Goal: Transaction & Acquisition: Book appointment/travel/reservation

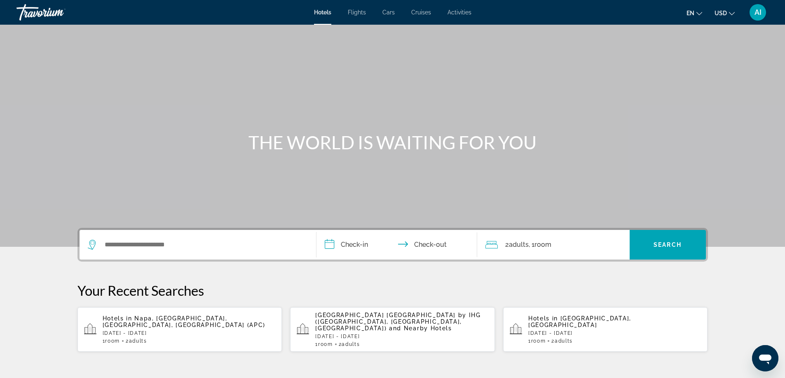
click at [353, 245] on input "**********" at bounding box center [398, 246] width 164 height 32
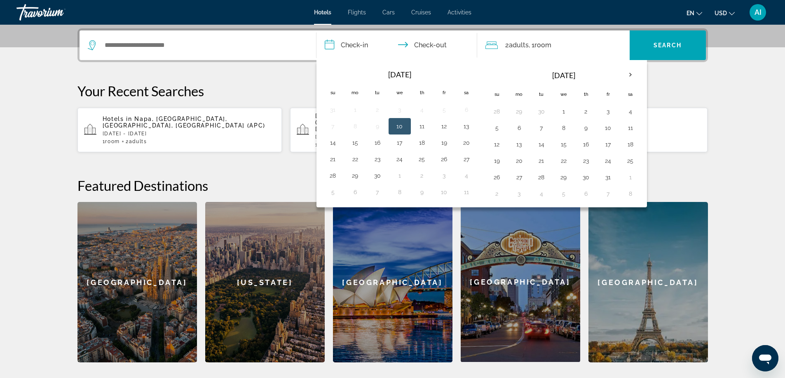
scroll to position [201, 0]
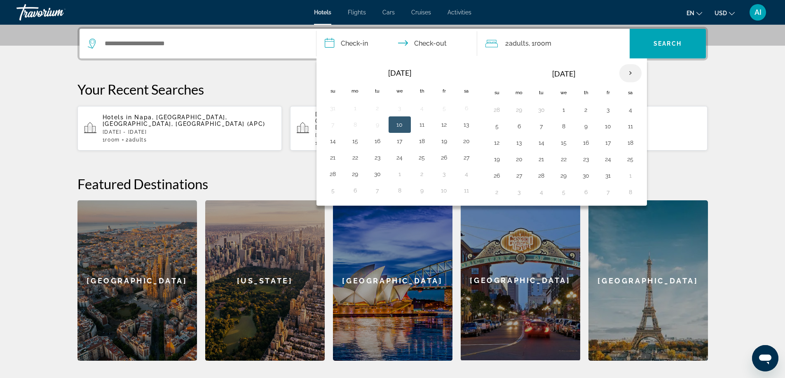
click at [629, 74] on th "Next month" at bounding box center [630, 73] width 22 height 18
click at [541, 126] on button "6" at bounding box center [541, 127] width 13 height 12
click at [495, 145] on button "11" at bounding box center [496, 143] width 13 height 12
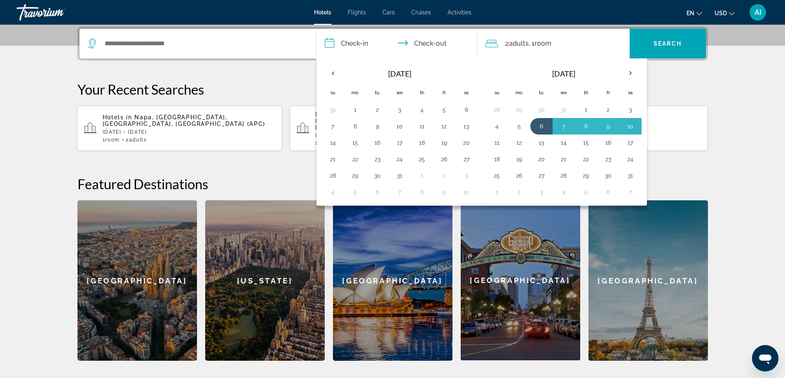
type input "**********"
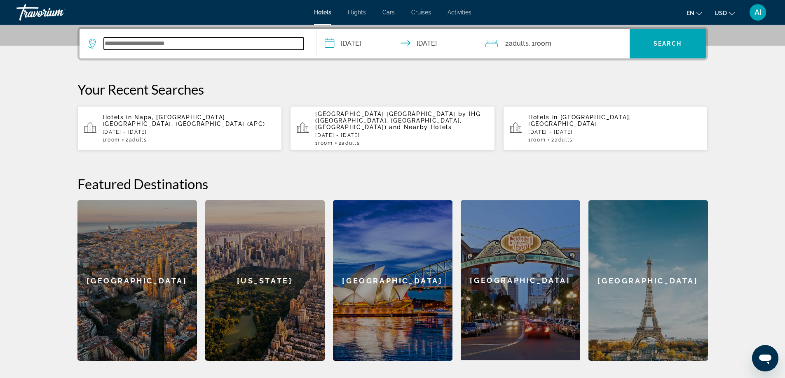
click at [193, 47] on input "Search widget" at bounding box center [204, 43] width 200 height 12
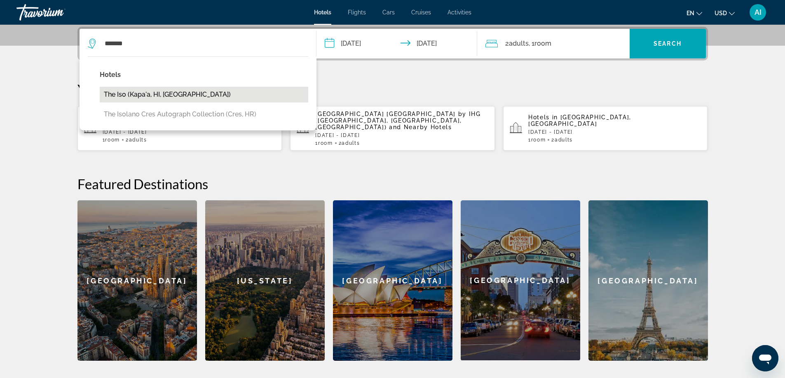
click at [131, 95] on button "The Iso (Kapa'a, HI, [GEOGRAPHIC_DATA])" at bounding box center [204, 95] width 208 height 16
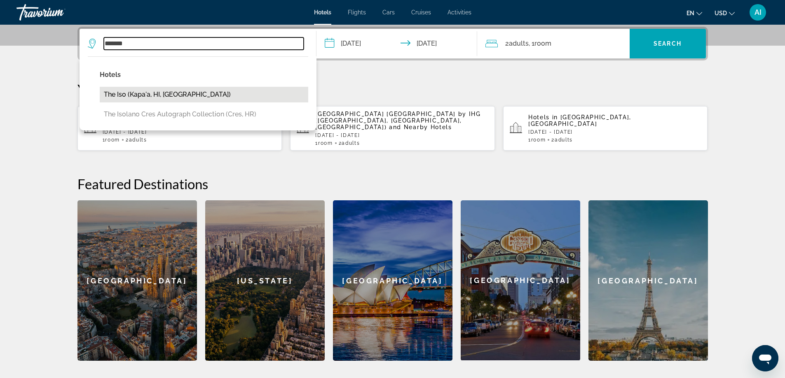
type input "**********"
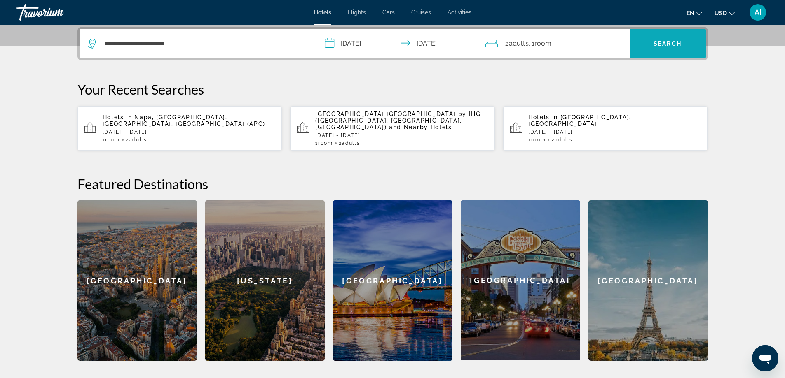
click at [665, 41] on span "Search" at bounding box center [667, 43] width 28 height 7
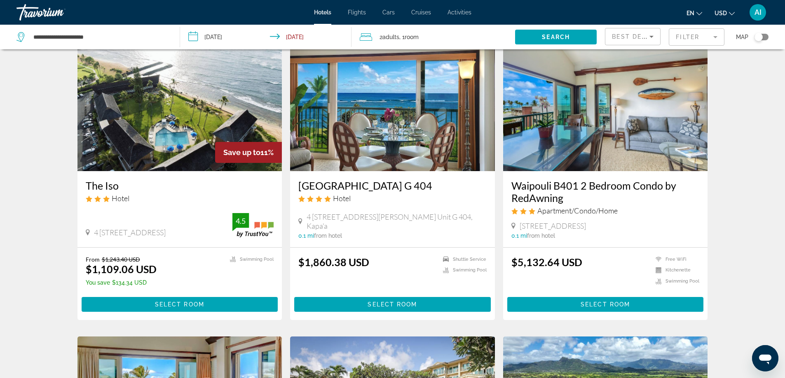
scroll to position [55, 0]
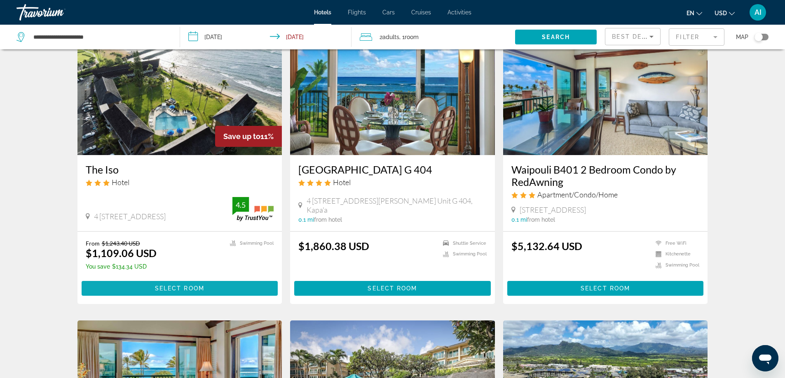
click at [211, 285] on span "Main content" at bounding box center [180, 289] width 196 height 20
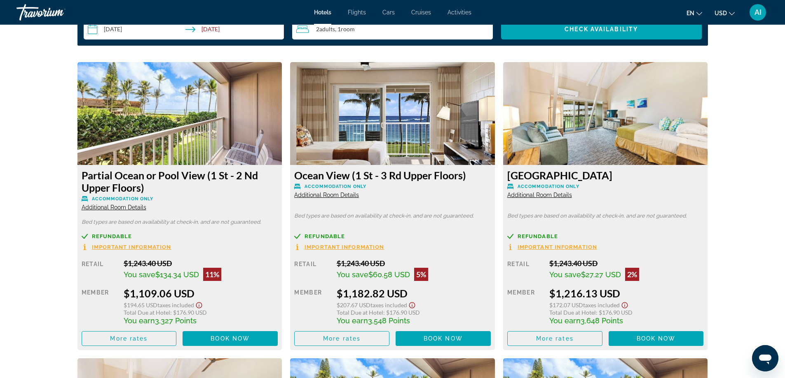
scroll to position [1098, 0]
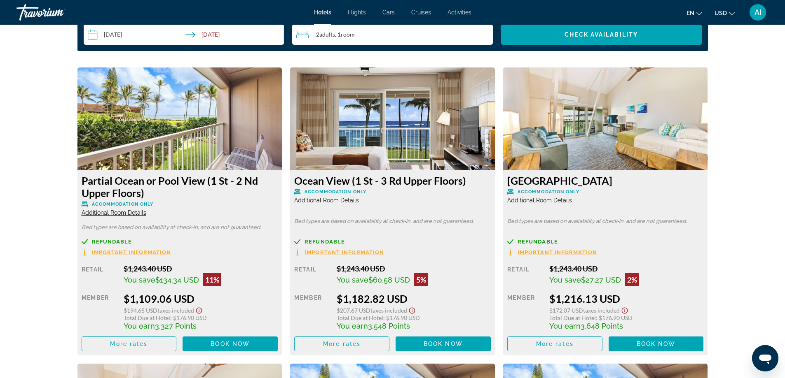
click at [182, 135] on img "Main content" at bounding box center [179, 119] width 205 height 103
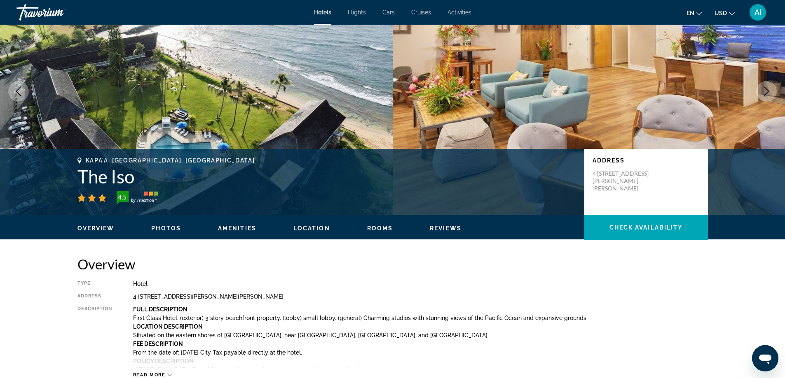
scroll to position [55, 0]
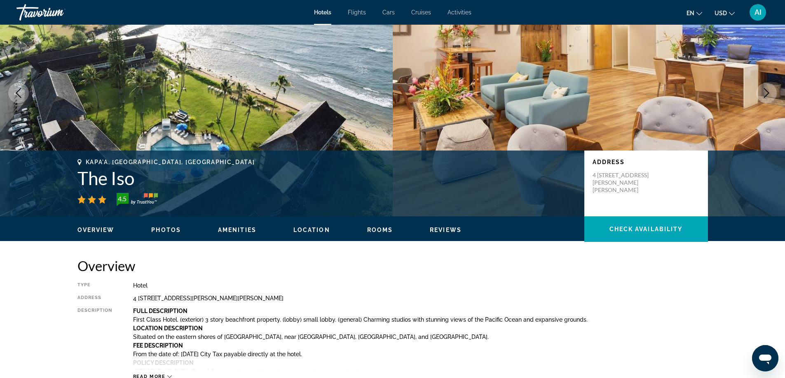
click at [233, 229] on span "Amenities" at bounding box center [237, 230] width 38 height 7
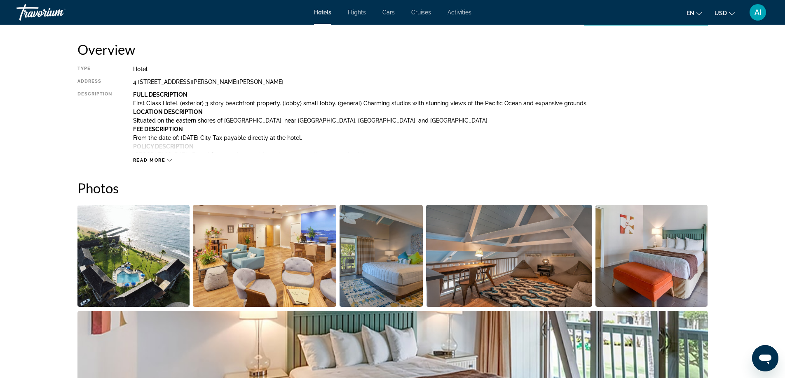
scroll to position [0, 0]
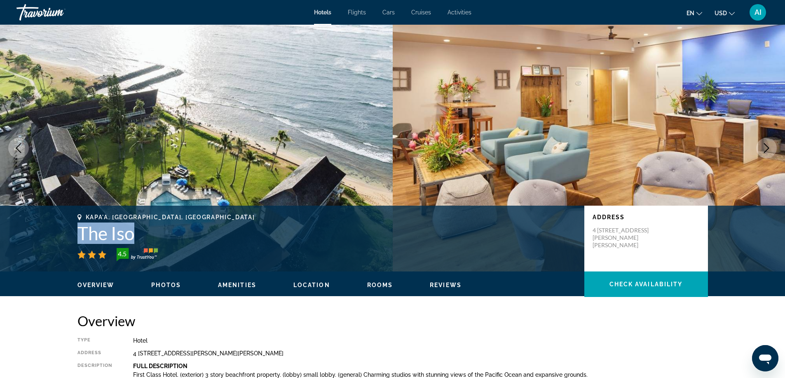
drag, startPoint x: 139, startPoint y: 237, endPoint x: 68, endPoint y: 234, distance: 70.9
click at [68, 234] on div "Kapa'a, HI, United States The Iso 4.5 Address 4 796 Kuhio Hwy, Kapa'a HI 96746,…" at bounding box center [392, 238] width 663 height 49
copy h1 "The Iso"
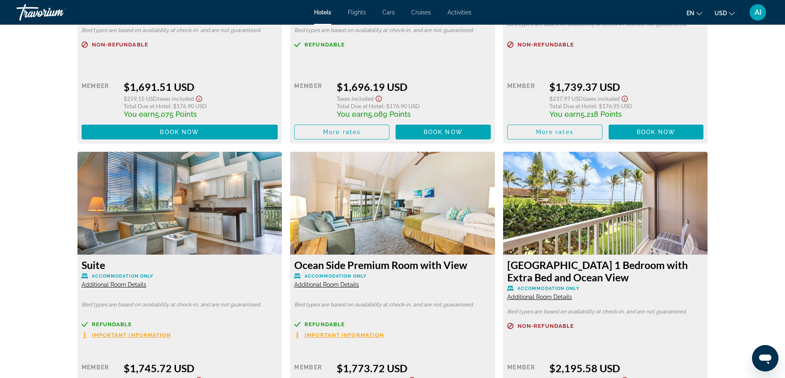
scroll to position [2582, 0]
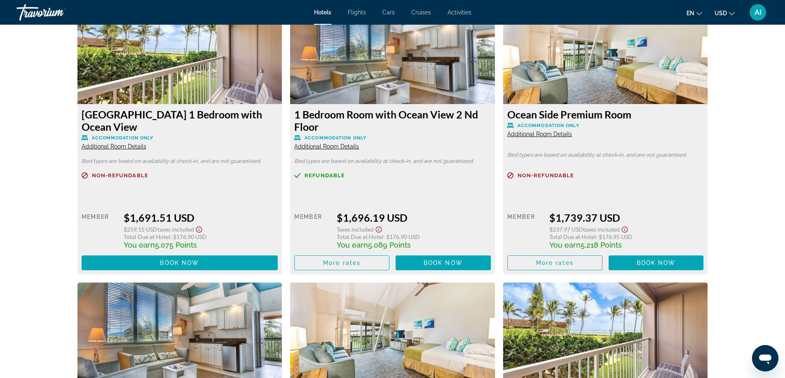
click at [346, 147] on span "Additional Room Details" at bounding box center [326, 146] width 65 height 7
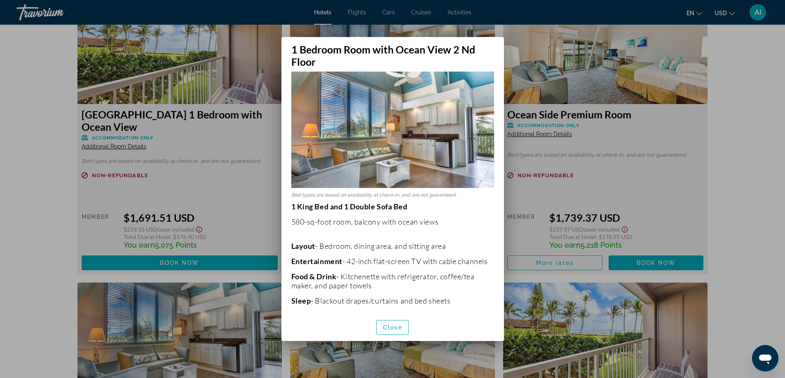
scroll to position [0, 0]
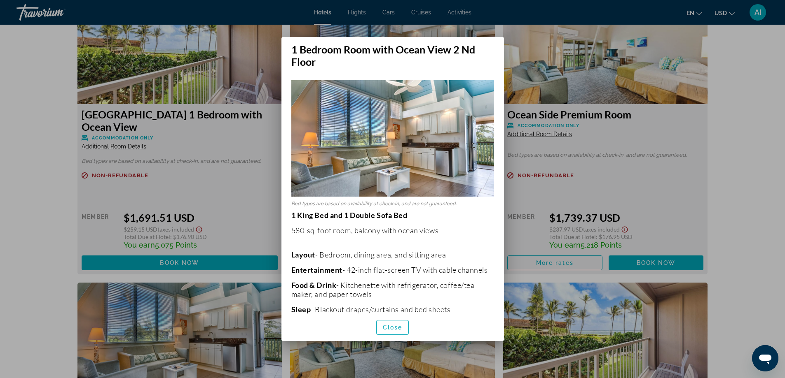
click at [638, 189] on div at bounding box center [392, 189] width 785 height 378
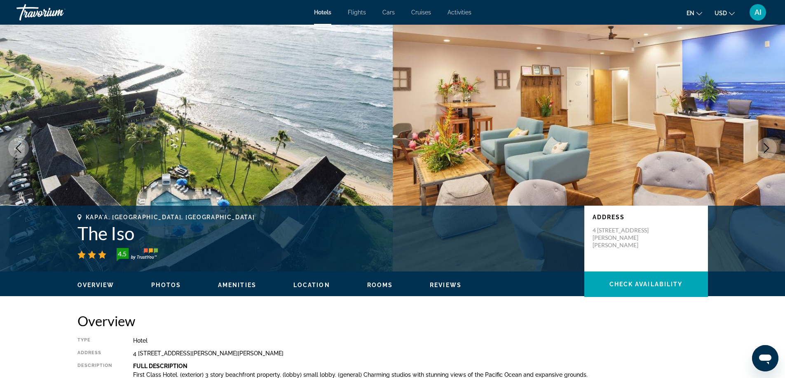
scroll to position [2582, 0]
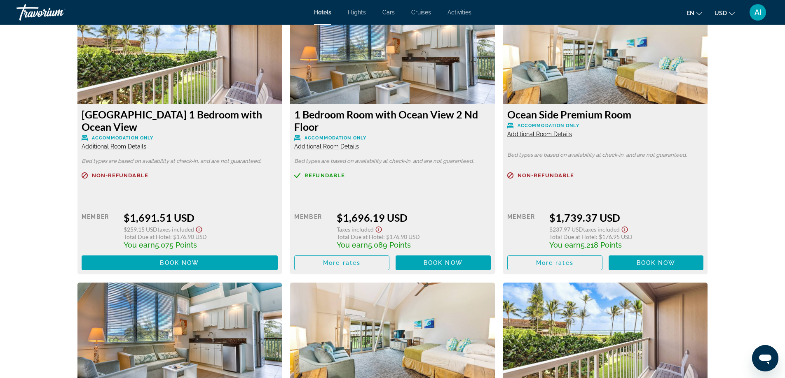
click at [133, 146] on span "Additional Room Details" at bounding box center [114, 146] width 65 height 7
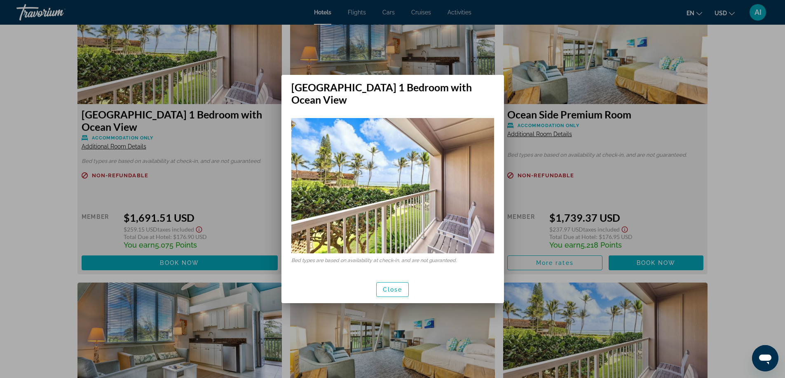
scroll to position [0, 0]
click at [661, 182] on div at bounding box center [392, 189] width 785 height 378
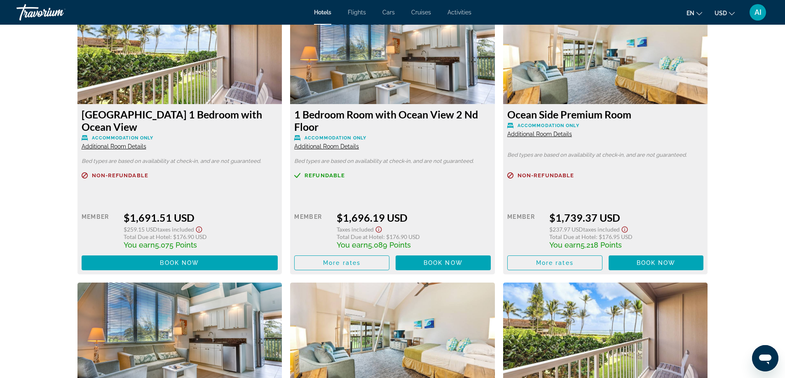
click at [551, 134] on span "Additional Room Details" at bounding box center [539, 134] width 65 height 7
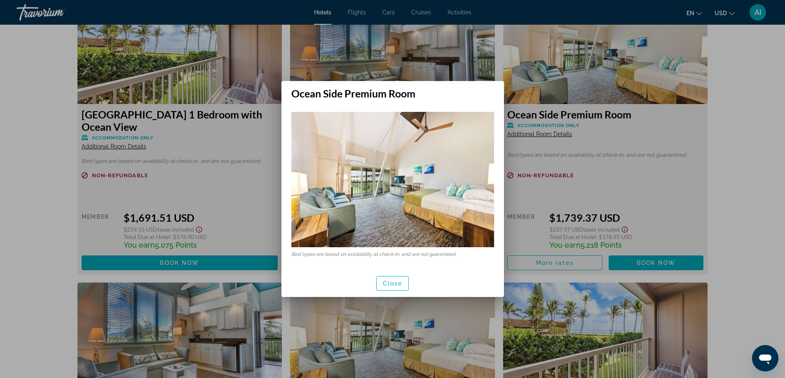
click at [733, 237] on div at bounding box center [392, 189] width 785 height 378
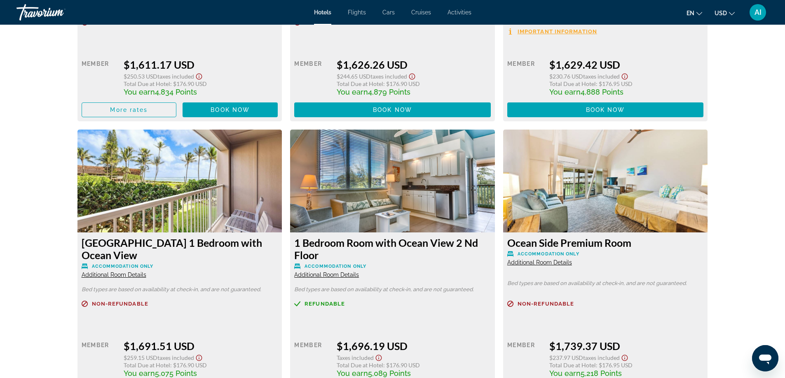
scroll to position [2472, 0]
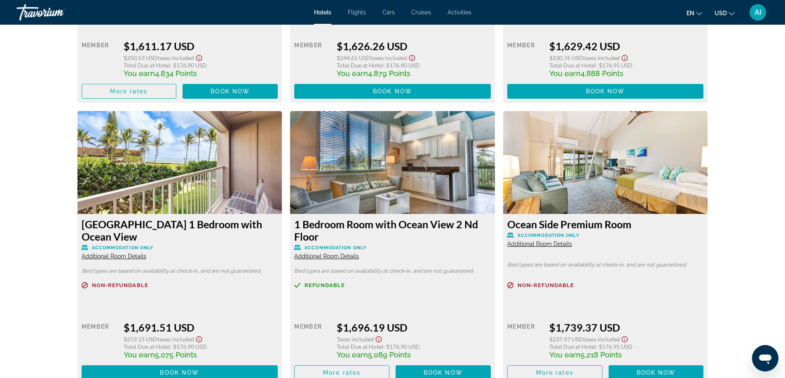
click at [343, 255] on span "Additional Room Details" at bounding box center [326, 256] width 65 height 7
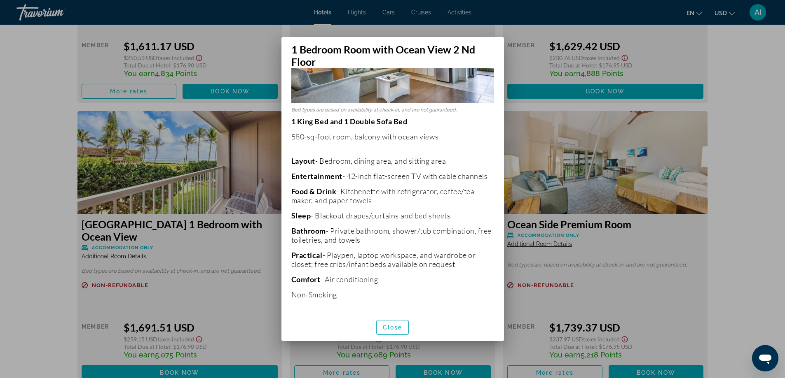
scroll to position [0, 0]
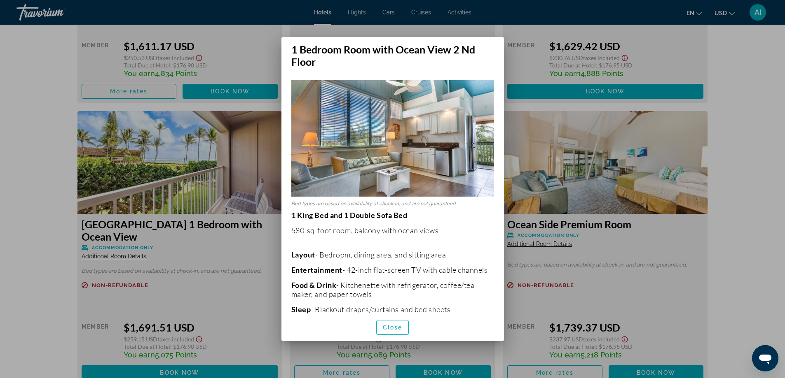
click at [525, 61] on div at bounding box center [392, 189] width 785 height 378
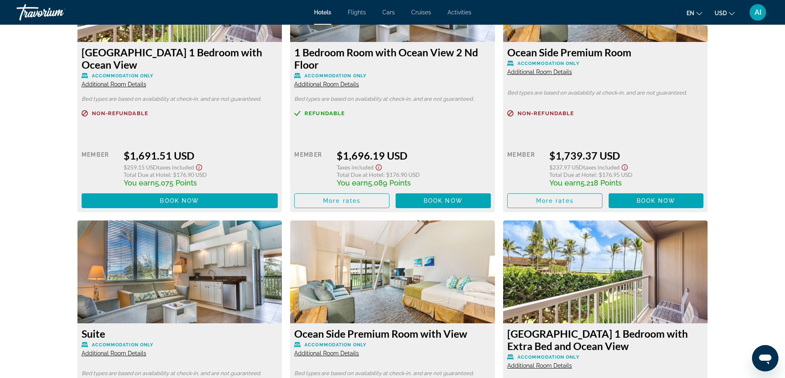
scroll to position [2582, 0]
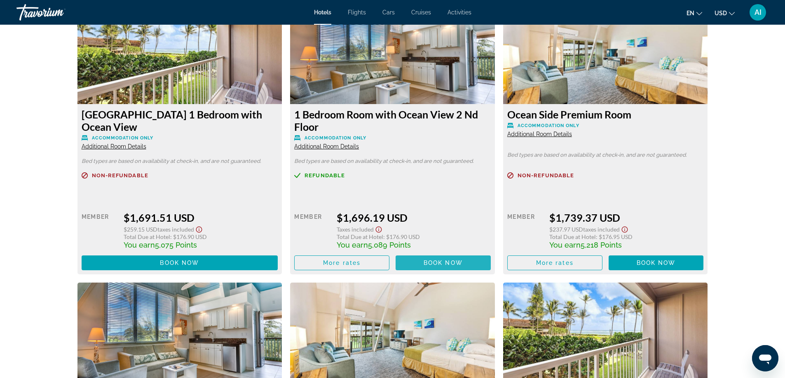
click at [456, 265] on span "Book now" at bounding box center [442, 263] width 39 height 7
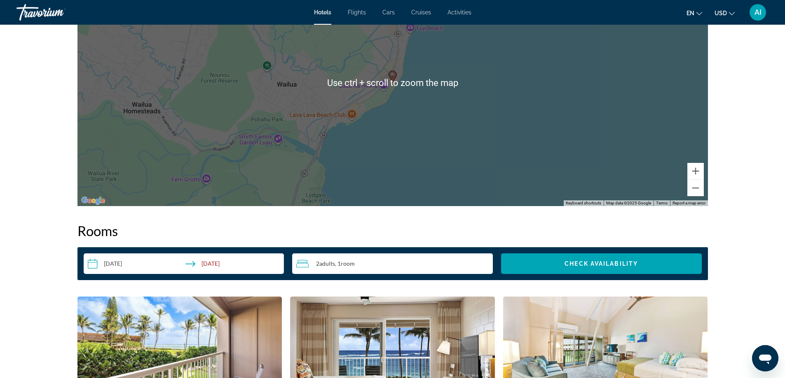
scroll to position [880, 0]
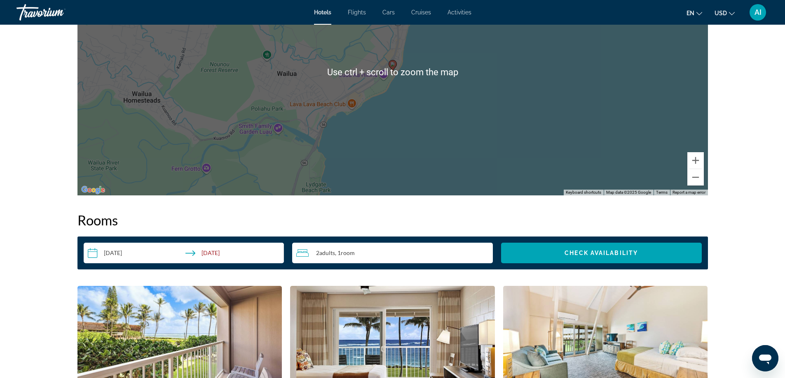
click at [424, 132] on div "To activate drag with keyboard, press Alt + Enter. Once in keyboard drag state,…" at bounding box center [392, 72] width 630 height 247
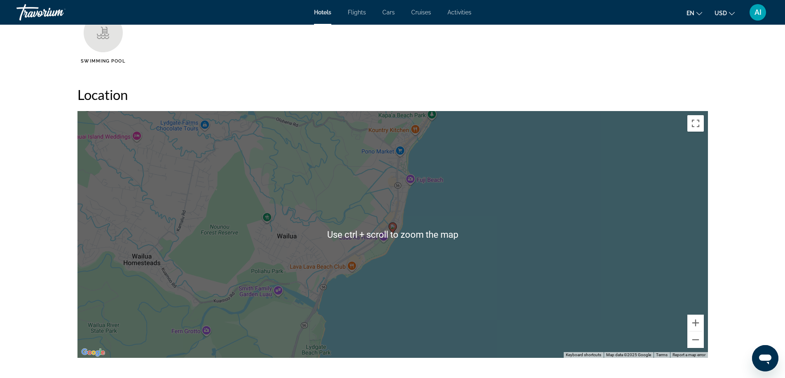
scroll to position [715, 0]
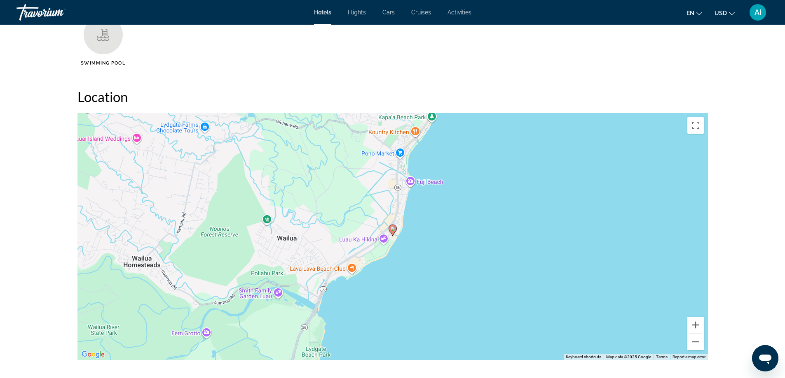
click at [390, 282] on div "To activate drag with keyboard, press Alt + Enter. Once in keyboard drag state,…" at bounding box center [392, 236] width 630 height 247
click at [673, 178] on div "To activate drag with keyboard, press Alt + Enter. Once in keyboard drag state,…" at bounding box center [392, 236] width 630 height 247
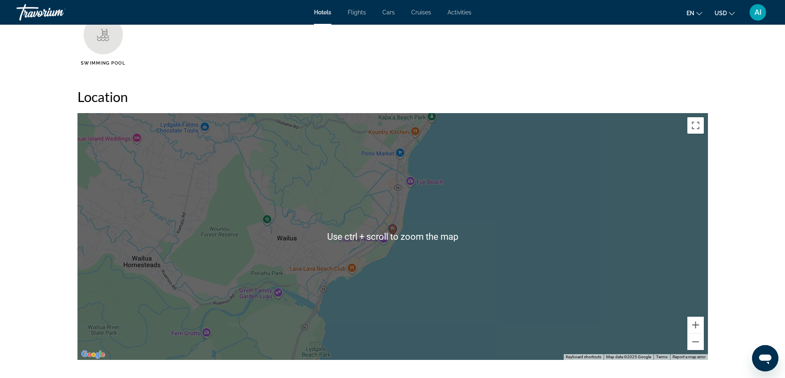
click at [459, 239] on div "To activate drag with keyboard, press Alt + Enter. Once in keyboard drag state,…" at bounding box center [392, 236] width 630 height 247
click at [314, 212] on div "To activate drag with keyboard, press Alt + Enter. Once in keyboard drag state,…" at bounding box center [392, 236] width 630 height 247
drag, startPoint x: 314, startPoint y: 212, endPoint x: 320, endPoint y: 219, distance: 9.3
click at [314, 212] on div "To activate drag with keyboard, press Alt + Enter. Once in keyboard drag state,…" at bounding box center [392, 236] width 630 height 247
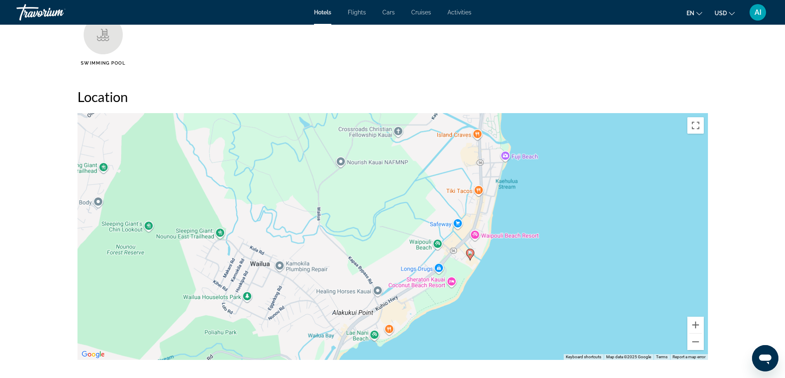
click at [353, 246] on div "To activate drag with keyboard, press Alt + Enter. Once in keyboard drag state,…" at bounding box center [392, 236] width 630 height 247
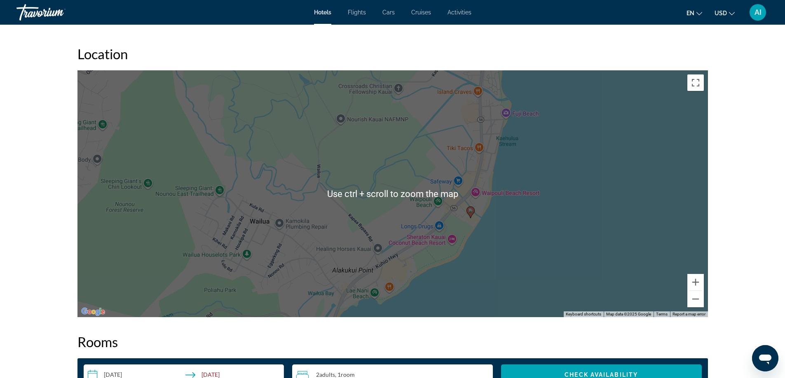
scroll to position [660, 0]
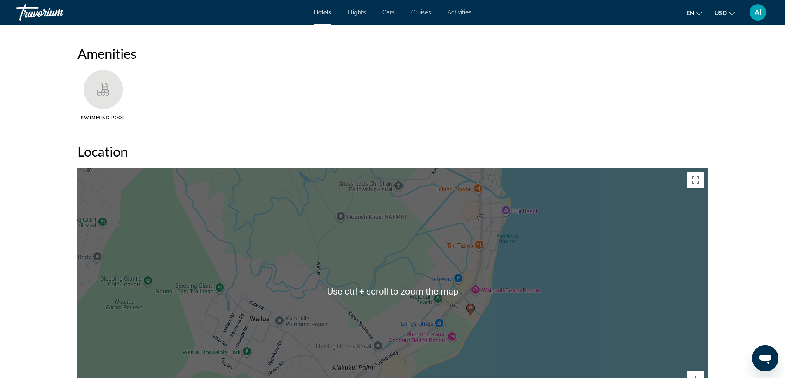
click at [354, 264] on div "To activate drag with keyboard, press Alt + Enter. Once in keyboard drag state,…" at bounding box center [392, 291] width 630 height 247
click at [362, 276] on div "To activate drag with keyboard, press Alt + Enter. Once in keyboard drag state,…" at bounding box center [392, 291] width 630 height 247
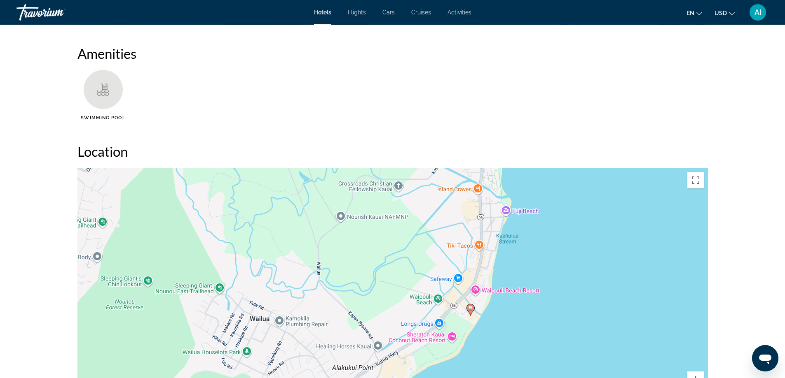
click at [369, 297] on div "To activate drag with keyboard, press Alt + Enter. Once in keyboard drag state,…" at bounding box center [392, 291] width 630 height 247
click at [397, 297] on div "To activate drag with keyboard, press Alt + Enter. Once in keyboard drag state,…" at bounding box center [392, 291] width 630 height 247
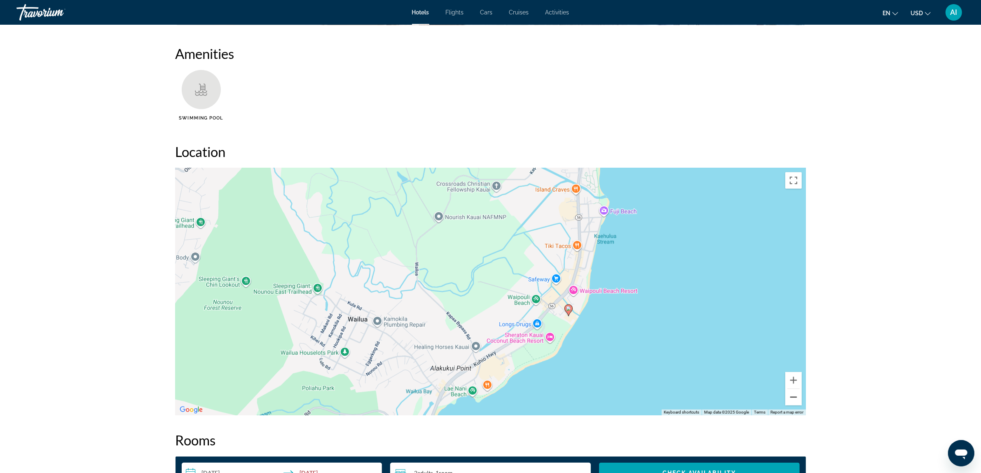
click at [790, 378] on button "Zoom out" at bounding box center [793, 397] width 16 height 16
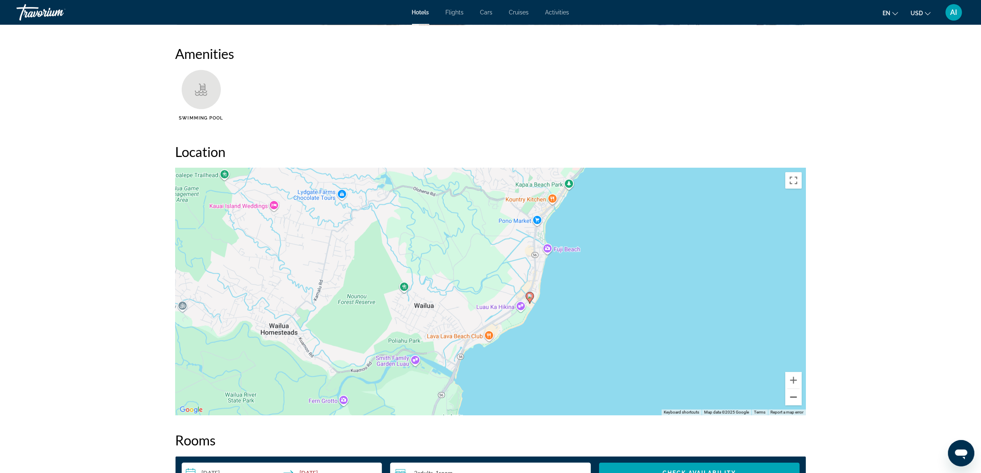
click at [790, 378] on button "Zoom out" at bounding box center [793, 397] width 16 height 16
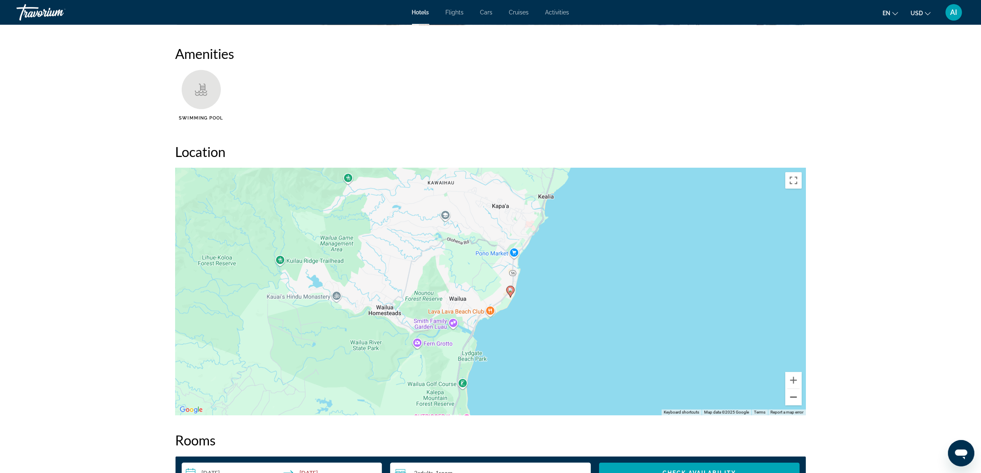
click at [790, 378] on button "Zoom out" at bounding box center [793, 397] width 16 height 16
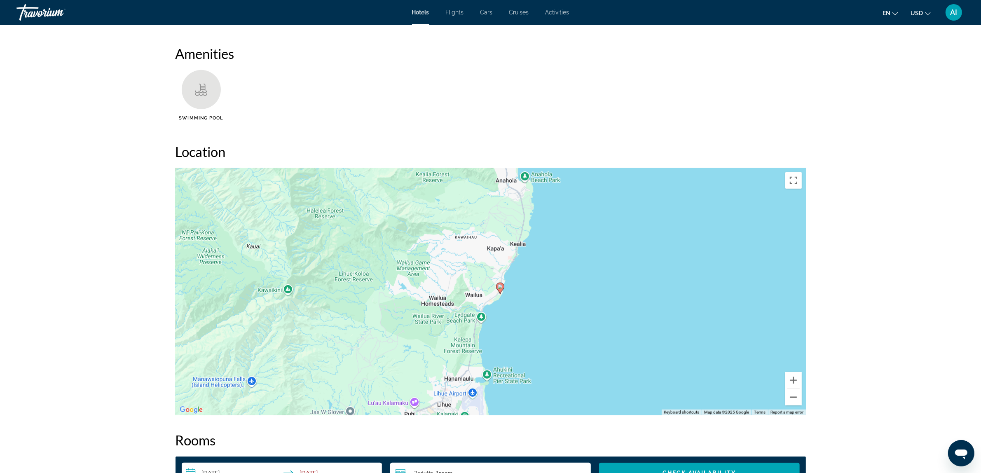
click at [790, 378] on button "Zoom out" at bounding box center [793, 397] width 16 height 16
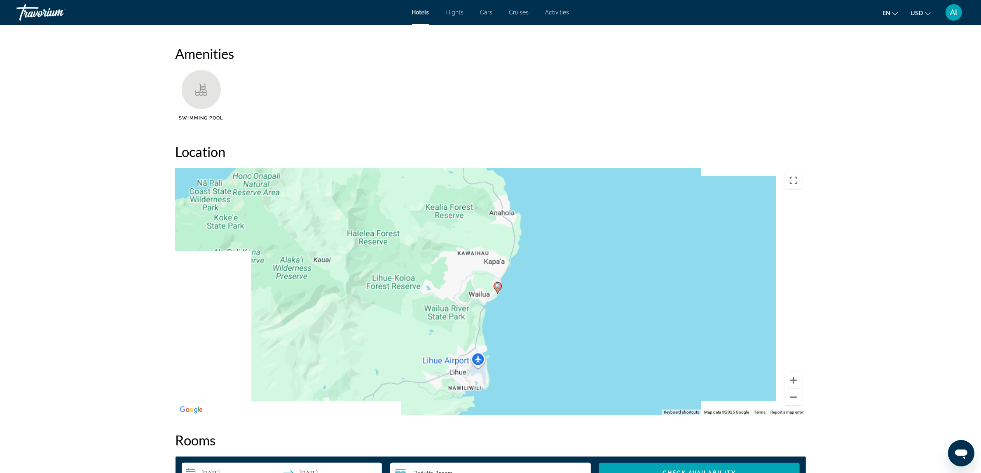
click at [790, 378] on button "Zoom out" at bounding box center [793, 397] width 16 height 16
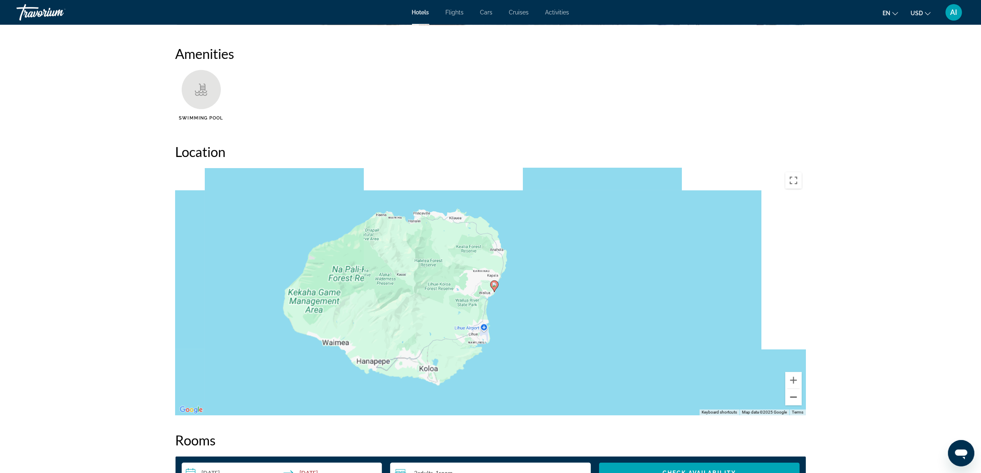
click at [790, 378] on button "Zoom out" at bounding box center [793, 397] width 16 height 16
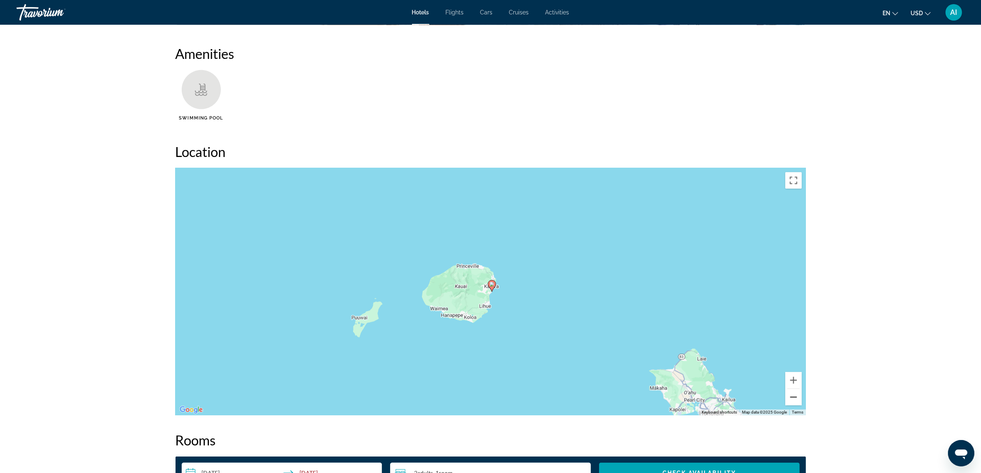
click at [790, 378] on button "Zoom out" at bounding box center [793, 397] width 16 height 16
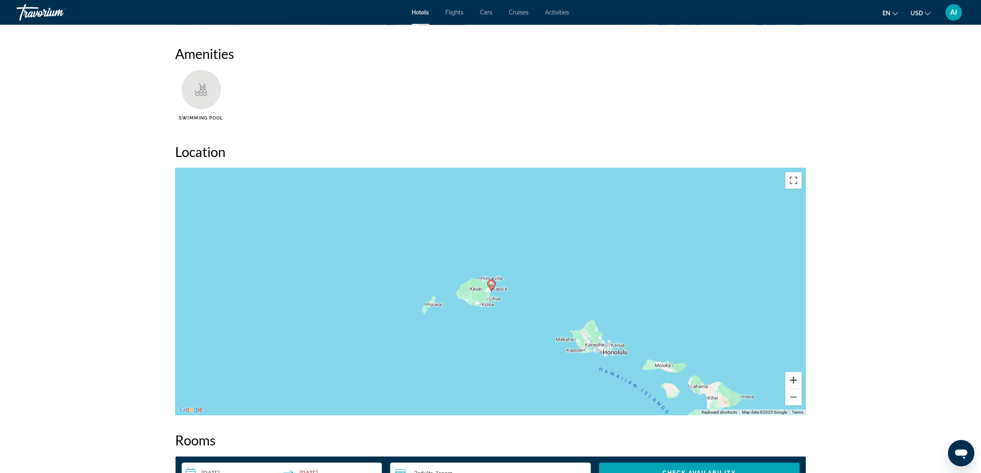
click at [790, 378] on button "Zoom in" at bounding box center [793, 380] width 16 height 16
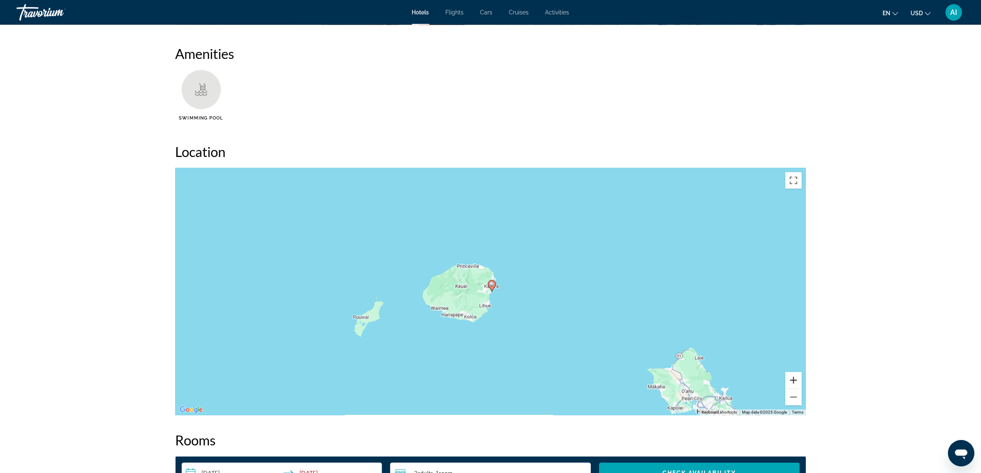
click at [790, 378] on button "Zoom in" at bounding box center [793, 380] width 16 height 16
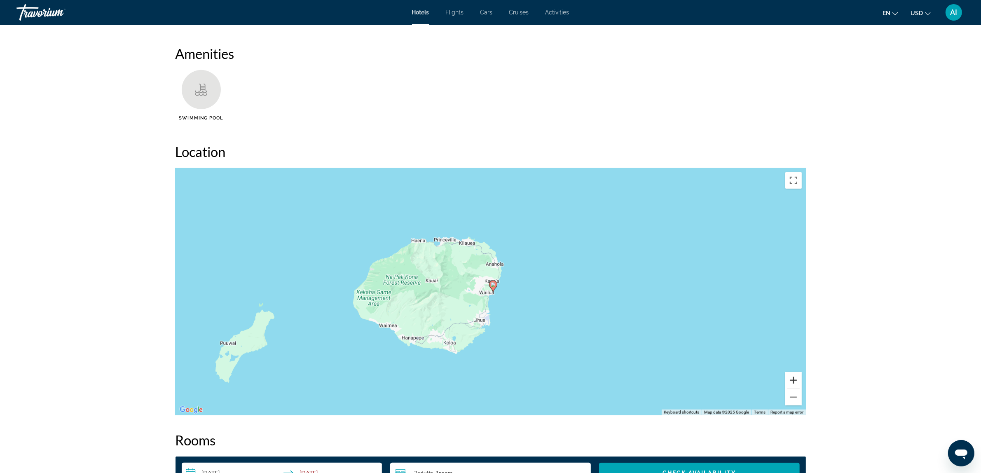
click at [790, 378] on button "Zoom in" at bounding box center [793, 380] width 16 height 16
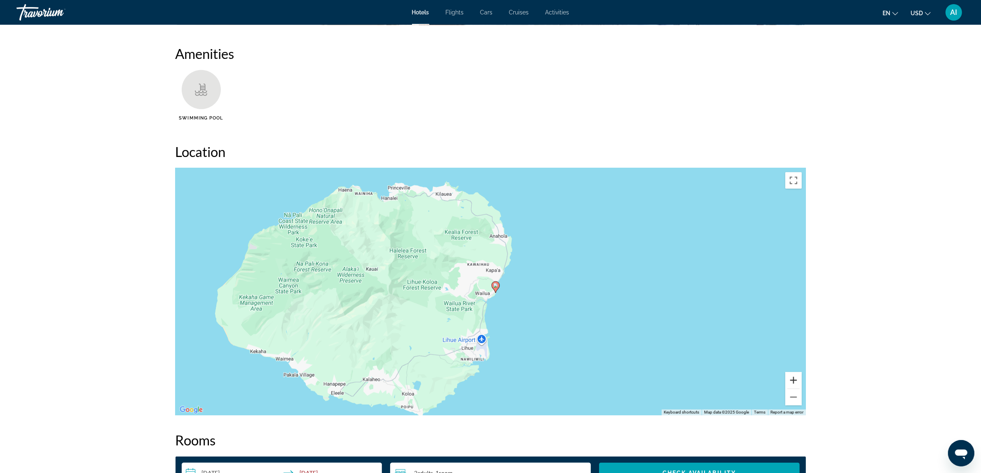
click at [790, 378] on button "Zoom in" at bounding box center [793, 380] width 16 height 16
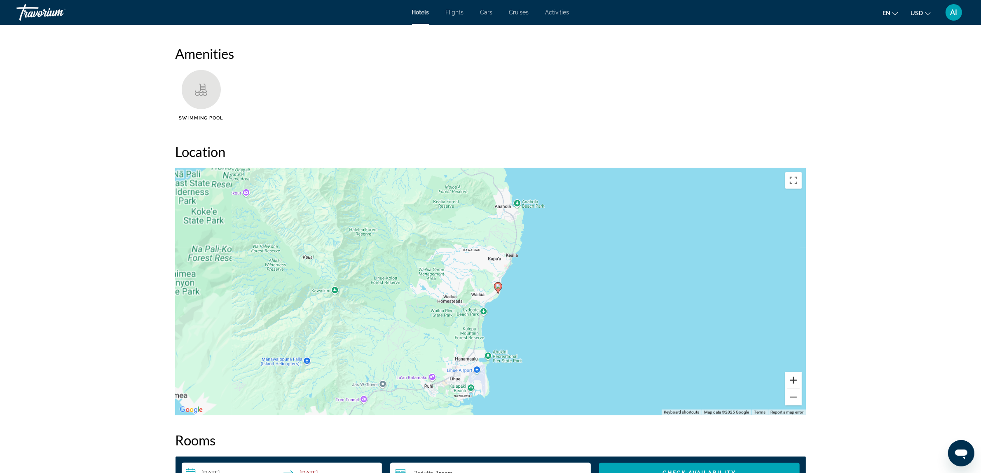
click at [790, 378] on button "Zoom in" at bounding box center [793, 380] width 16 height 16
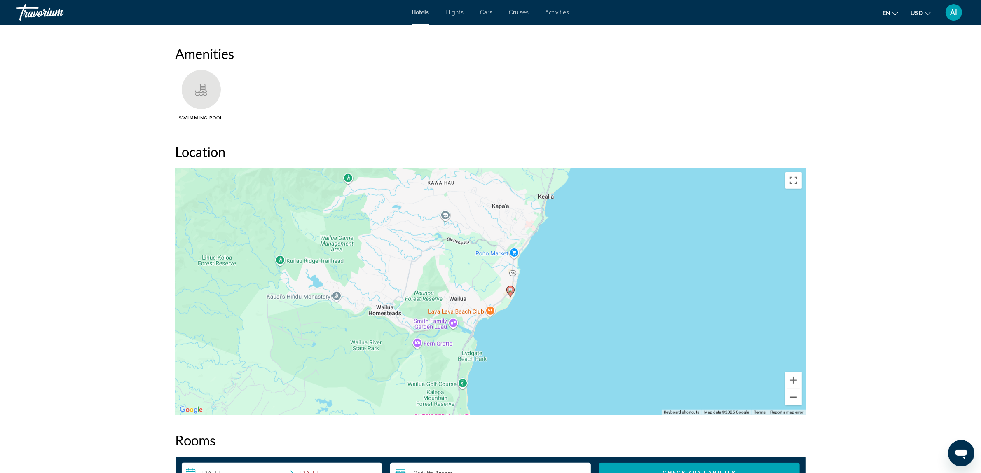
click at [790, 378] on button "Zoom out" at bounding box center [793, 397] width 16 height 16
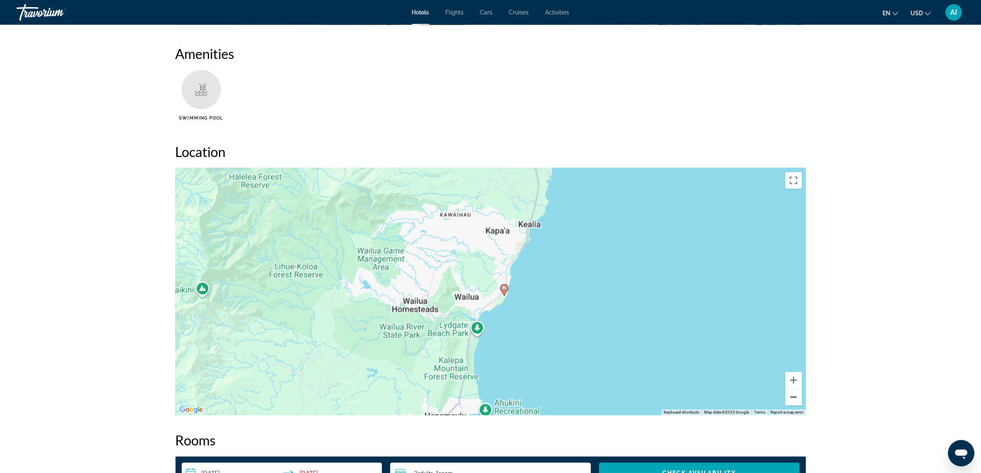
click at [790, 378] on button "Zoom out" at bounding box center [793, 397] width 16 height 16
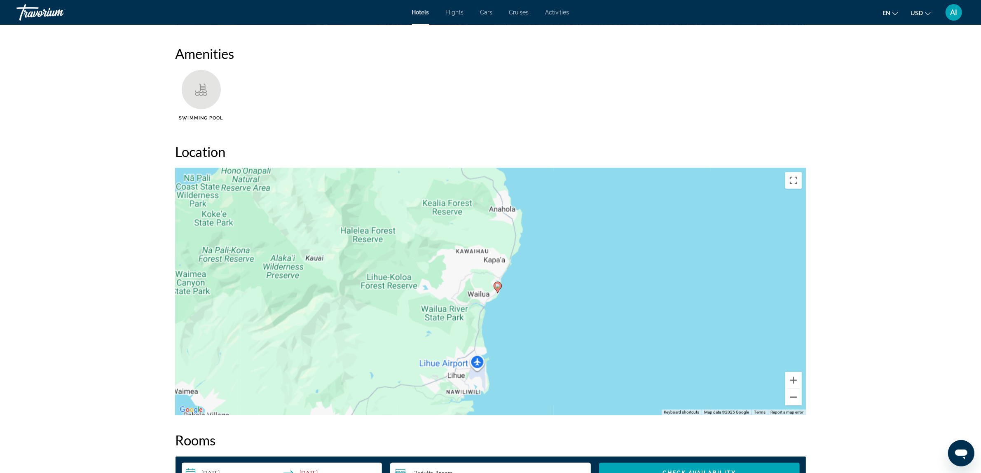
click at [790, 378] on button "Zoom out" at bounding box center [793, 397] width 16 height 16
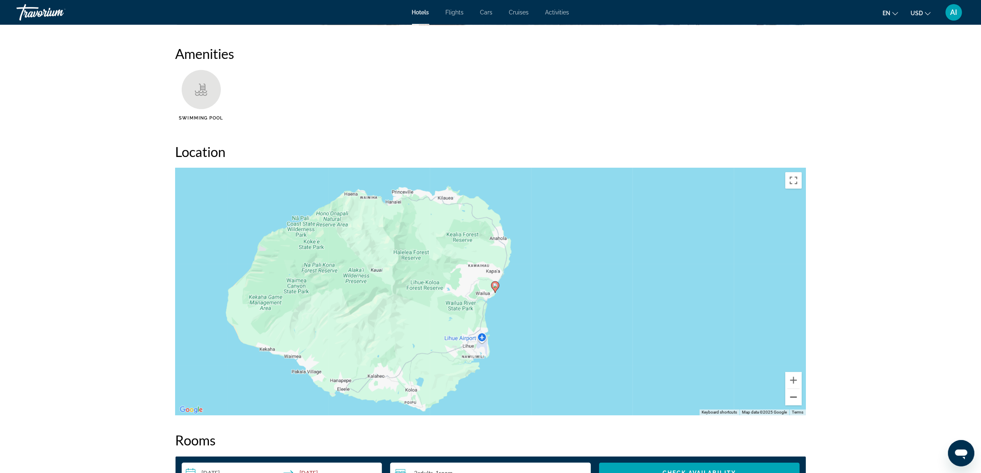
click at [790, 378] on button "Zoom out" at bounding box center [793, 397] width 16 height 16
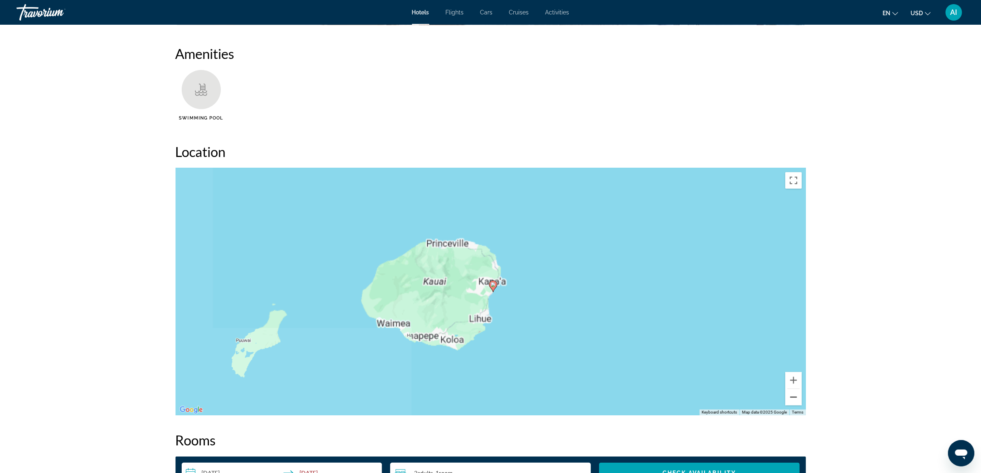
click at [790, 378] on button "Zoom out" at bounding box center [793, 397] width 16 height 16
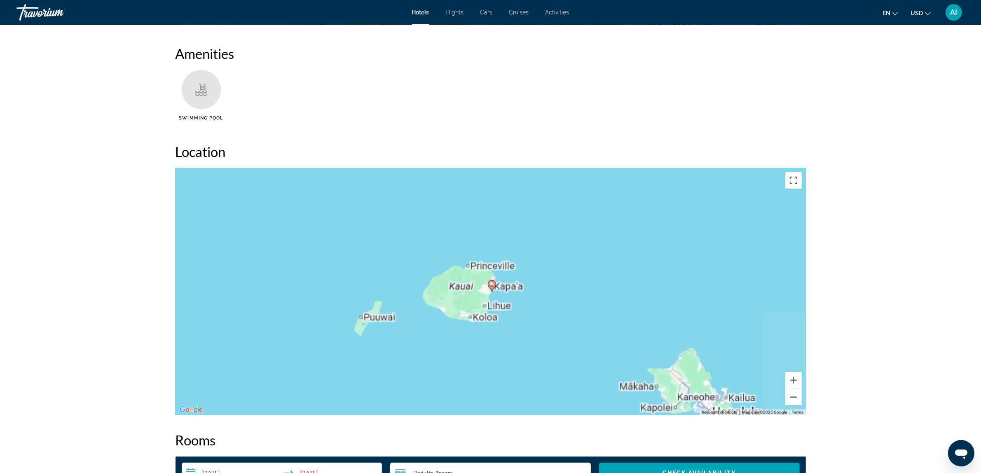
click at [790, 378] on button "Zoom out" at bounding box center [793, 397] width 16 height 16
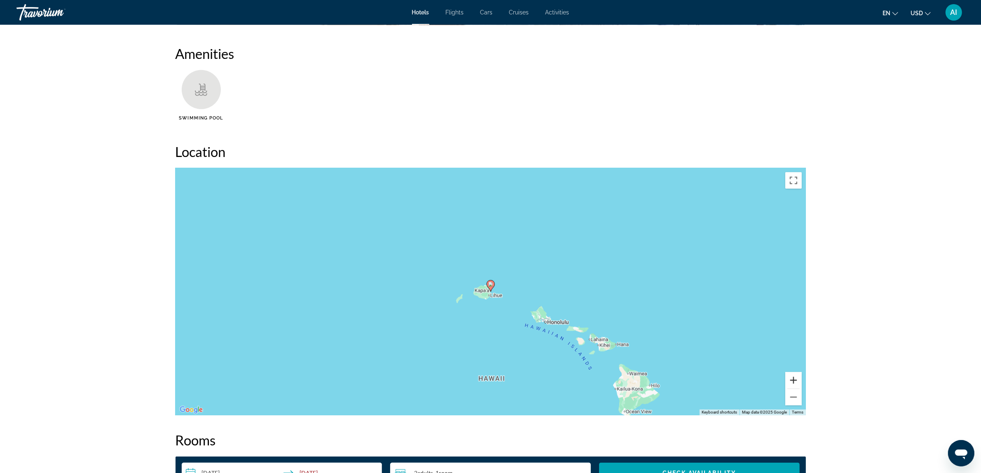
click at [790, 378] on button "Zoom in" at bounding box center [793, 380] width 16 height 16
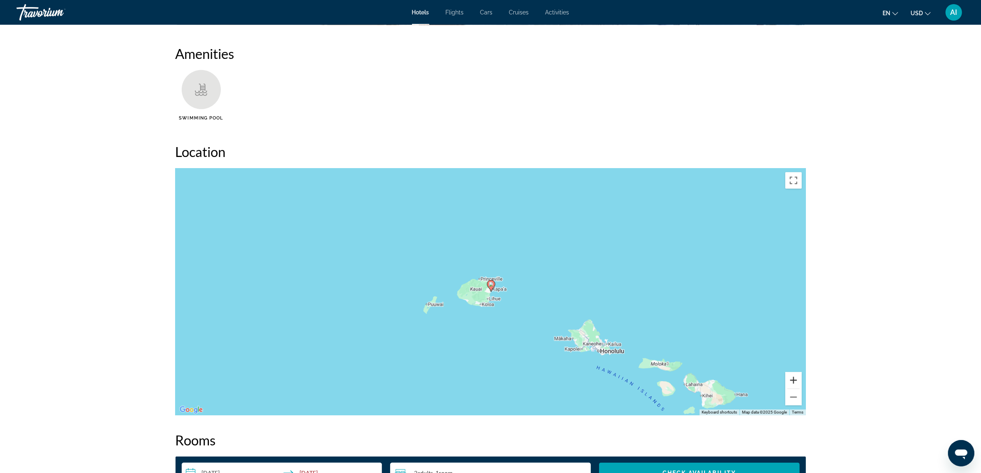
click at [790, 378] on button "Zoom in" at bounding box center [793, 380] width 16 height 16
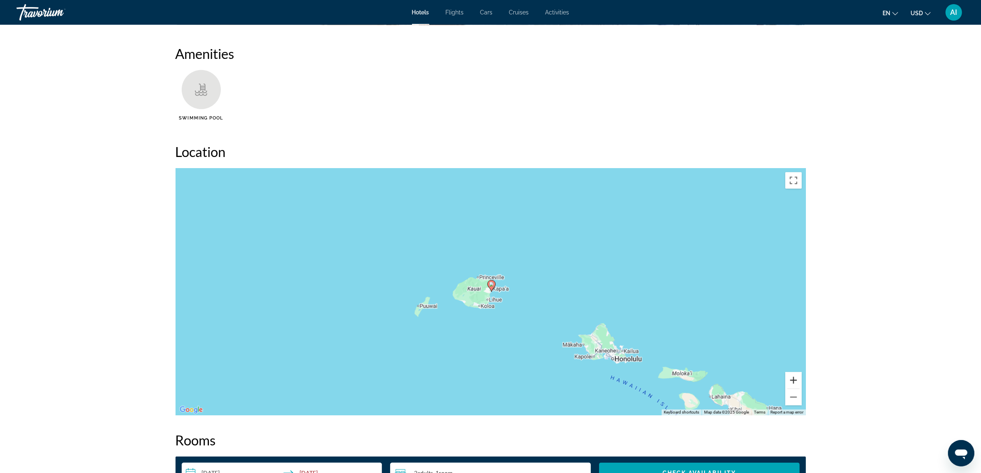
click at [790, 378] on button "Zoom in" at bounding box center [793, 380] width 16 height 16
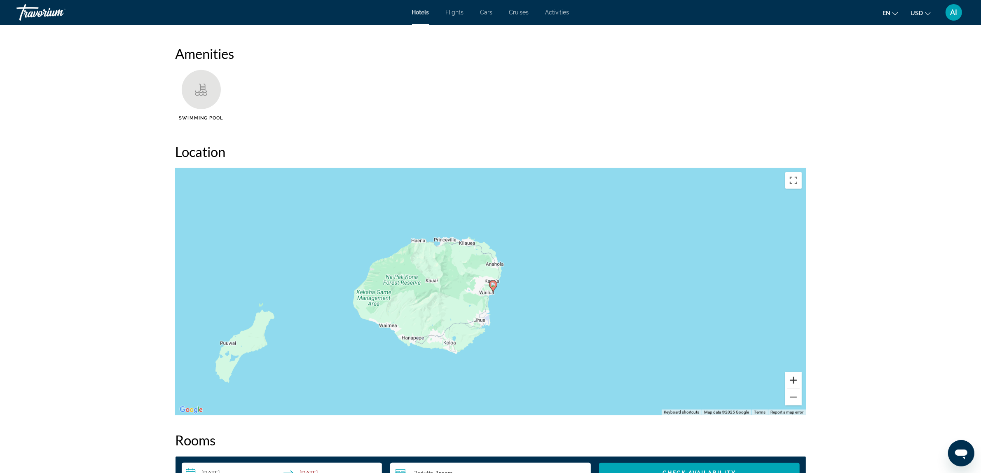
click at [790, 378] on button "Zoom in" at bounding box center [793, 380] width 16 height 16
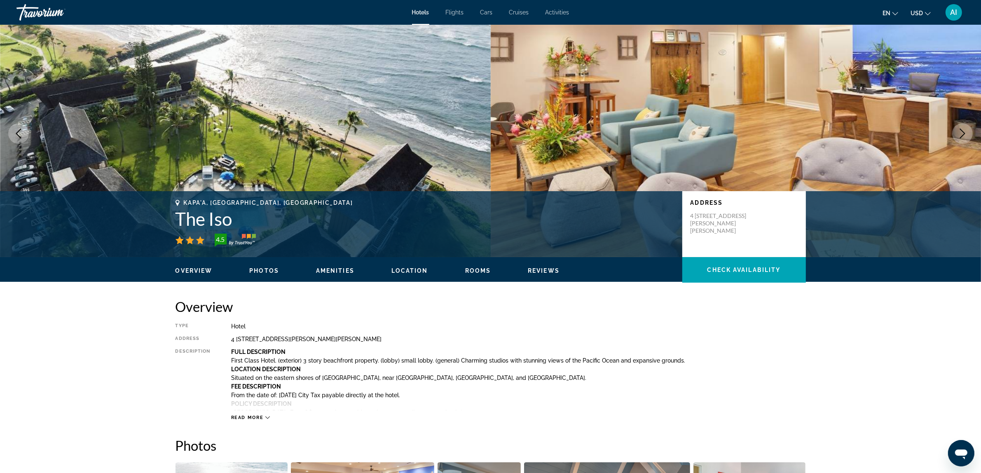
scroll to position [0, 0]
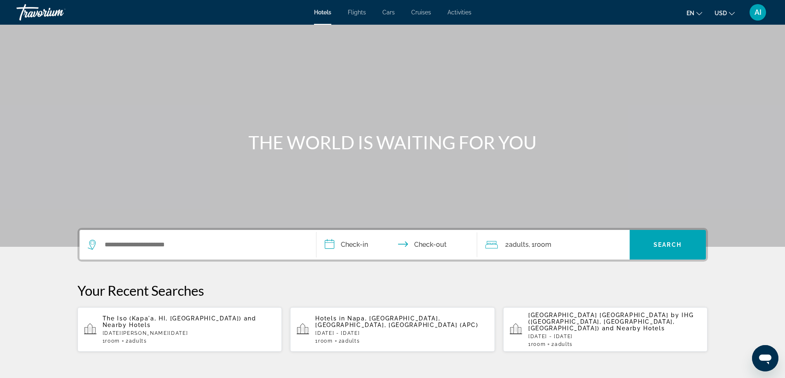
click at [347, 245] on input "**********" at bounding box center [398, 246] width 164 height 32
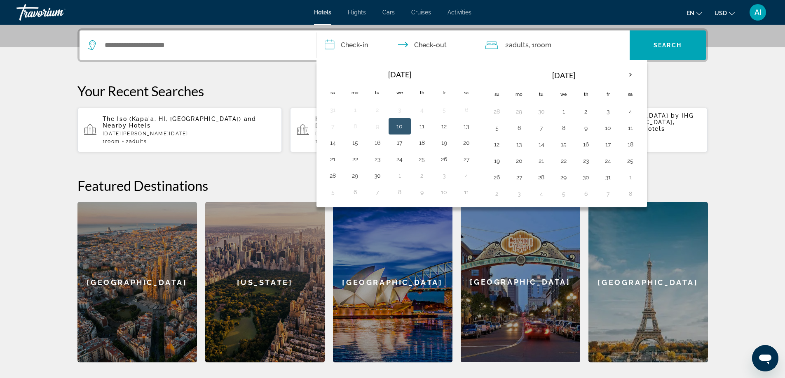
scroll to position [201, 0]
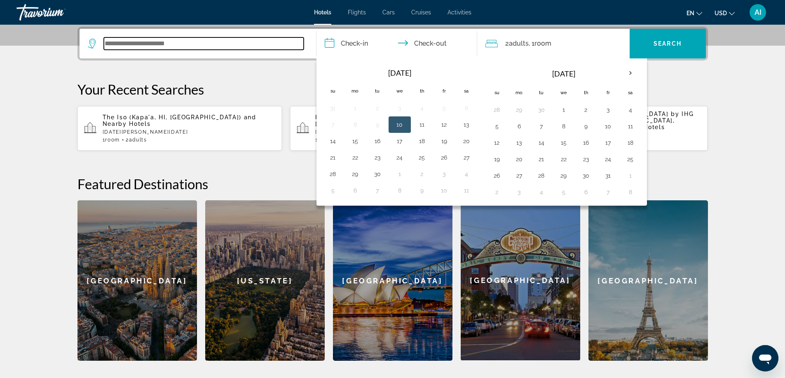
click at [203, 44] on input "Search widget" at bounding box center [204, 43] width 200 height 12
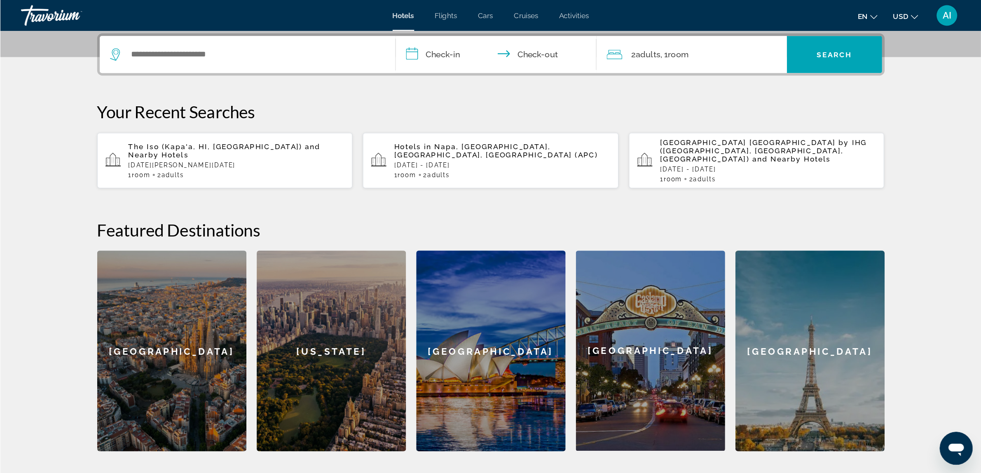
scroll to position [201, 0]
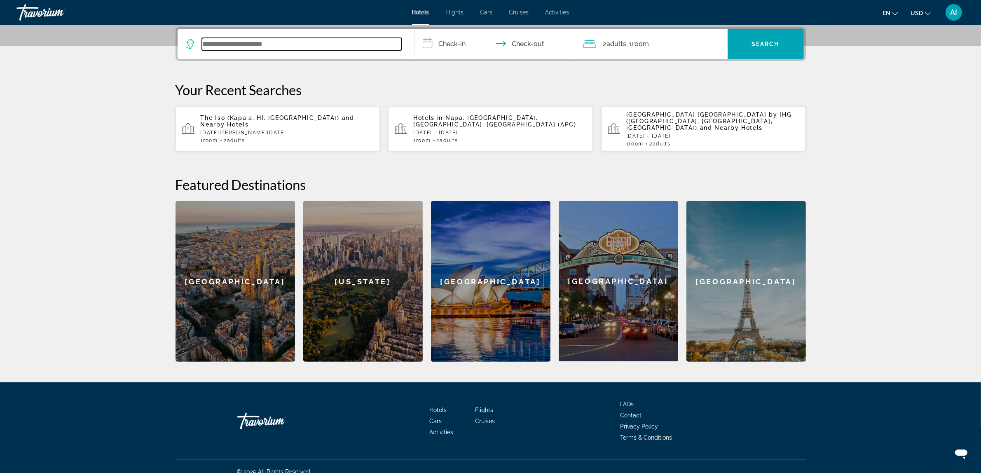
click at [332, 44] on input "Search widget" at bounding box center [302, 44] width 200 height 12
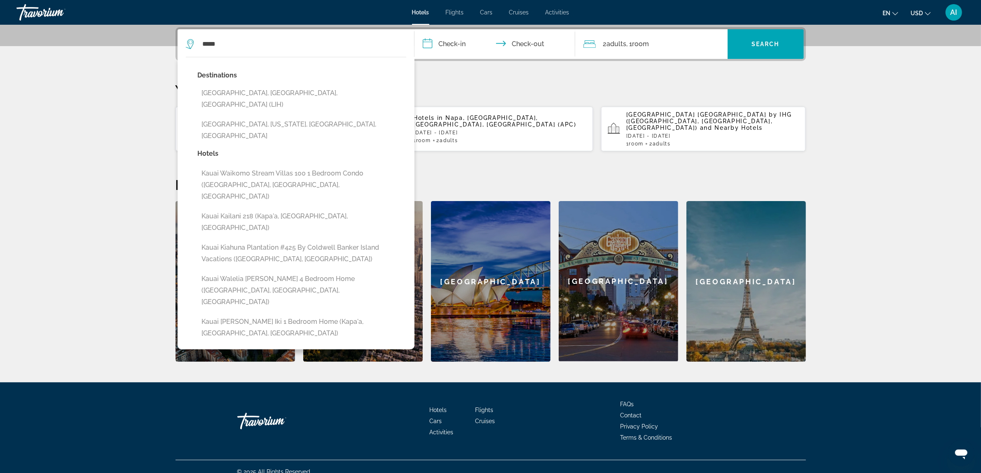
drag, startPoint x: 262, startPoint y: 95, endPoint x: 319, endPoint y: 89, distance: 57.1
click at [263, 95] on button "[GEOGRAPHIC_DATA], [GEOGRAPHIC_DATA], [GEOGRAPHIC_DATA] (LIH)" at bounding box center [302, 98] width 208 height 27
type input "**********"
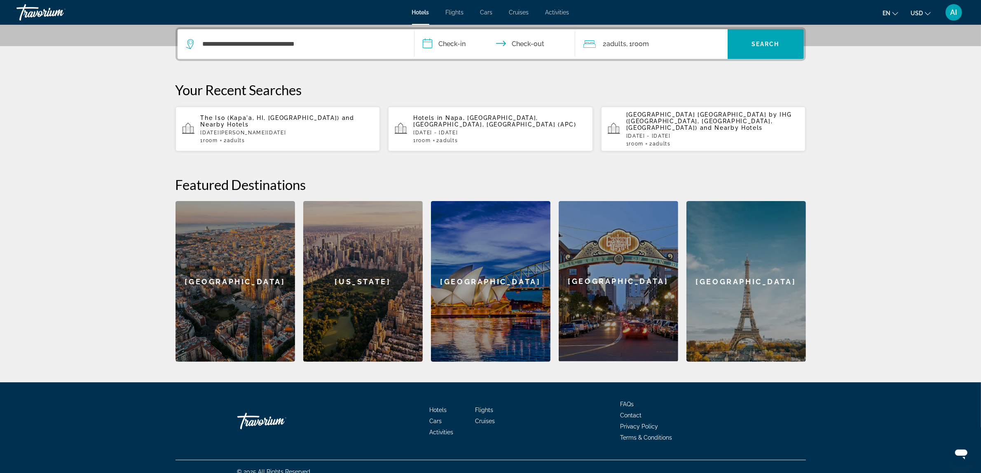
click at [456, 45] on input "**********" at bounding box center [496, 45] width 164 height 32
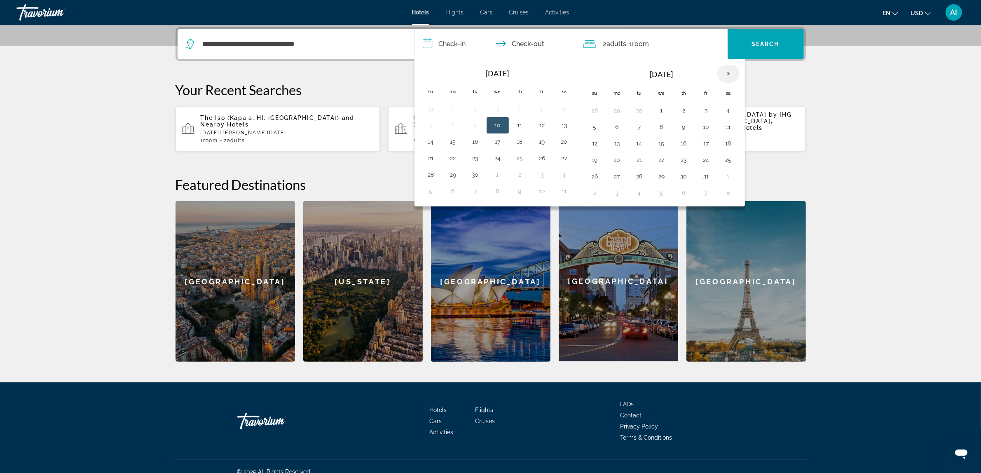
click at [734, 74] on th "Next month" at bounding box center [728, 74] width 22 height 18
click at [474, 127] on button "6" at bounding box center [475, 127] width 13 height 12
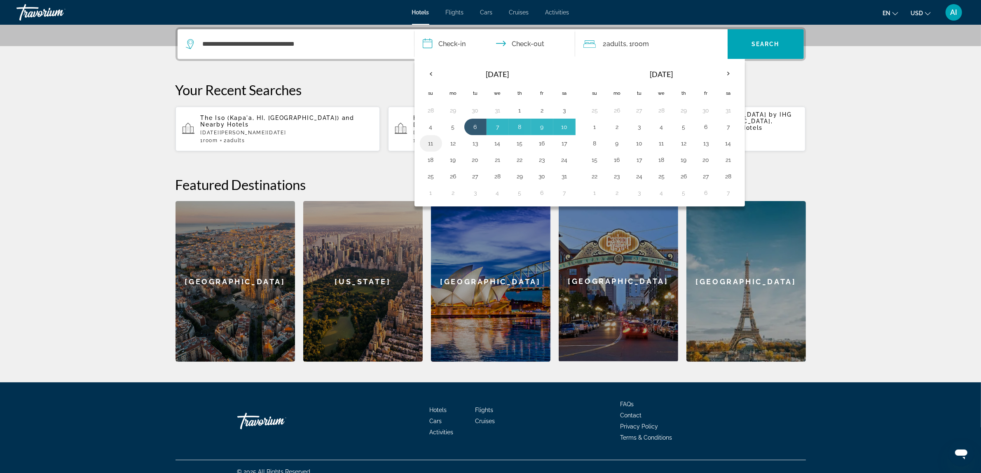
click at [430, 144] on button "11" at bounding box center [430, 144] width 13 height 12
type input "**********"
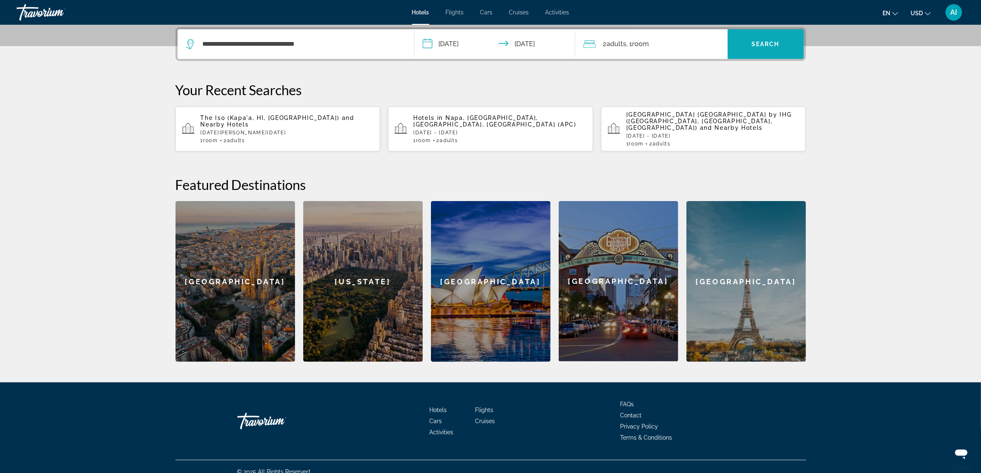
click at [760, 42] on span "Search" at bounding box center [765, 44] width 28 height 7
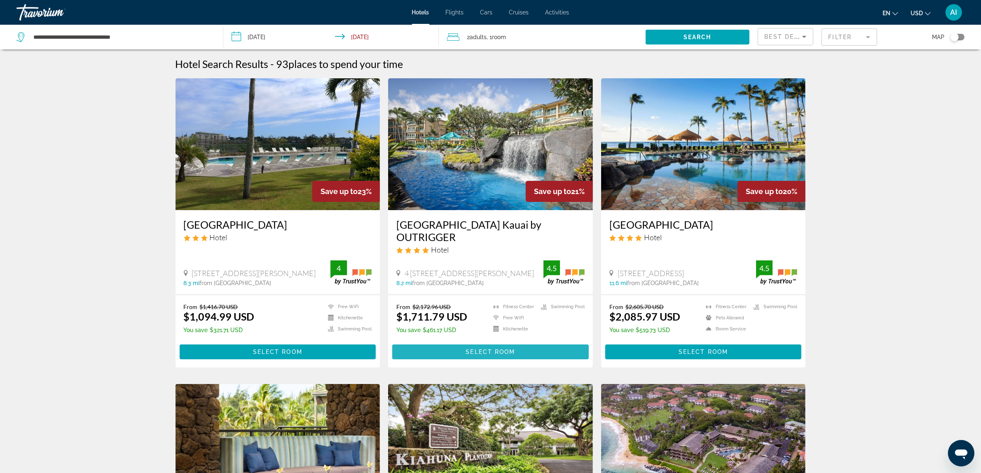
click at [485, 352] on span "Select Room" at bounding box center [489, 351] width 49 height 7
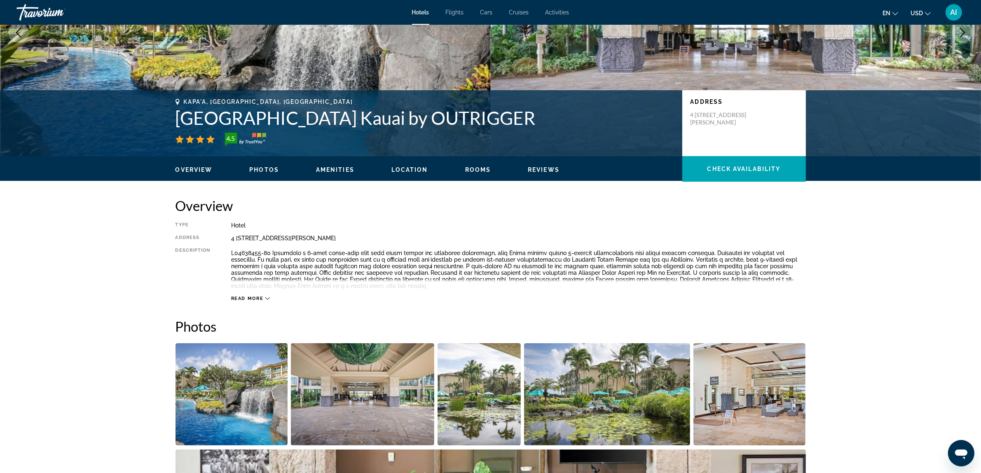
scroll to position [137, 0]
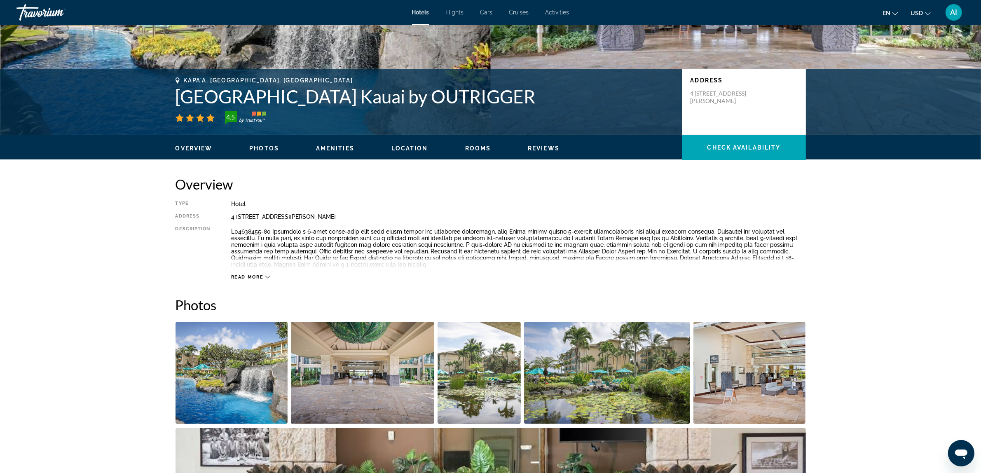
drag, startPoint x: 173, startPoint y: 91, endPoint x: 594, endPoint y: 97, distance: 421.4
click at [594, 97] on div "Kapa'a, [GEOGRAPHIC_DATA], [GEOGRAPHIC_DATA] [GEOGRAPHIC_DATA] & Spa [GEOGRAPHI…" at bounding box center [490, 101] width 663 height 49
copy h1 "[GEOGRAPHIC_DATA] Kauai by OUTRIGGER"
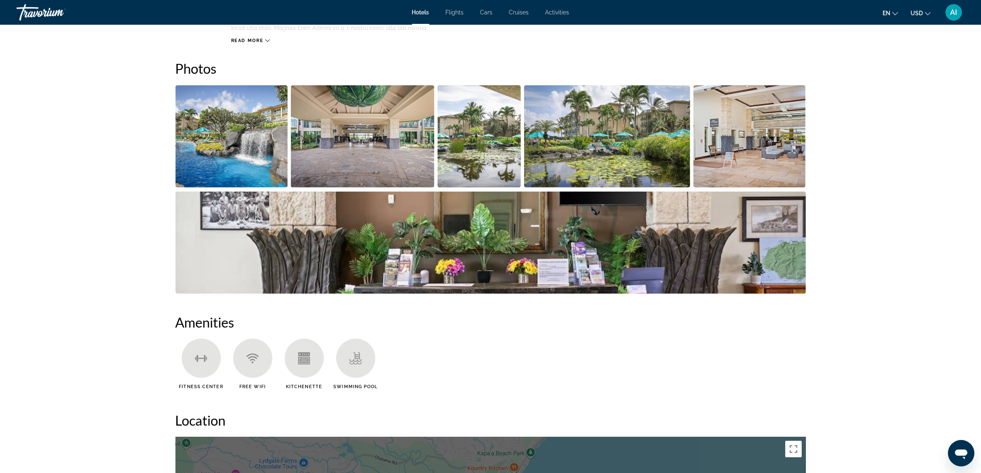
scroll to position [343, 0]
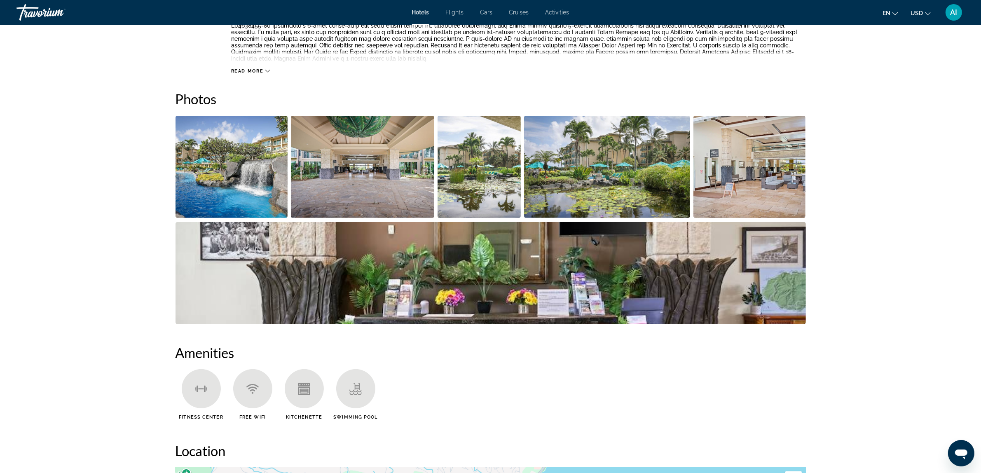
click at [301, 378] on icon "Main content" at bounding box center [303, 390] width 9 height 5
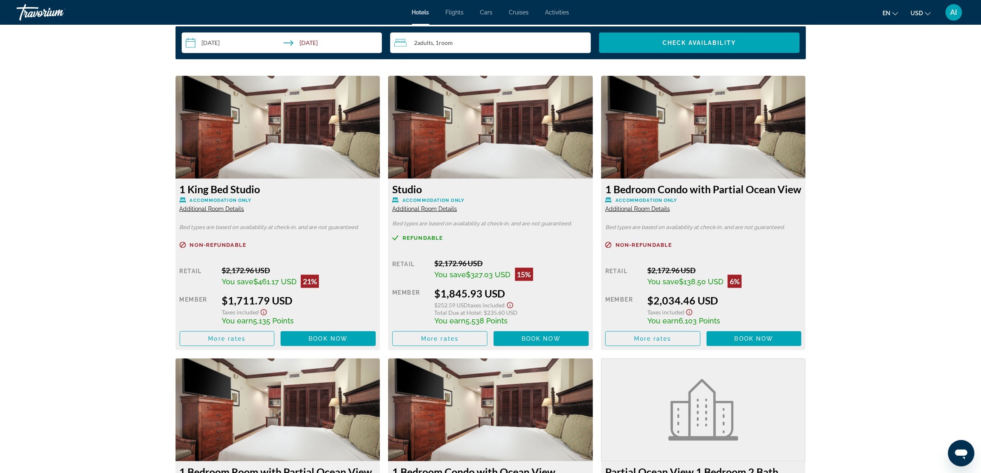
scroll to position [1098, 0]
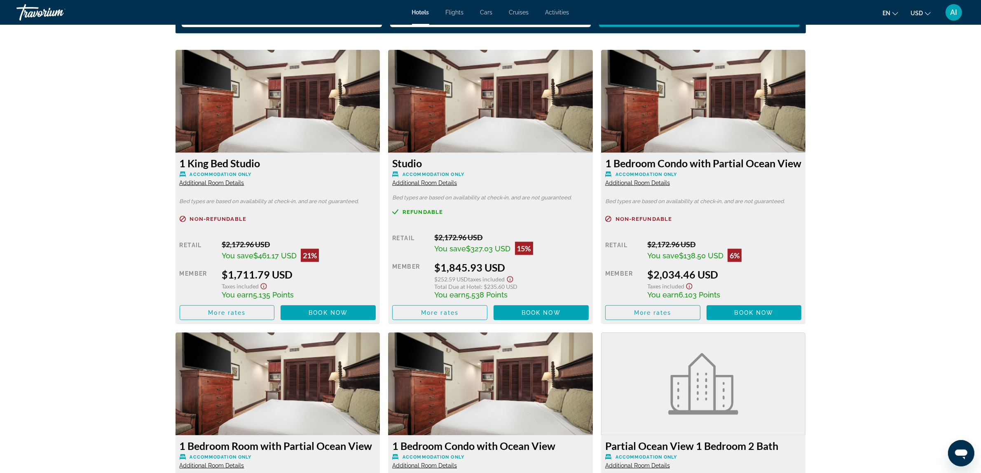
click at [289, 109] on img "Main content" at bounding box center [277, 101] width 205 height 103
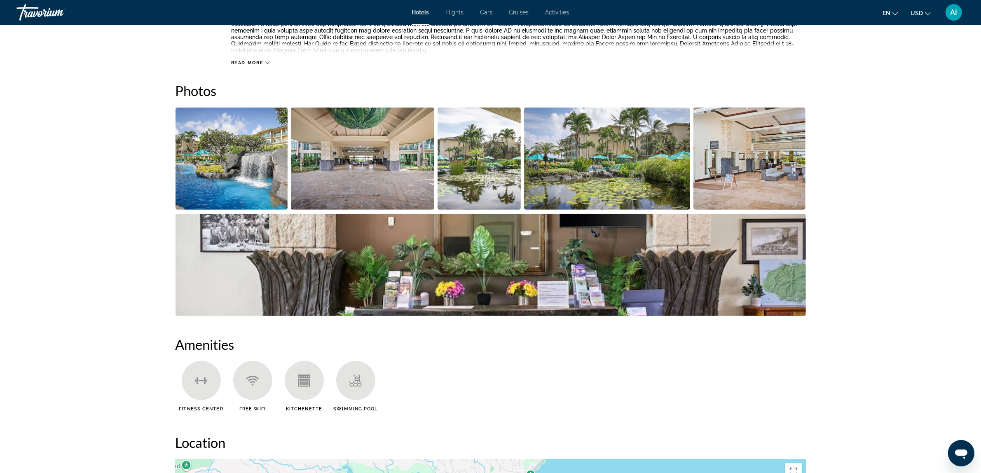
scroll to position [206, 0]
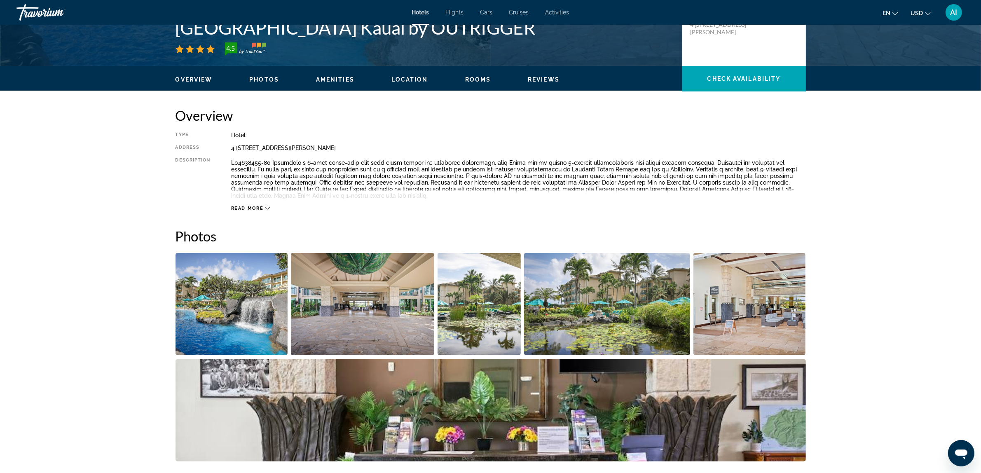
click at [219, 287] on img "Open full-screen image slider" at bounding box center [231, 304] width 112 height 102
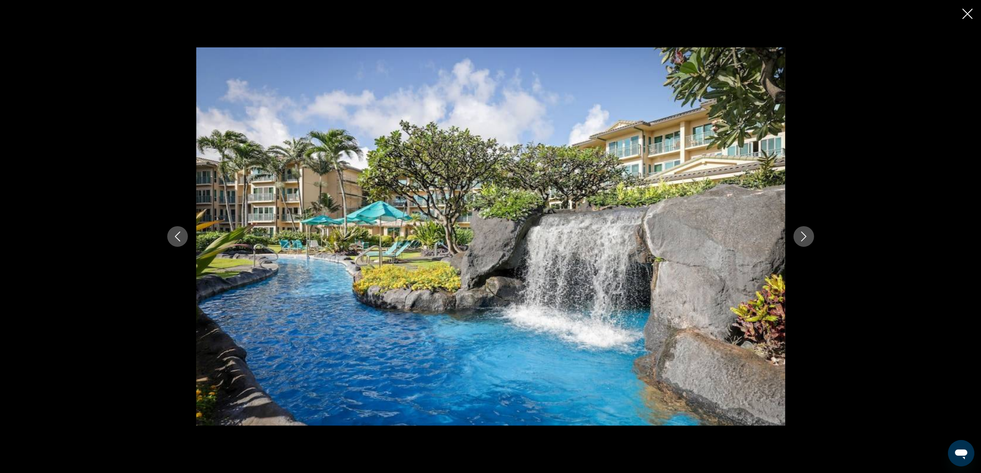
click at [790, 234] on icon "Next image" at bounding box center [804, 236] width 10 height 10
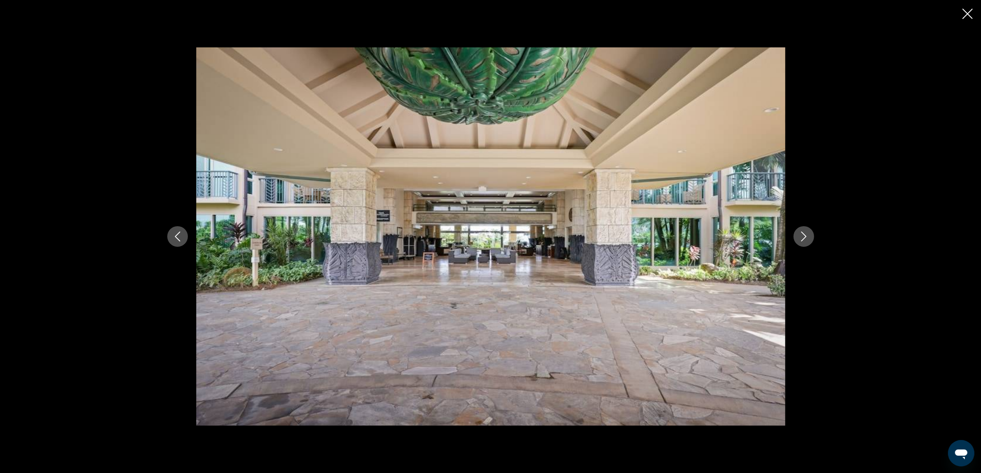
click at [790, 234] on icon "Next image" at bounding box center [804, 236] width 10 height 10
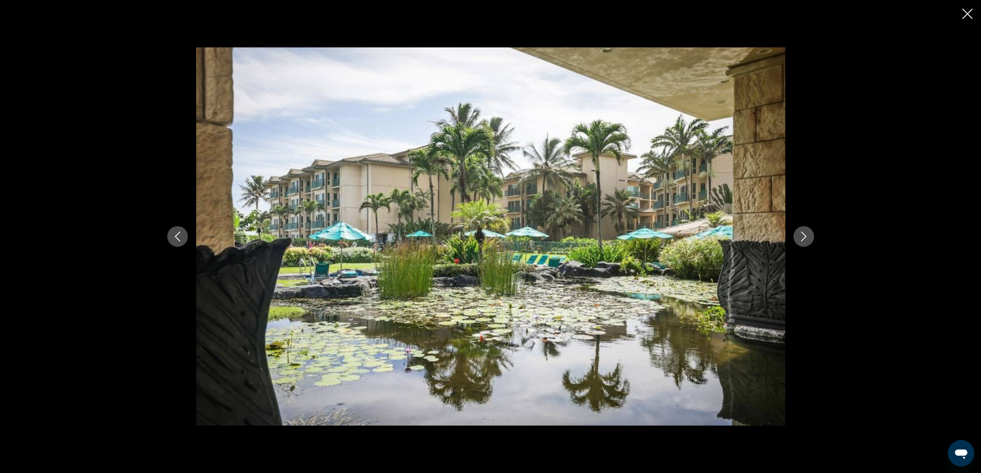
click at [790, 234] on icon "Next image" at bounding box center [804, 236] width 10 height 10
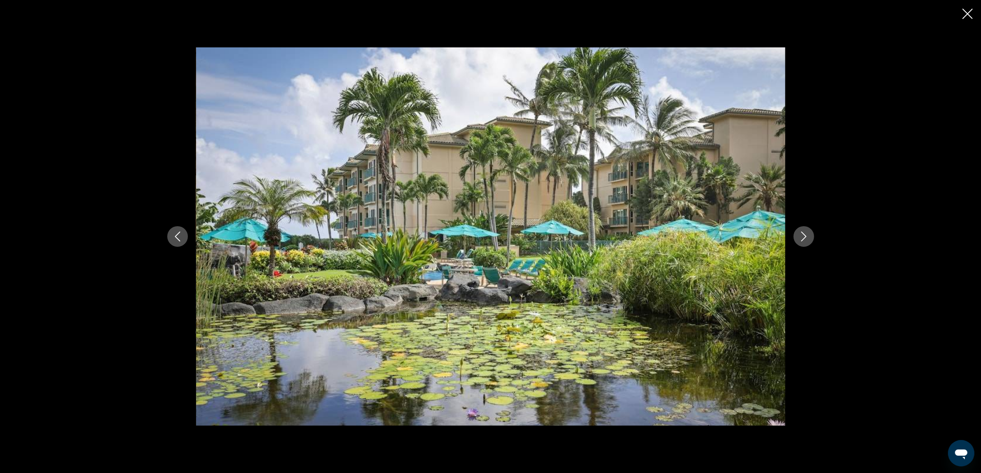
click at [790, 234] on icon "Next image" at bounding box center [804, 236] width 10 height 10
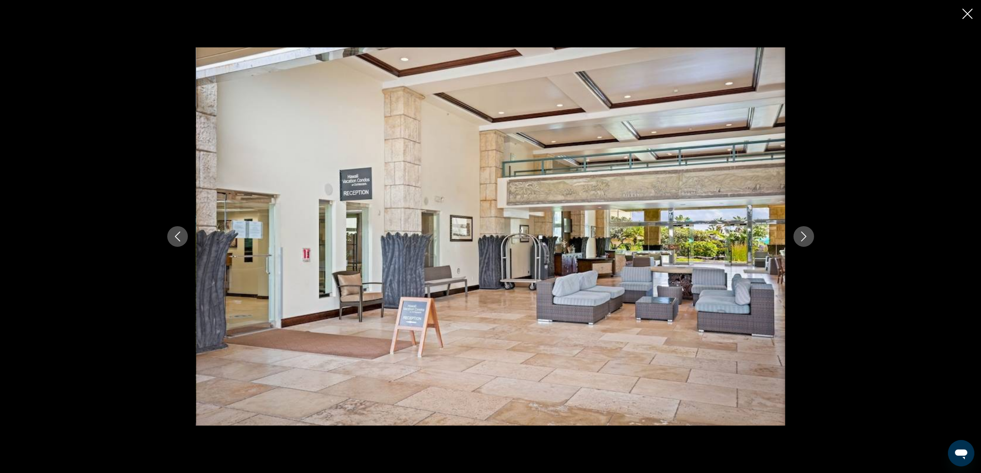
click at [790, 234] on icon "Next image" at bounding box center [804, 236] width 10 height 10
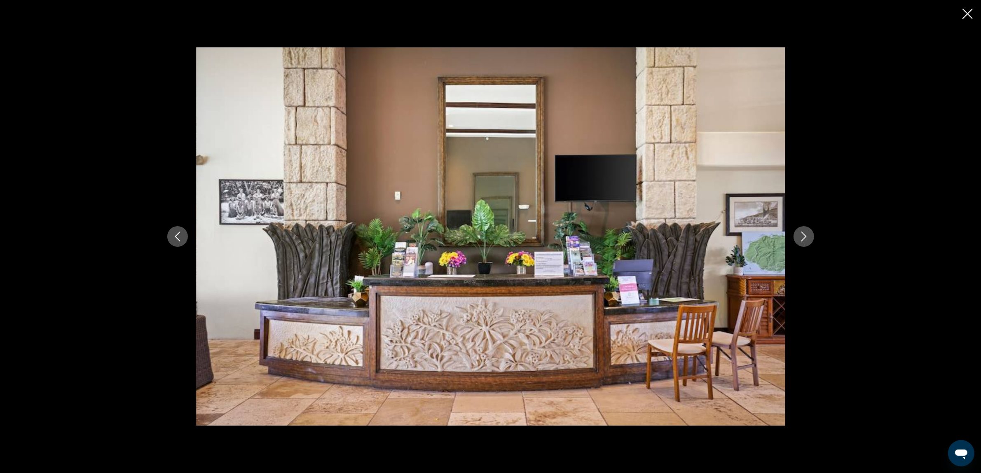
click at [790, 234] on icon "Next image" at bounding box center [804, 236] width 10 height 10
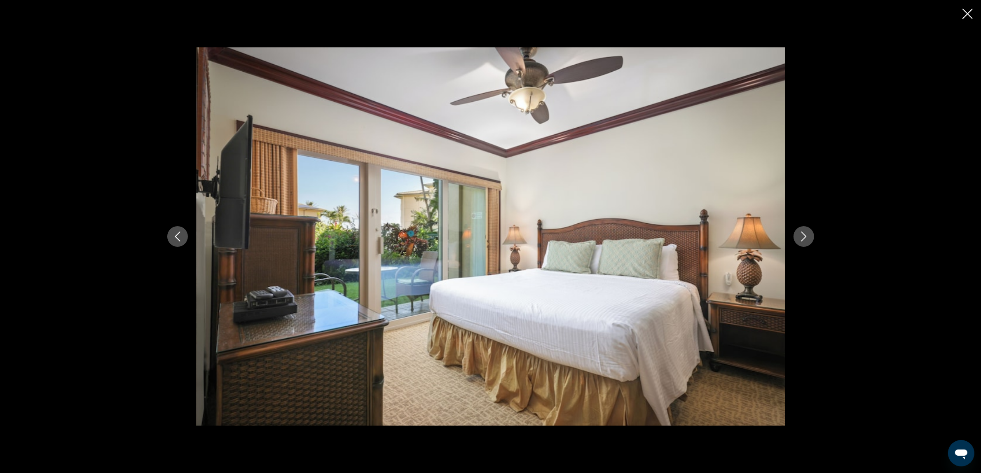
click at [790, 234] on icon "Next image" at bounding box center [804, 236] width 10 height 10
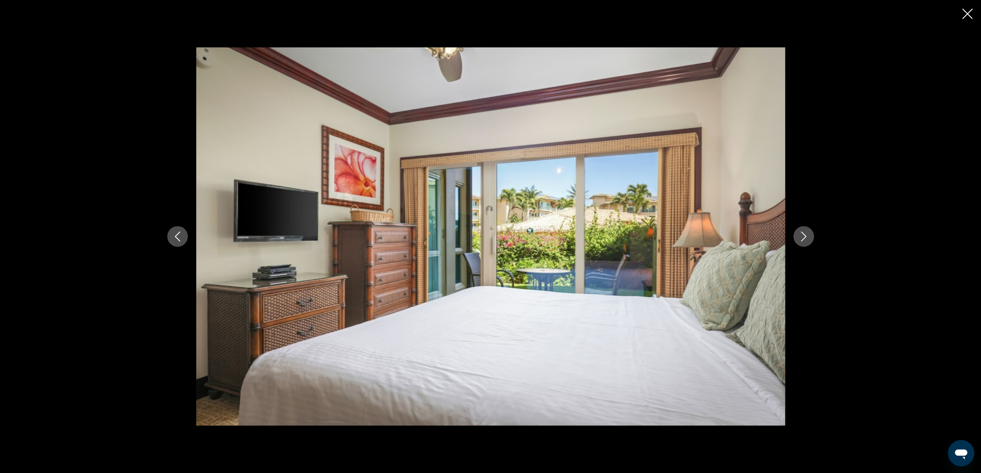
click at [790, 234] on icon "Next image" at bounding box center [804, 236] width 10 height 10
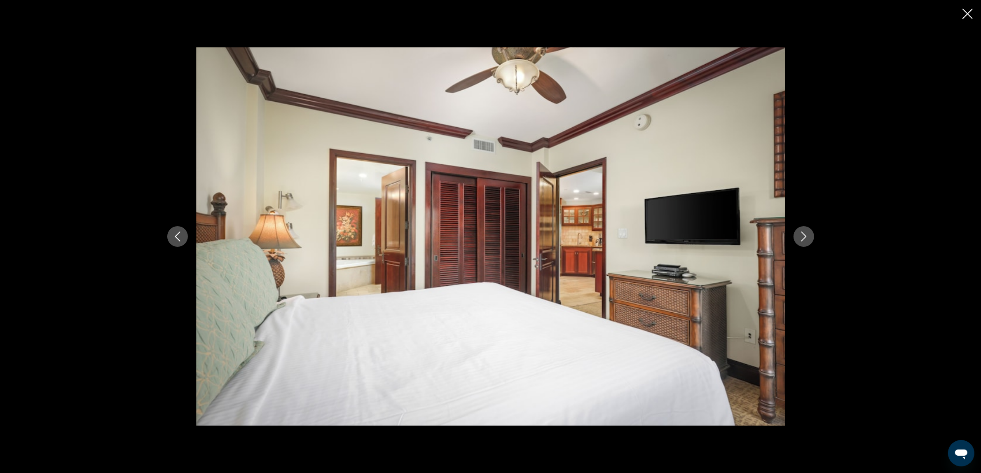
click at [790, 234] on icon "Next image" at bounding box center [804, 236] width 10 height 10
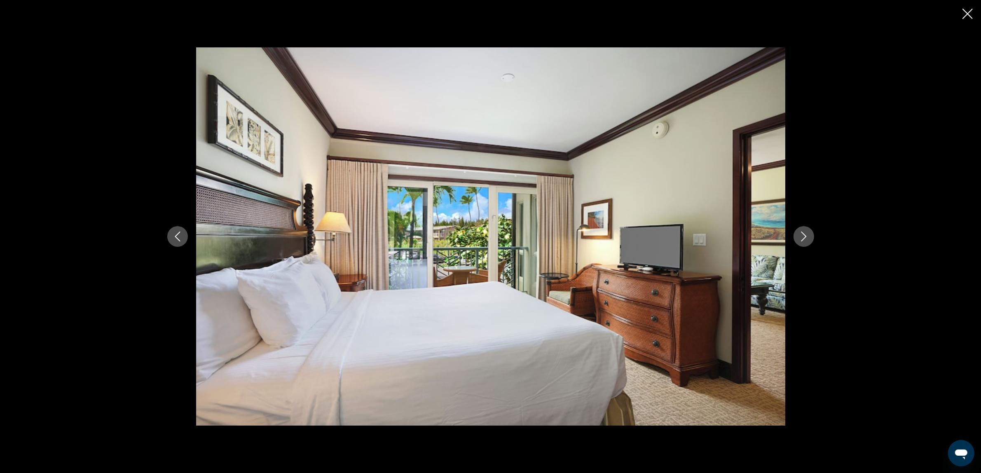
click at [790, 234] on icon "Next image" at bounding box center [804, 236] width 10 height 10
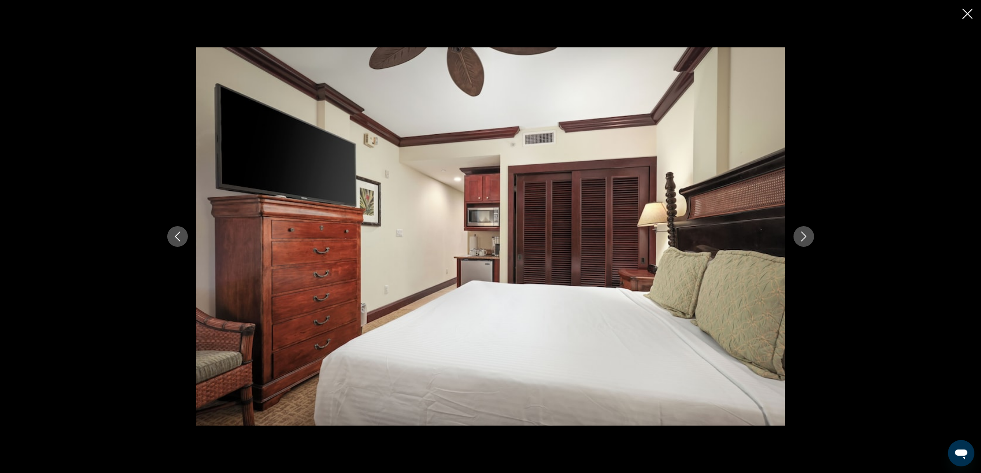
click at [790, 234] on icon "Next image" at bounding box center [804, 236] width 10 height 10
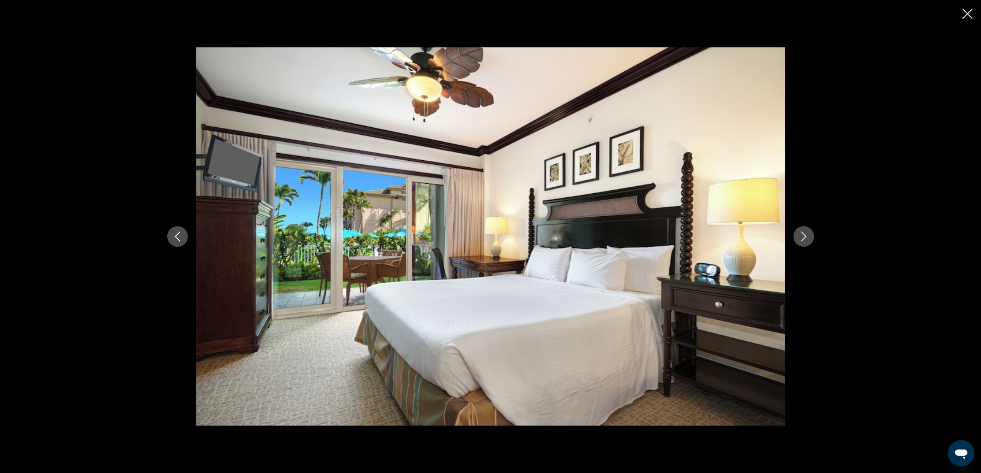
click at [790, 234] on icon "Next image" at bounding box center [804, 236] width 10 height 10
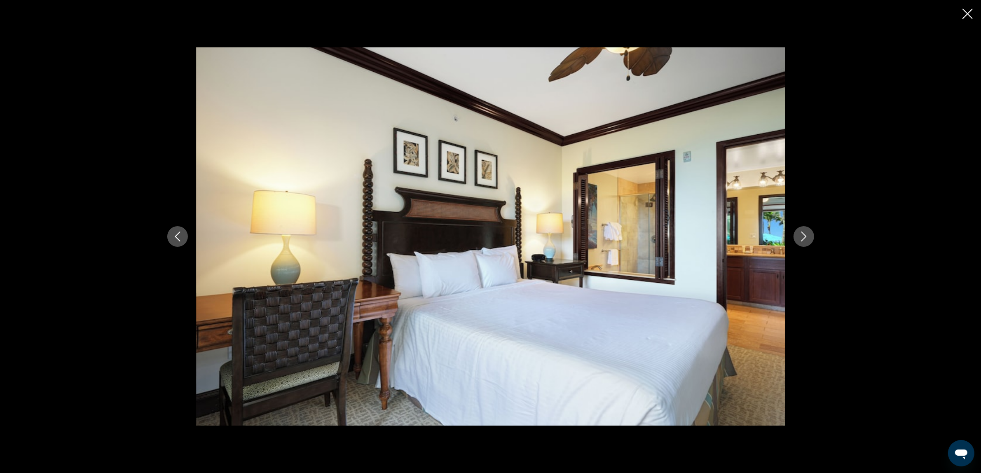
click at [790, 234] on icon "Next image" at bounding box center [804, 236] width 10 height 10
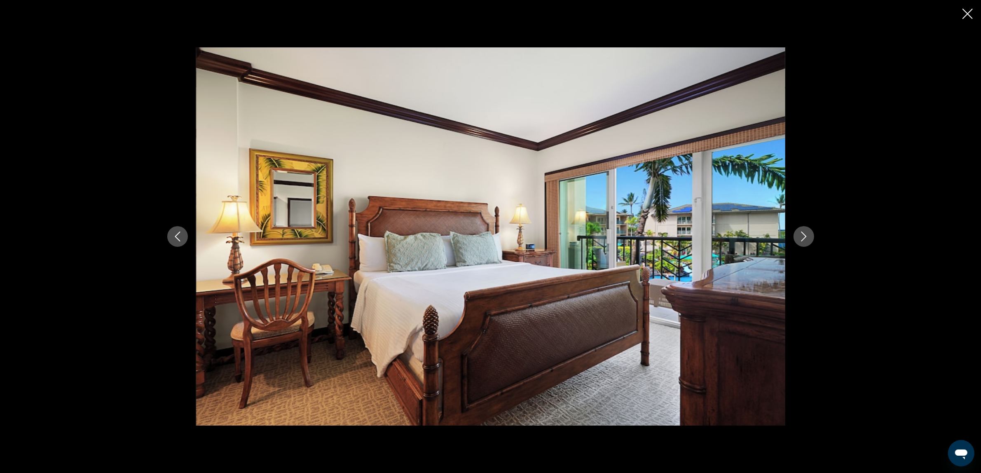
click at [790, 234] on icon "Next image" at bounding box center [804, 236] width 10 height 10
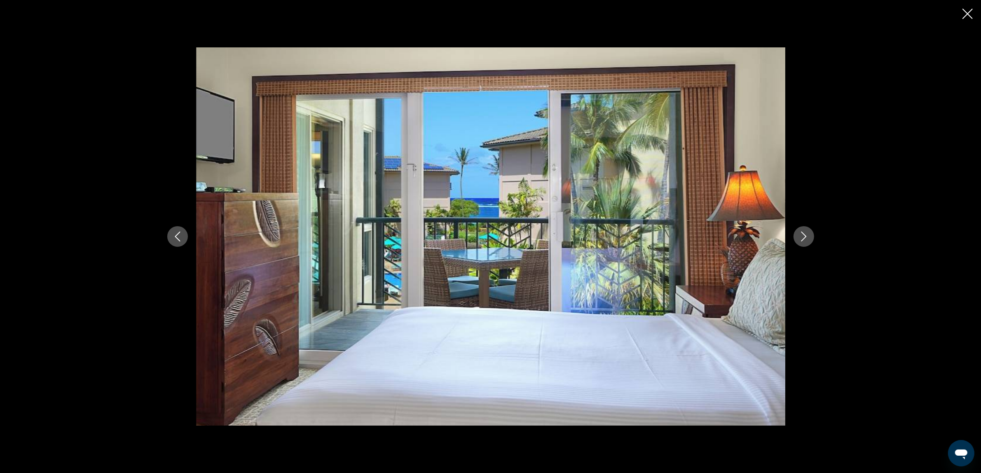
click at [790, 234] on icon "Next image" at bounding box center [804, 236] width 10 height 10
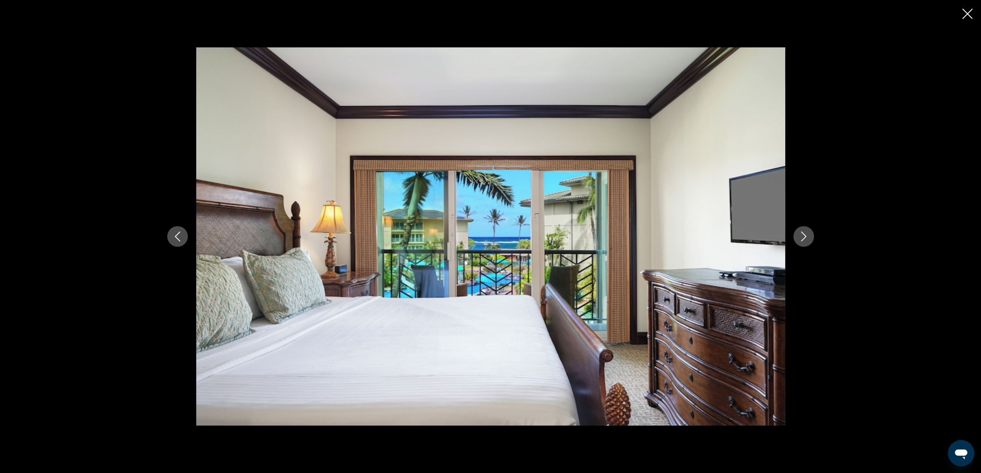
click at [790, 234] on icon "Next image" at bounding box center [804, 236] width 10 height 10
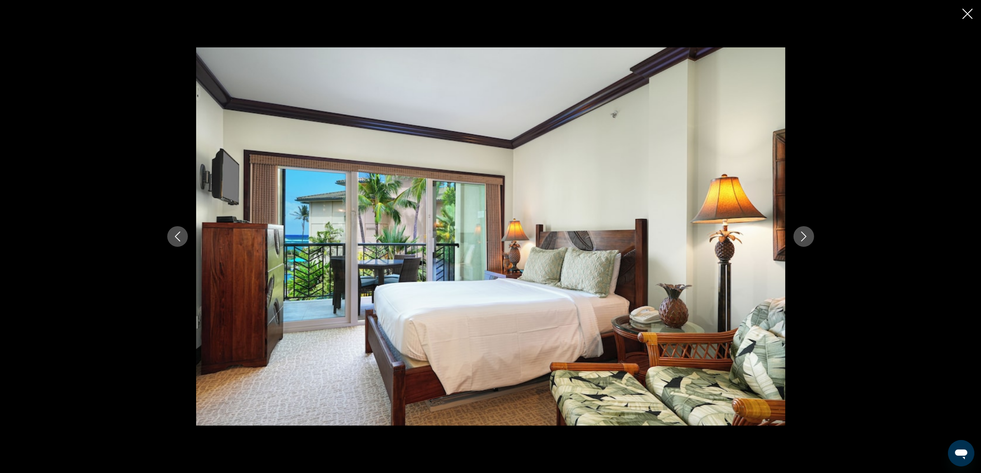
click at [790, 234] on icon "Next image" at bounding box center [804, 236] width 10 height 10
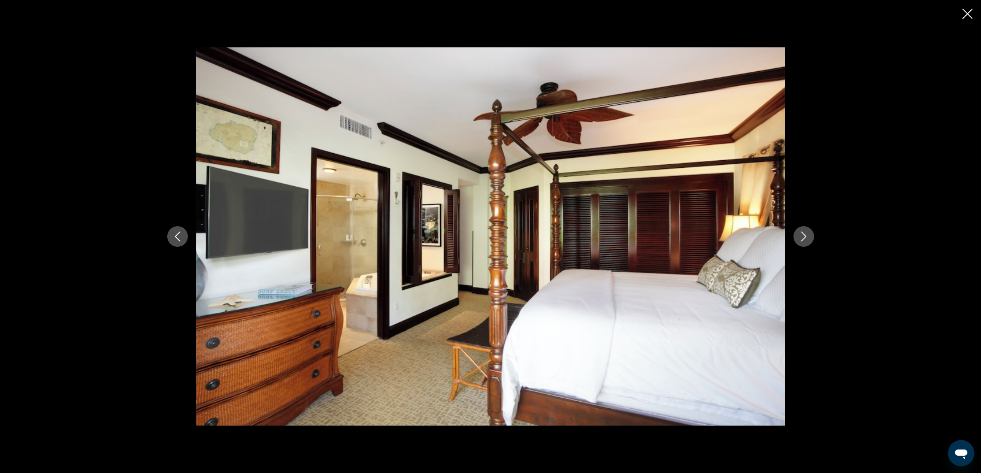
click at [790, 234] on icon "Next image" at bounding box center [804, 236] width 10 height 10
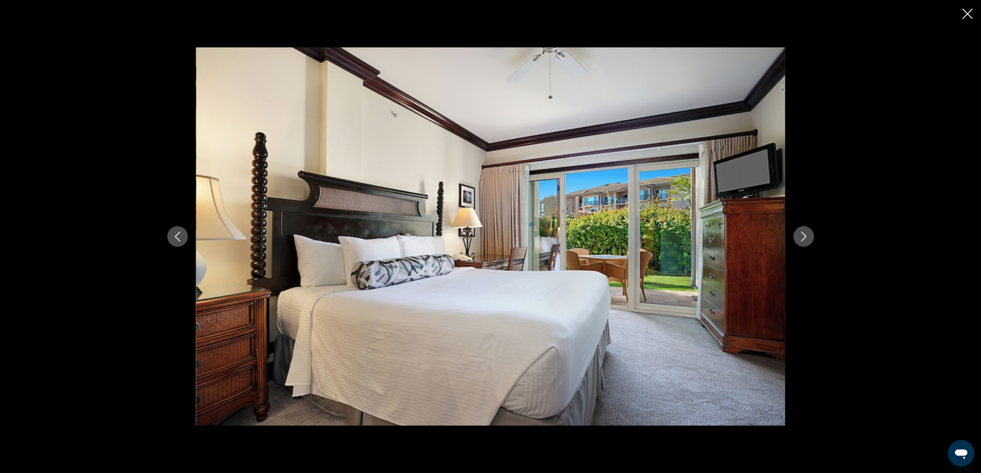
click at [790, 234] on icon "Next image" at bounding box center [804, 236] width 10 height 10
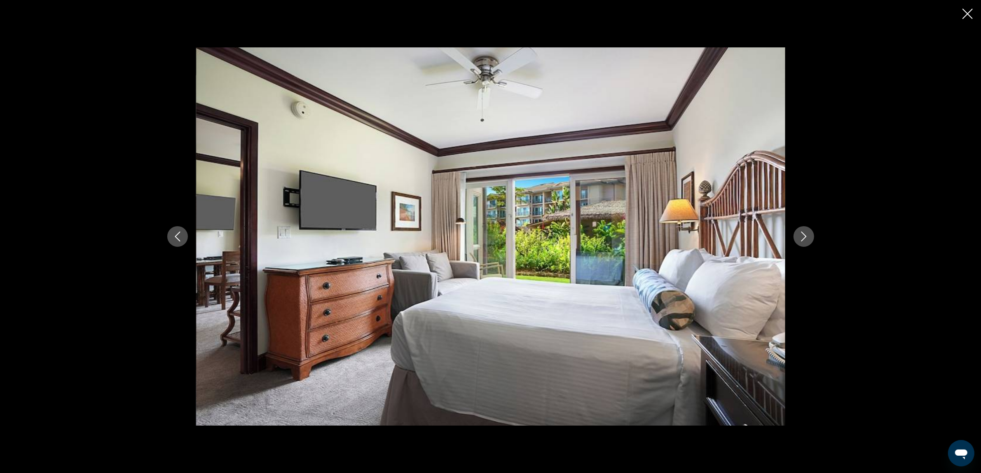
click at [790, 234] on icon "Next image" at bounding box center [804, 236] width 10 height 10
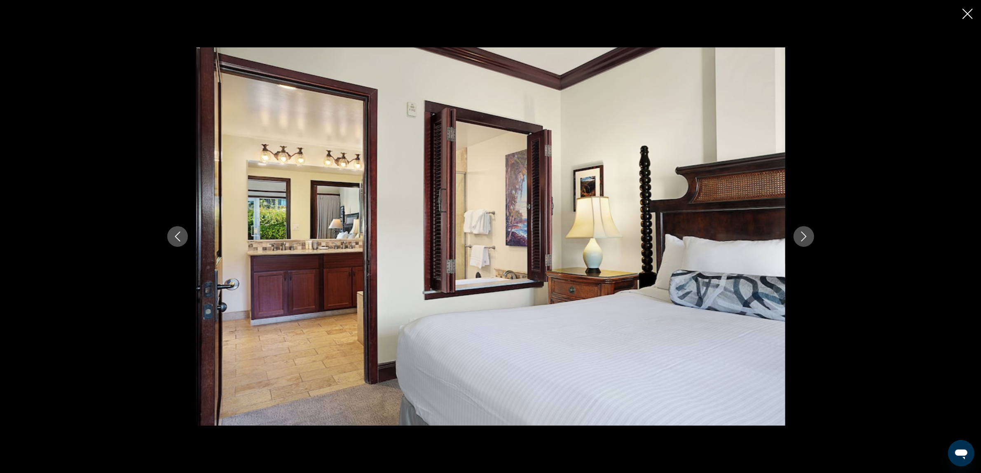
click at [790, 234] on icon "Next image" at bounding box center [804, 236] width 10 height 10
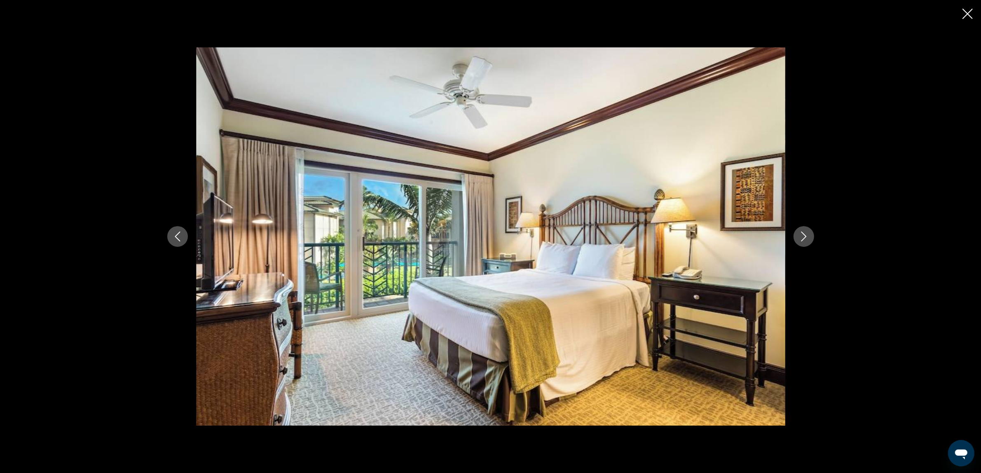
click at [790, 234] on icon "Next image" at bounding box center [804, 236] width 10 height 10
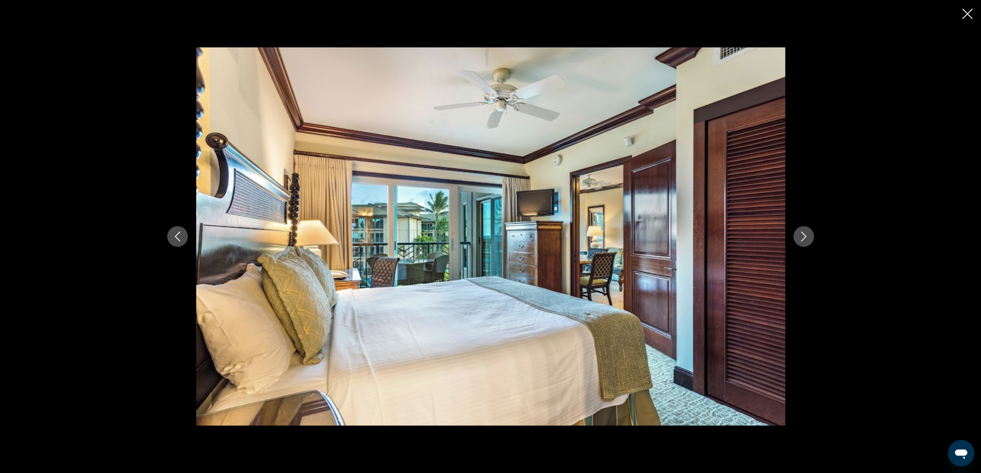
click at [790, 234] on icon "Next image" at bounding box center [804, 236] width 10 height 10
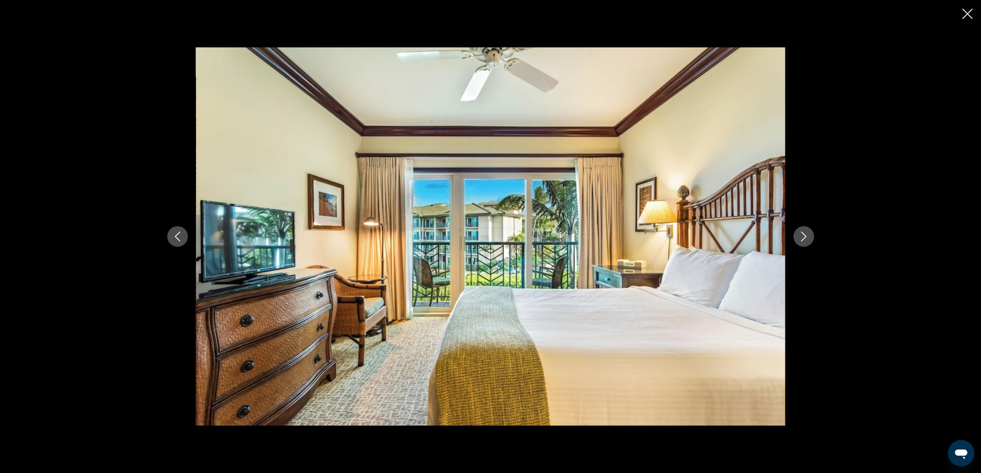
click at [790, 234] on icon "Next image" at bounding box center [804, 236] width 10 height 10
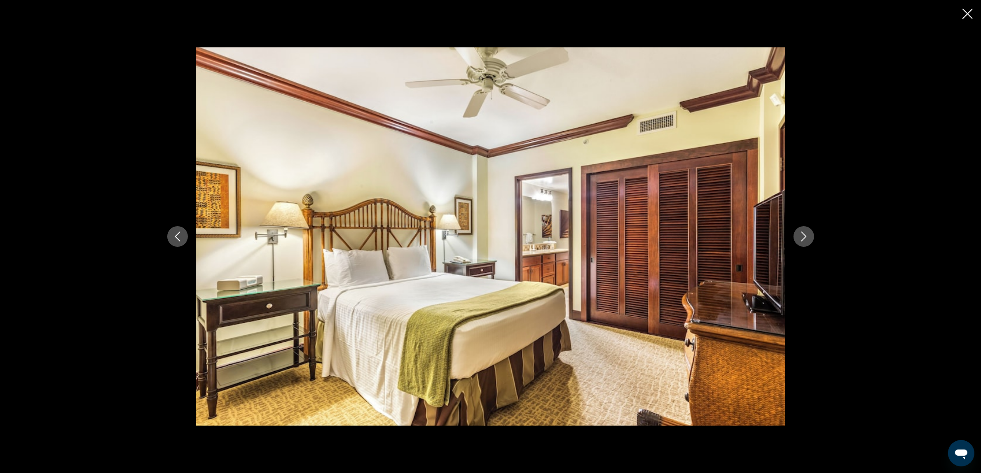
click at [790, 234] on icon "Next image" at bounding box center [804, 236] width 10 height 10
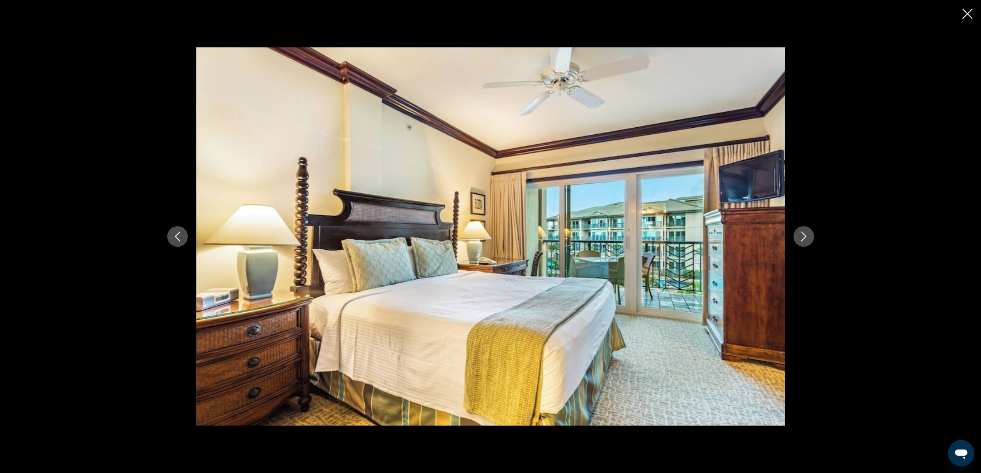
click at [790, 234] on icon "Next image" at bounding box center [804, 236] width 10 height 10
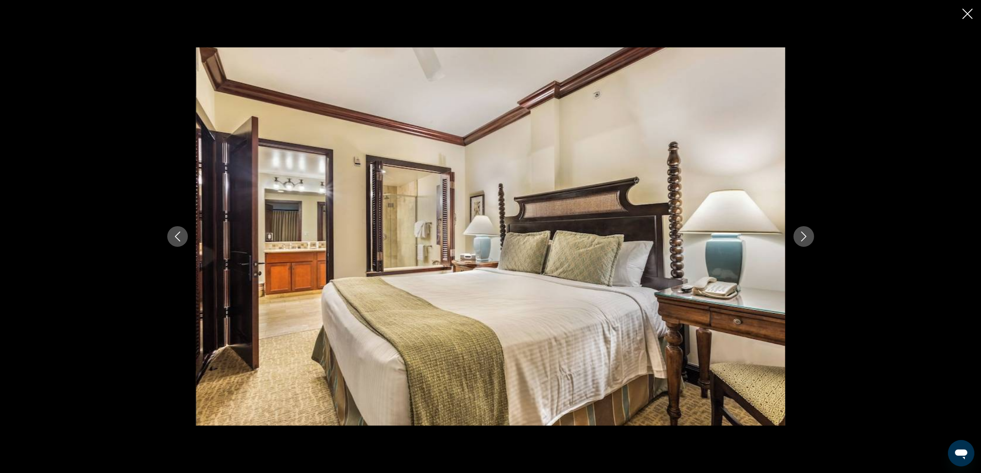
click at [790, 234] on icon "Next image" at bounding box center [804, 236] width 10 height 10
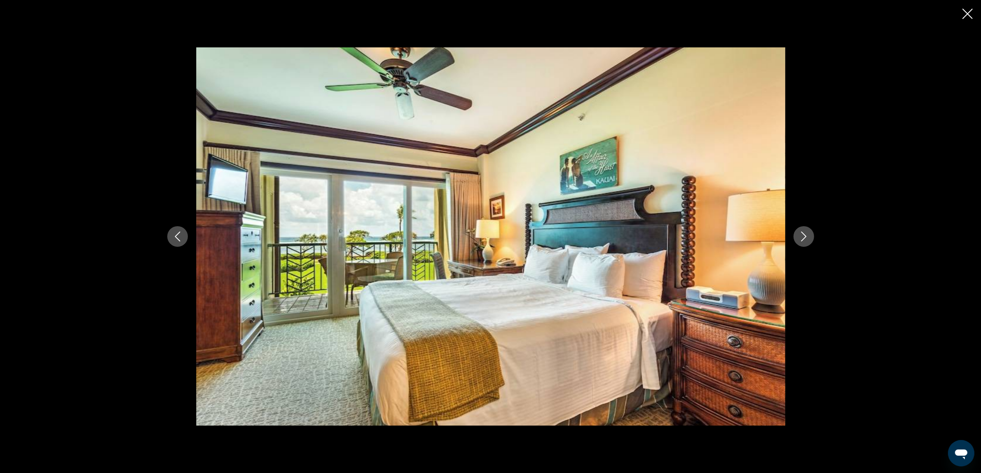
click at [790, 234] on icon "Next image" at bounding box center [804, 236] width 10 height 10
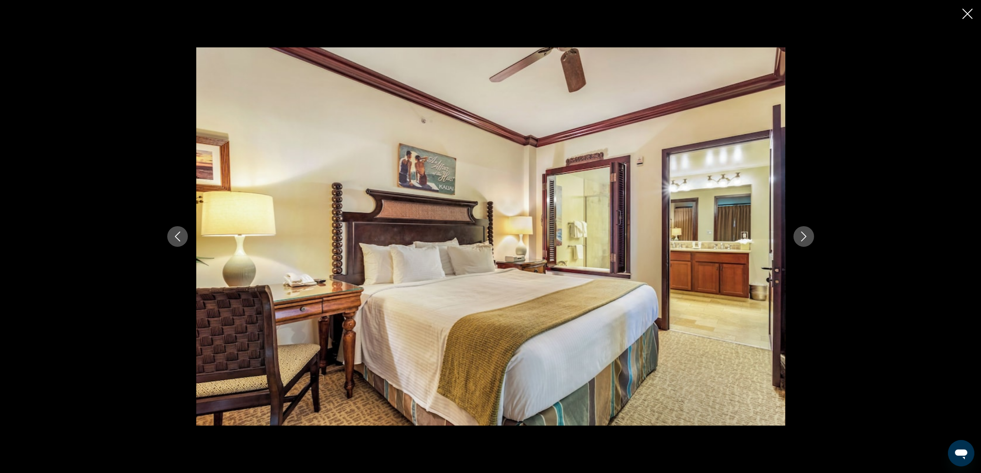
click at [790, 234] on icon "Next image" at bounding box center [804, 236] width 10 height 10
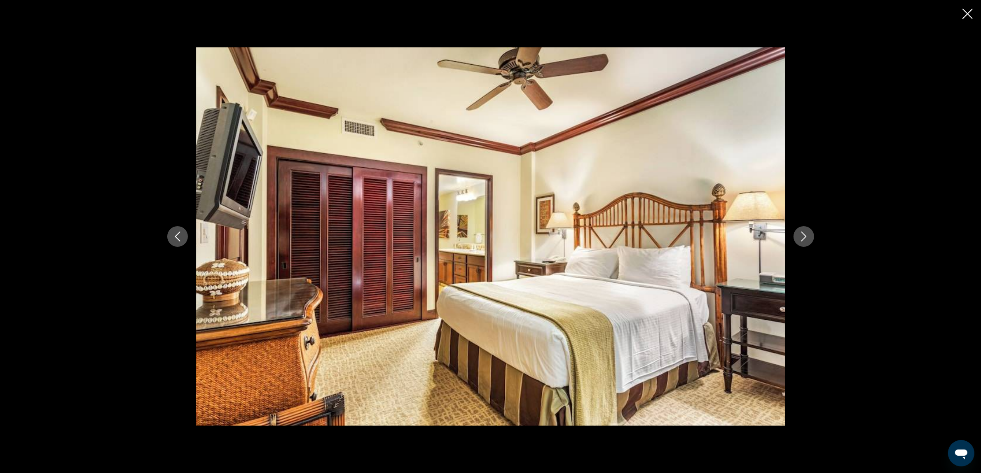
click at [790, 234] on icon "Next image" at bounding box center [804, 236] width 10 height 10
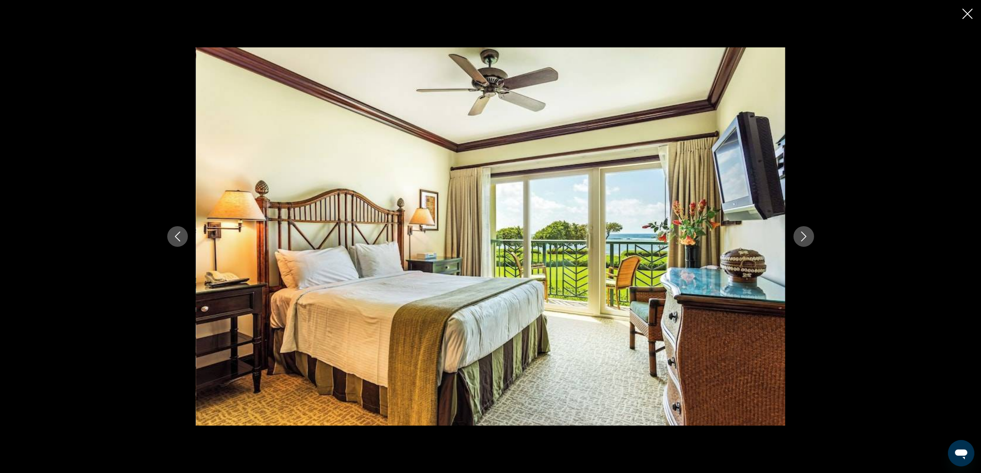
click at [790, 234] on icon "Next image" at bounding box center [804, 236] width 10 height 10
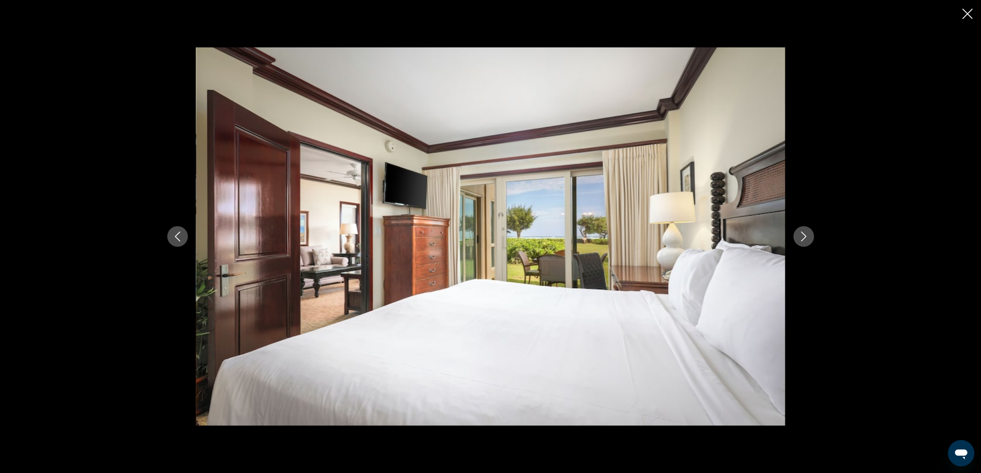
click at [790, 234] on icon "Next image" at bounding box center [804, 236] width 10 height 10
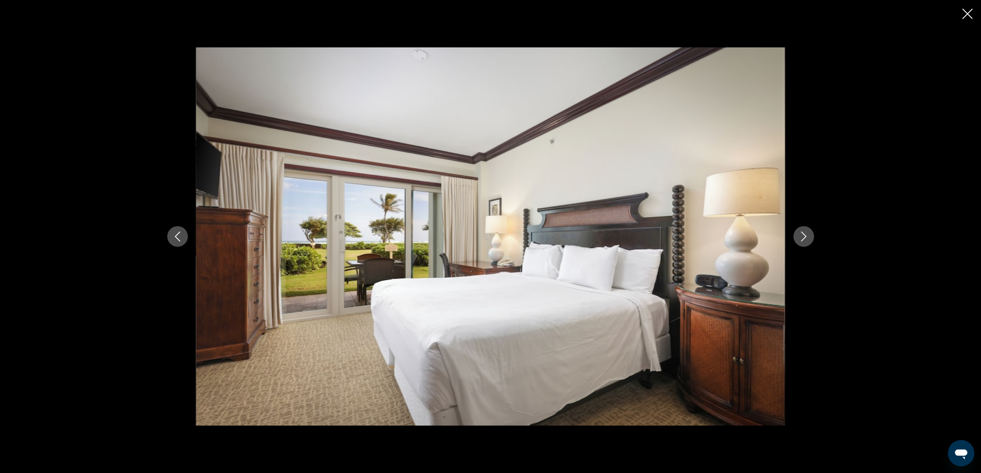
click at [790, 234] on icon "Next image" at bounding box center [804, 236] width 10 height 10
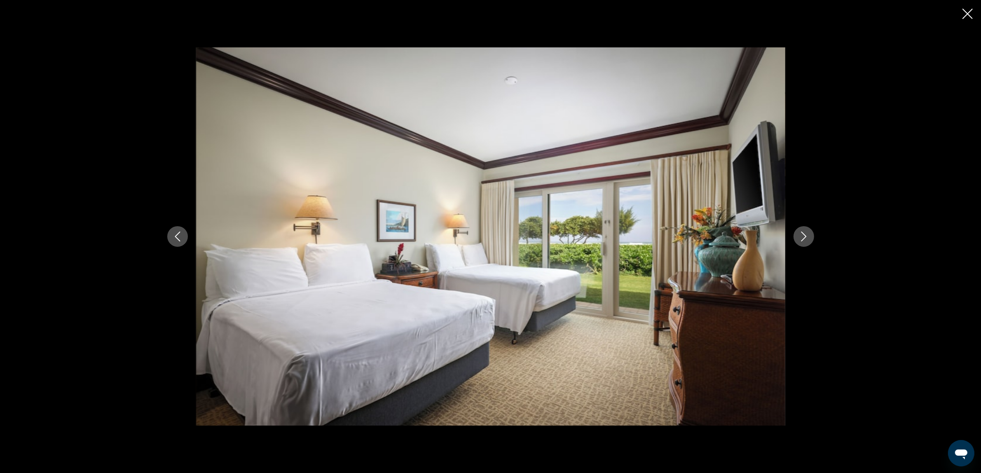
click at [790, 234] on icon "Next image" at bounding box center [804, 236] width 10 height 10
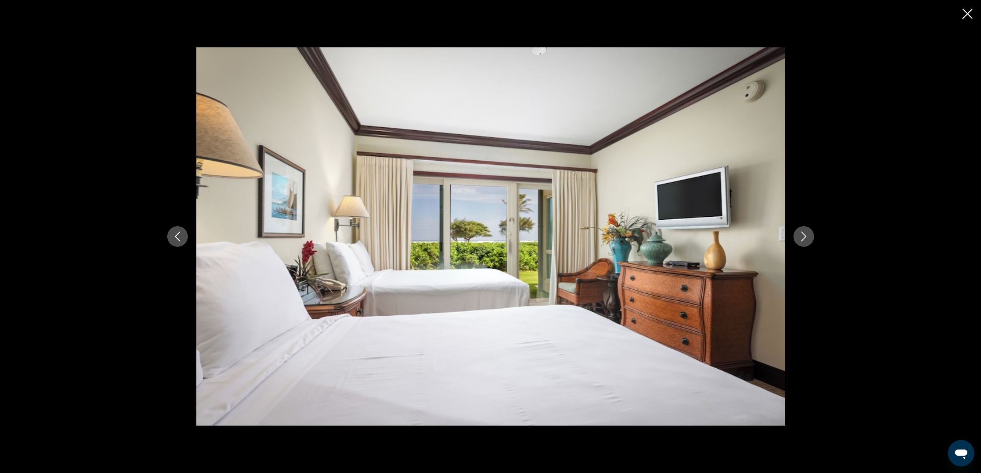
click at [790, 234] on icon "Next image" at bounding box center [804, 236] width 10 height 10
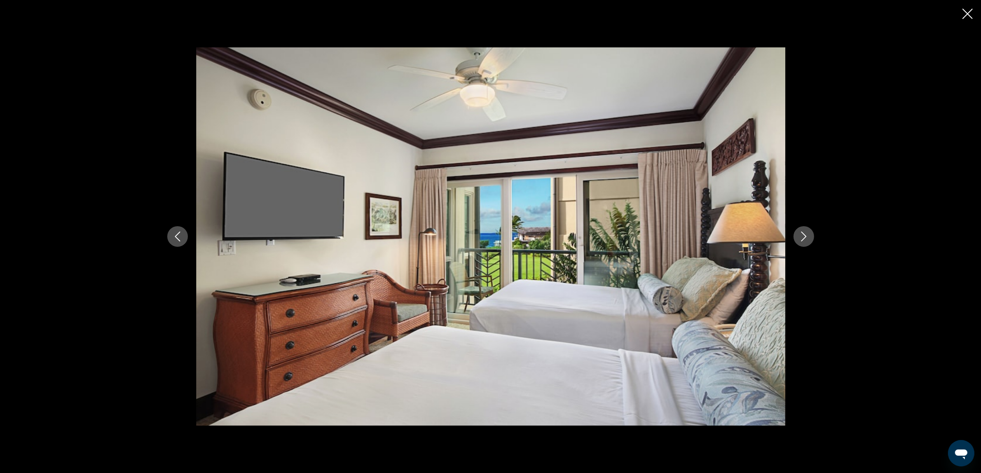
click at [790, 234] on icon "Next image" at bounding box center [804, 236] width 10 height 10
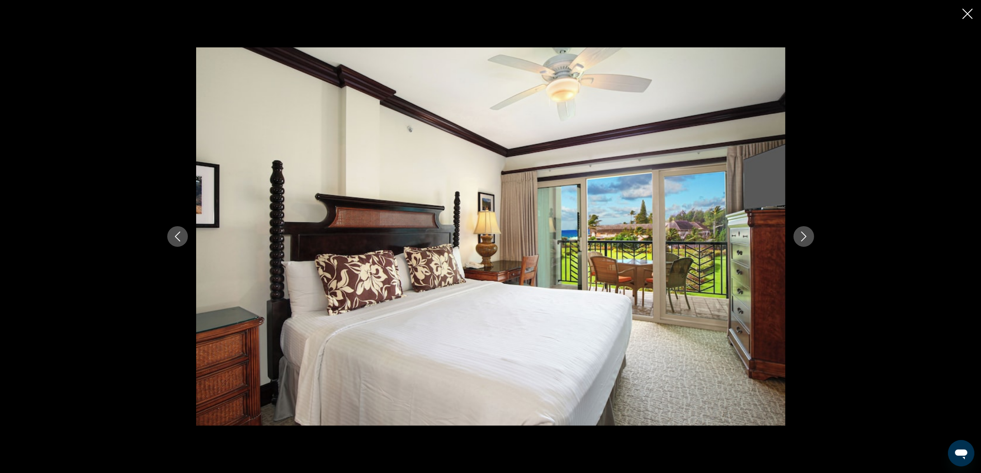
click at [790, 234] on icon "Next image" at bounding box center [804, 236] width 10 height 10
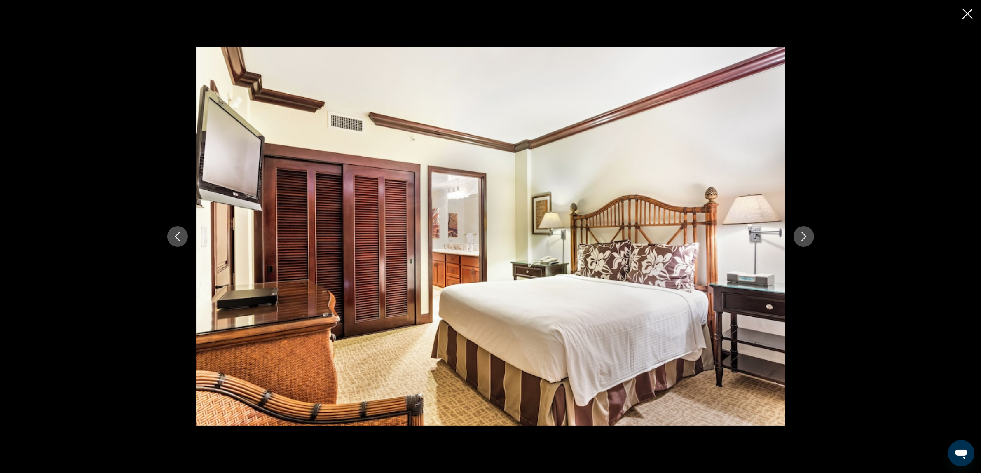
click at [790, 234] on icon "Next image" at bounding box center [804, 236] width 10 height 10
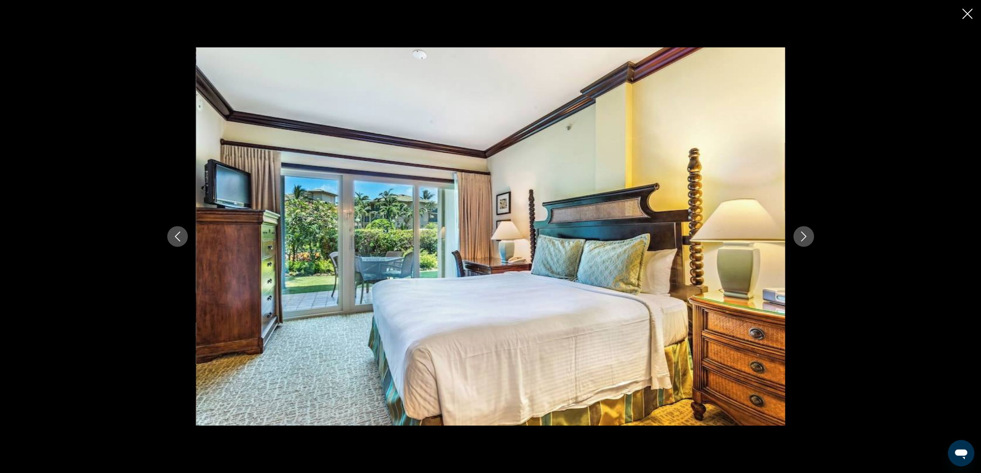
click at [790, 234] on icon "Next image" at bounding box center [804, 236] width 10 height 10
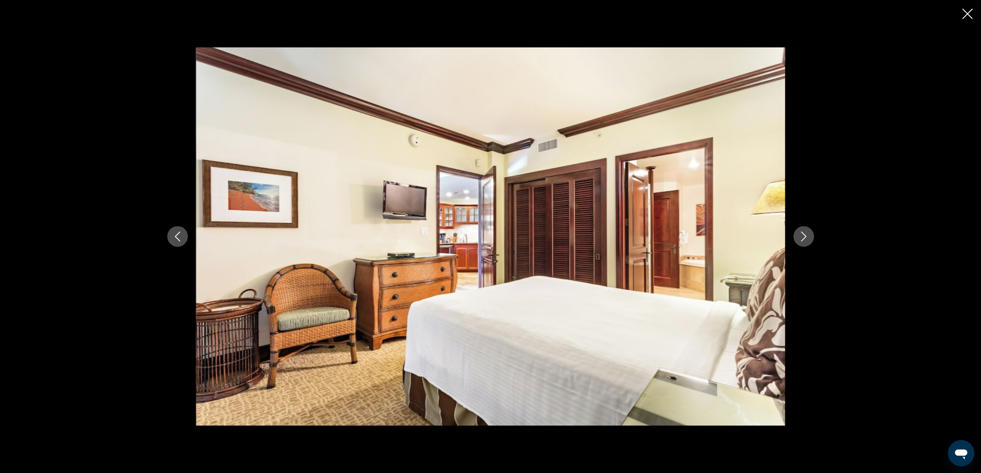
click at [790, 234] on icon "Next image" at bounding box center [804, 236] width 10 height 10
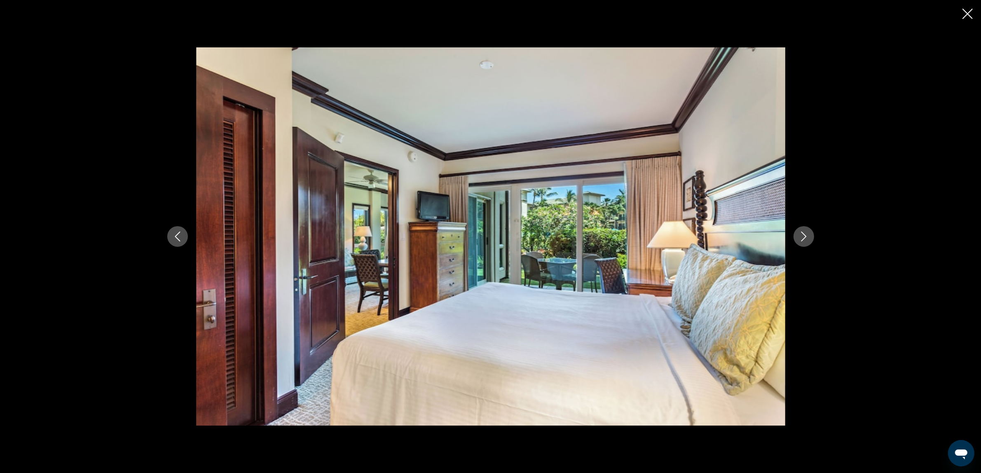
click at [790, 234] on icon "Next image" at bounding box center [804, 236] width 10 height 10
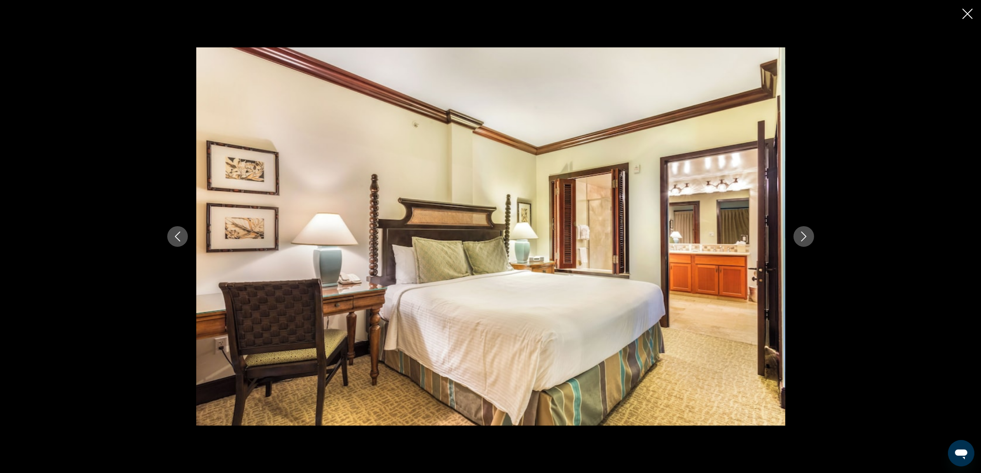
click at [790, 234] on icon "Next image" at bounding box center [804, 236] width 10 height 10
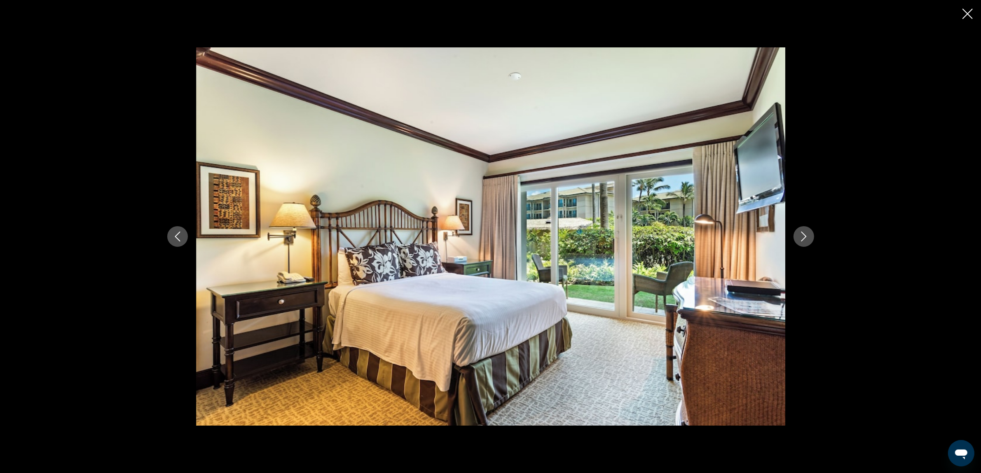
click at [790, 234] on icon "Next image" at bounding box center [804, 236] width 10 height 10
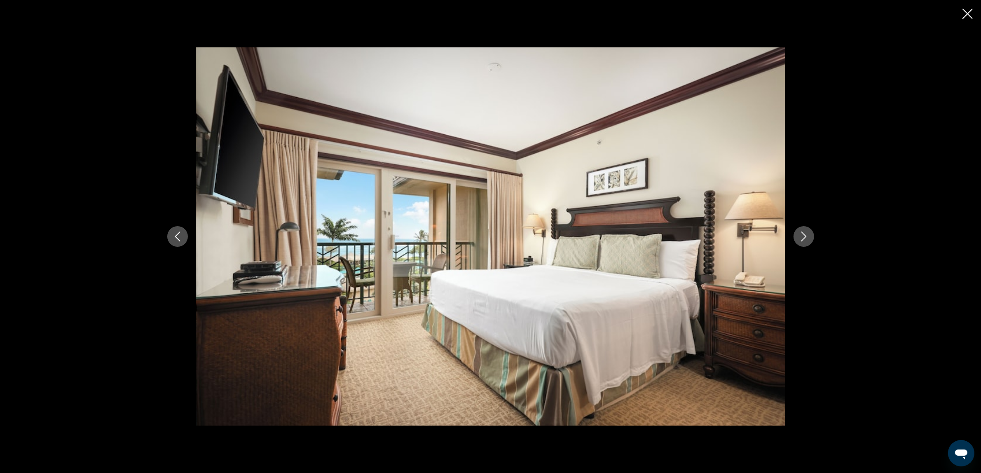
click at [790, 234] on icon "Next image" at bounding box center [804, 236] width 10 height 10
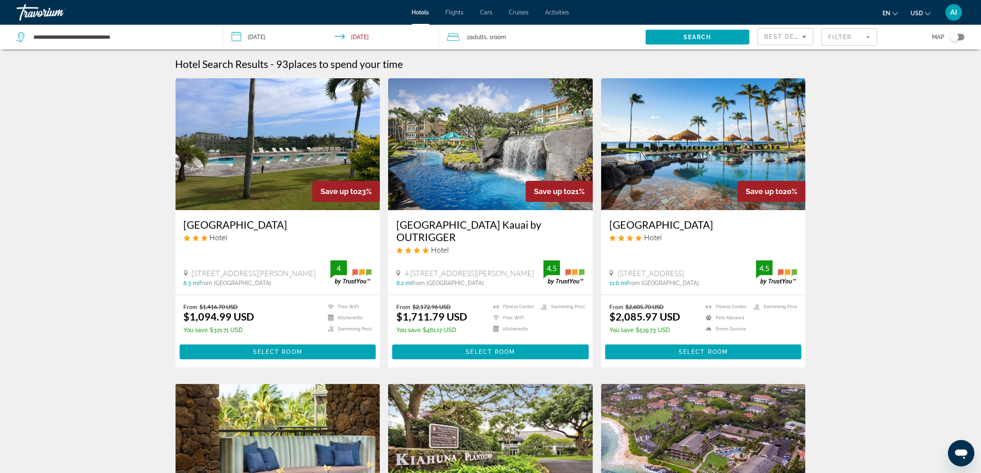
click at [296, 149] on img "Main content" at bounding box center [277, 144] width 205 height 132
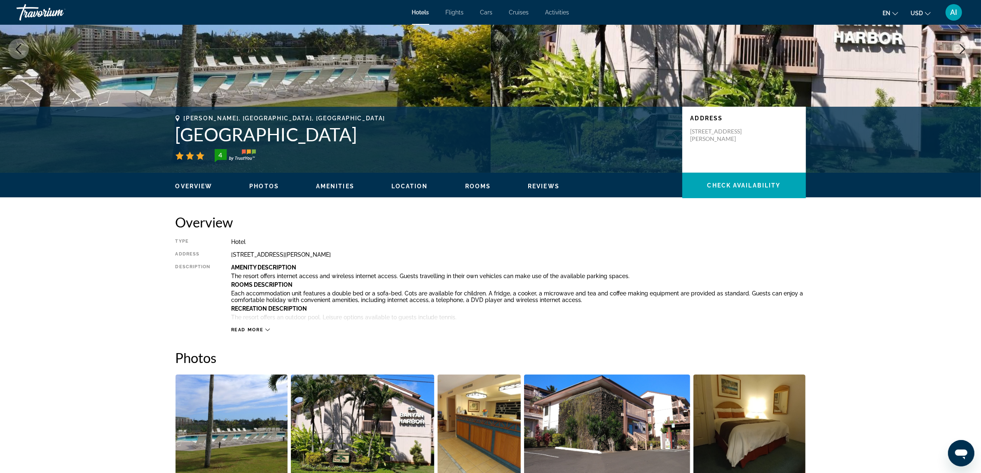
scroll to position [68, 0]
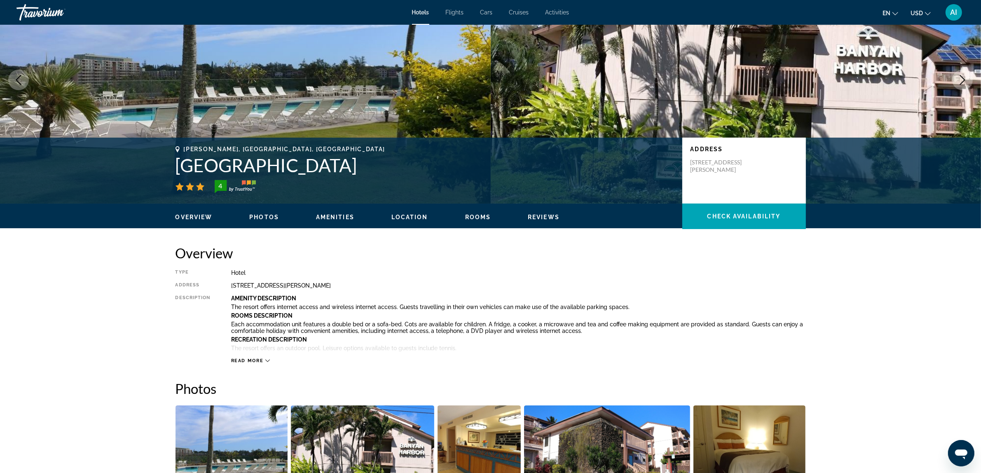
drag, startPoint x: 352, startPoint y: 164, endPoint x: 173, endPoint y: 159, distance: 178.8
click at [173, 159] on div "Lihue, [GEOGRAPHIC_DATA], [GEOGRAPHIC_DATA] [GEOGRAPHIC_DATA] 4 Address [STREET…" at bounding box center [490, 170] width 663 height 49
copy h1 "[GEOGRAPHIC_DATA]"
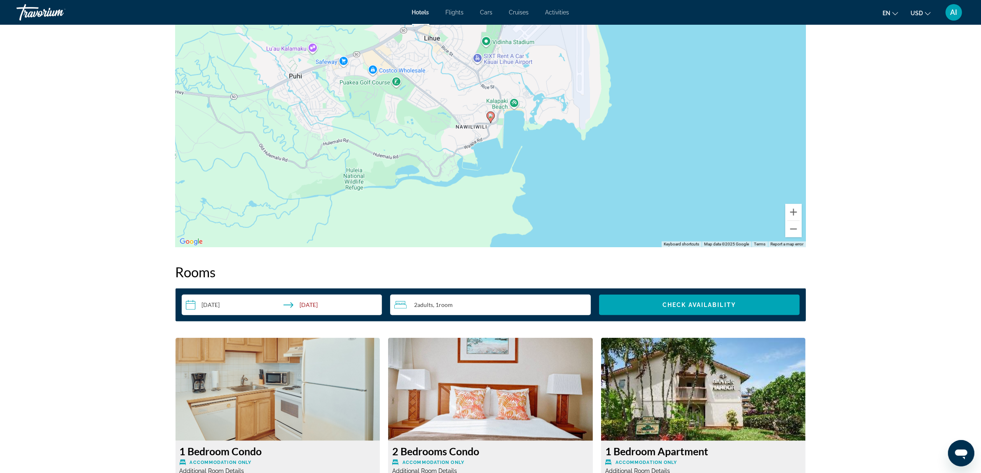
scroll to position [824, 0]
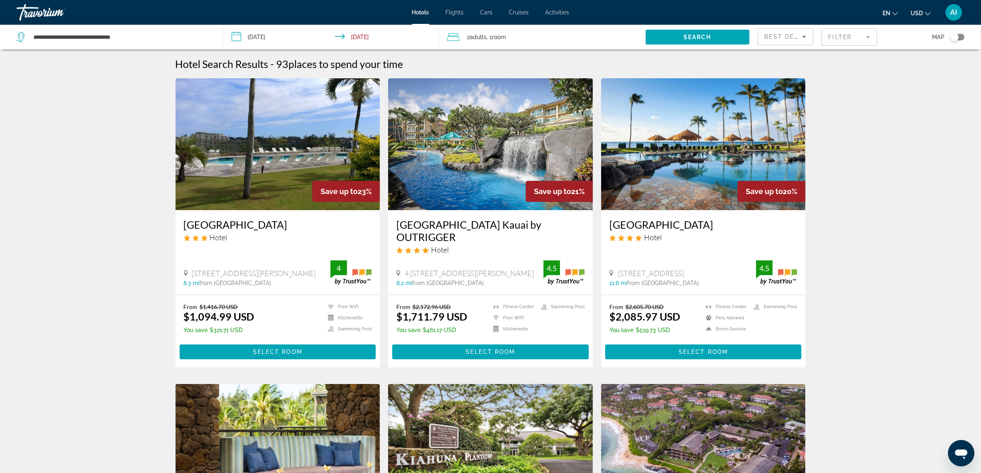
click at [790, 39] on mat-form-field "Filter" at bounding box center [849, 36] width 56 height 17
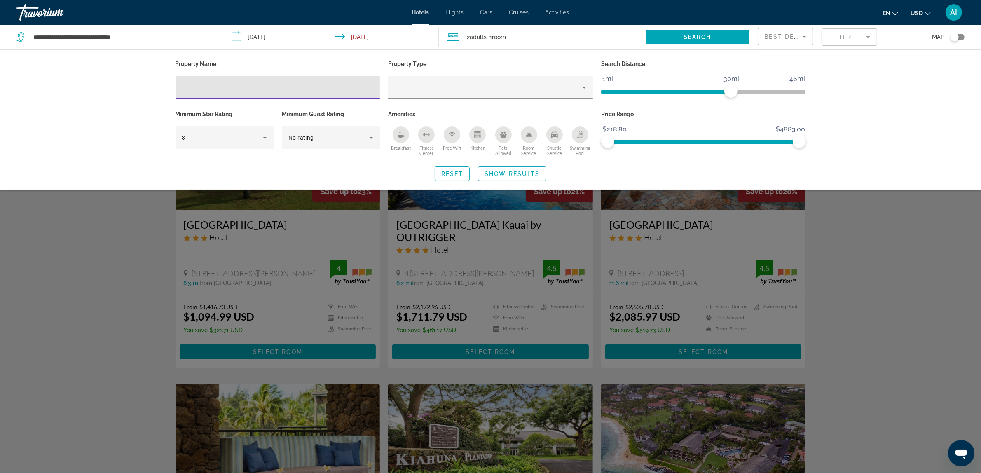
click at [477, 130] on div "Kitchen" at bounding box center [477, 134] width 16 height 16
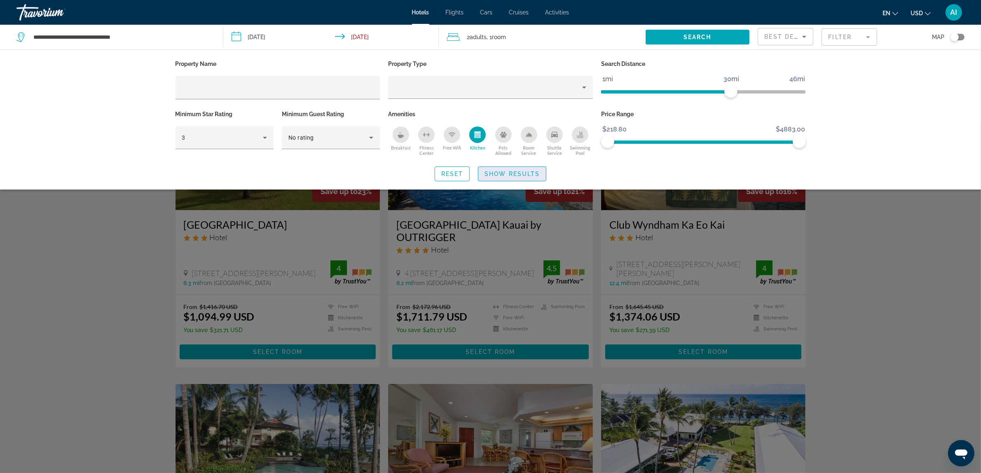
click at [511, 173] on span "Show Results" at bounding box center [511, 174] width 55 height 7
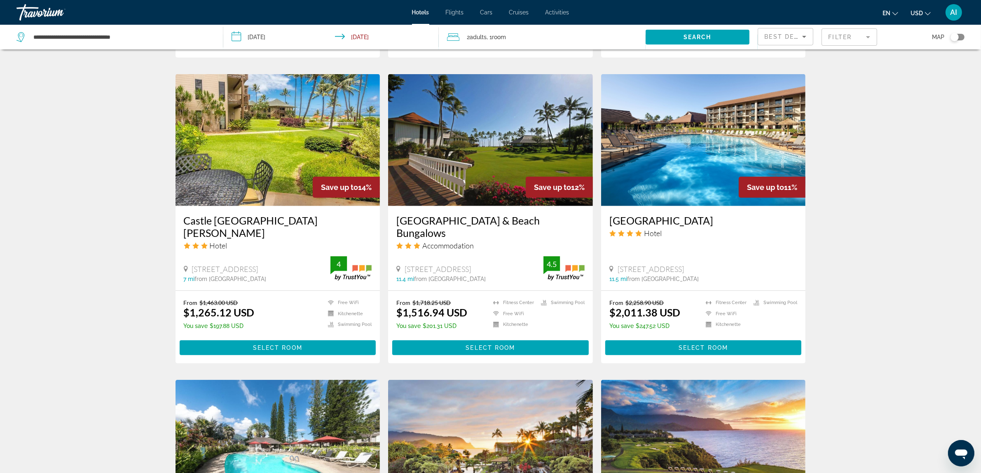
scroll to position [938, 0]
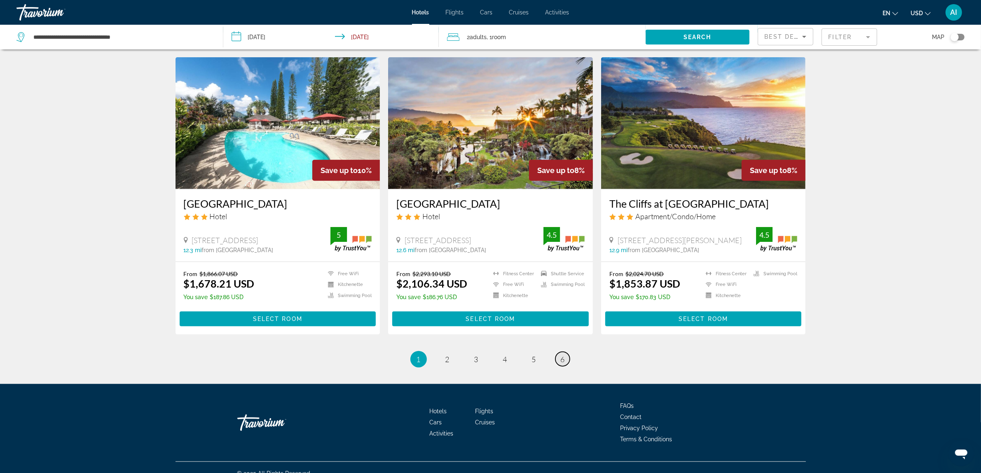
click at [559, 352] on link "page 6" at bounding box center [562, 359] width 14 height 14
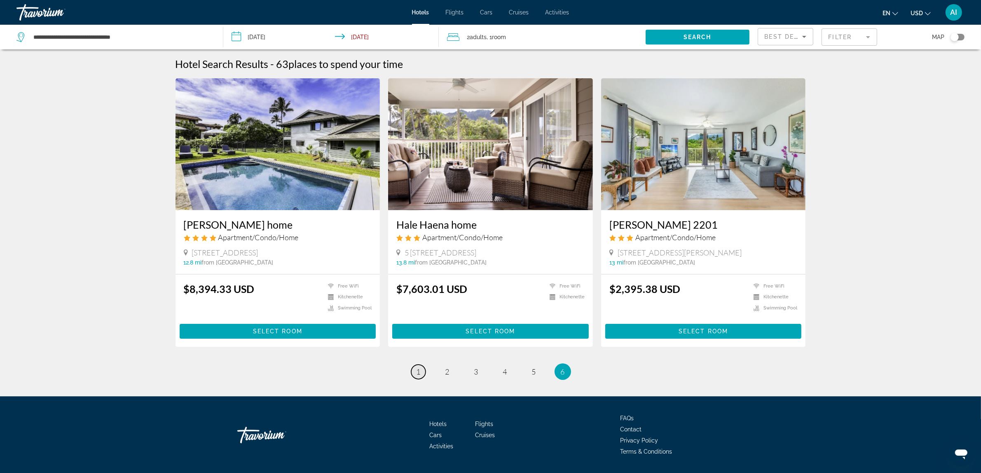
click at [419, 369] on span "1" at bounding box center [418, 371] width 4 height 9
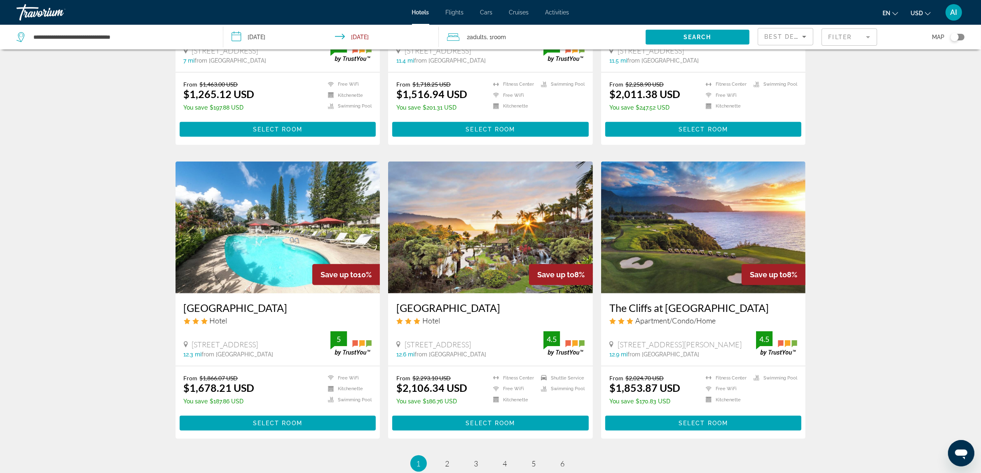
scroll to position [938, 0]
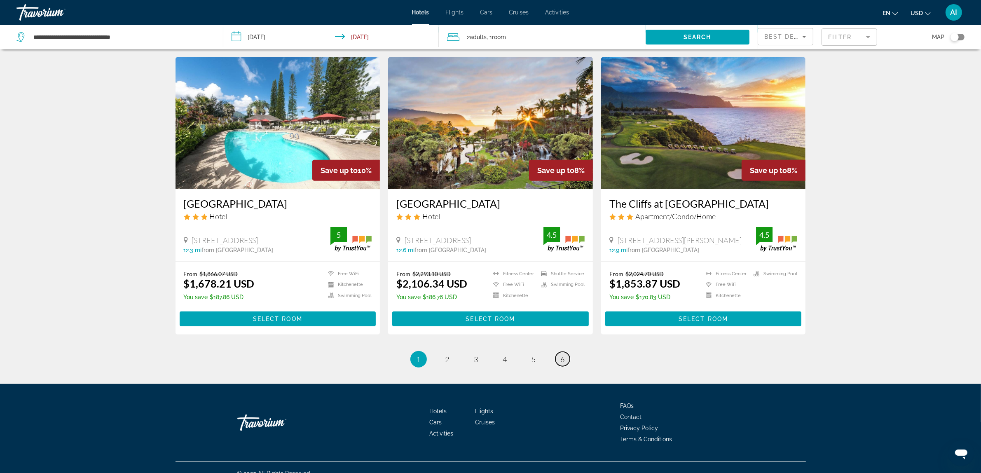
click at [565, 352] on link "page 6" at bounding box center [562, 359] width 14 height 14
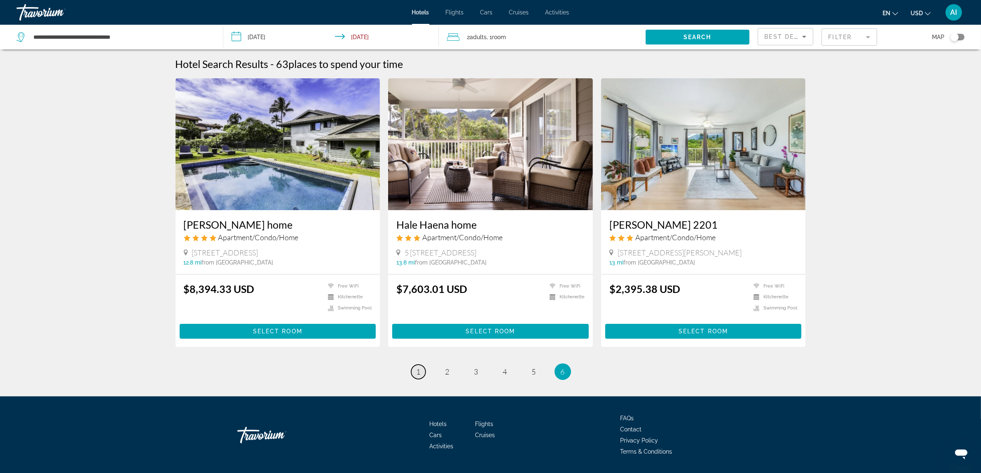
click at [416, 370] on span "1" at bounding box center [418, 371] width 4 height 9
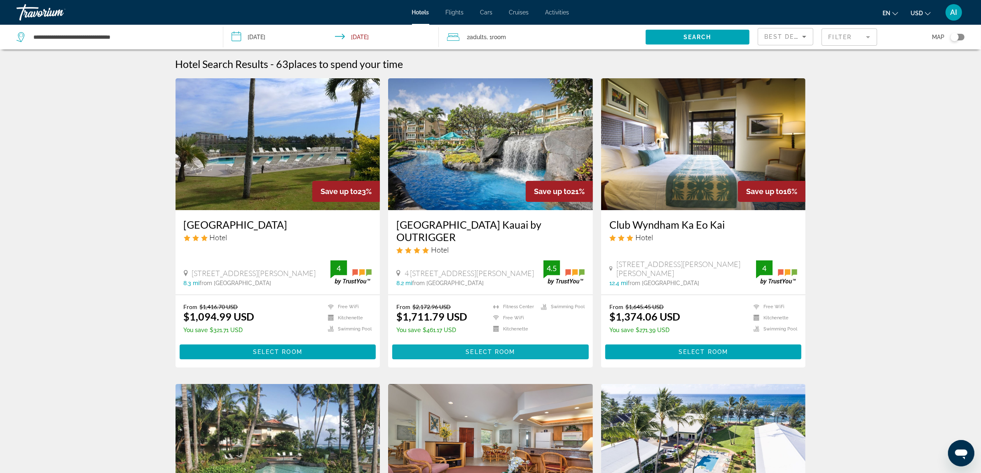
click at [484, 349] on span "Select Room" at bounding box center [489, 351] width 49 height 7
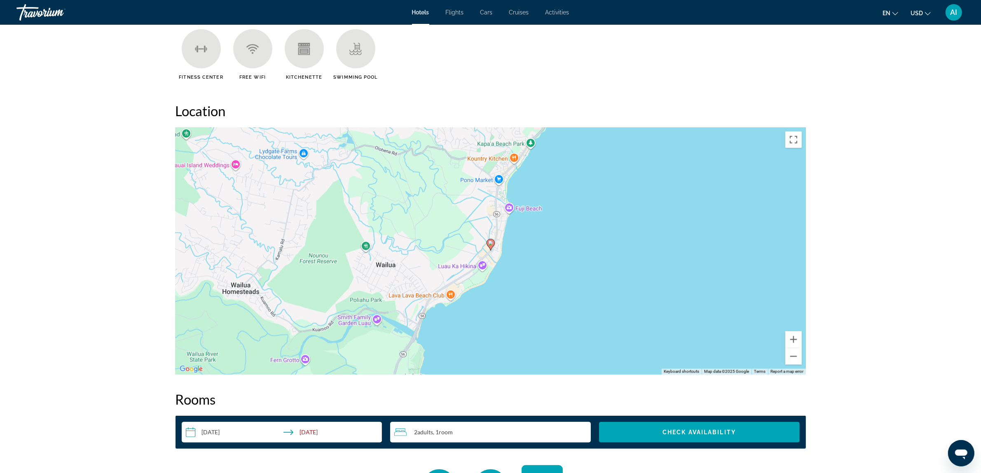
scroll to position [686, 0]
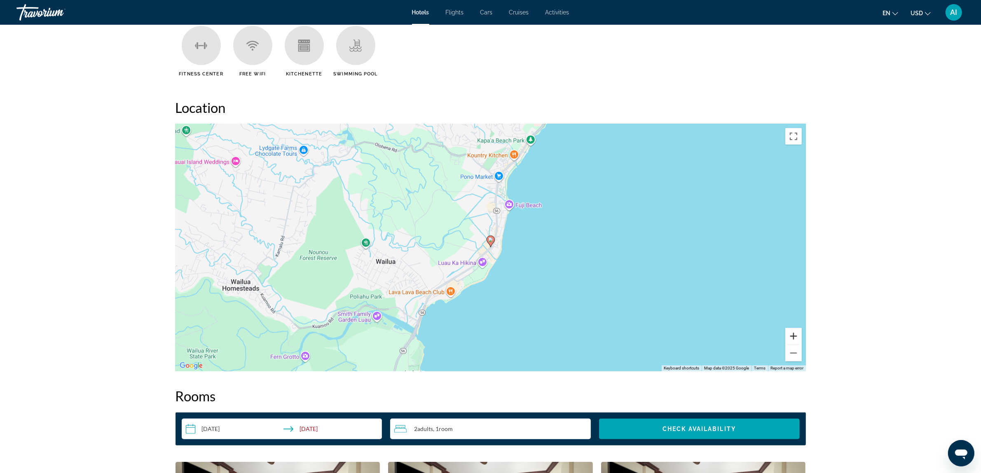
click at [790, 337] on button "Zoom in" at bounding box center [793, 336] width 16 height 16
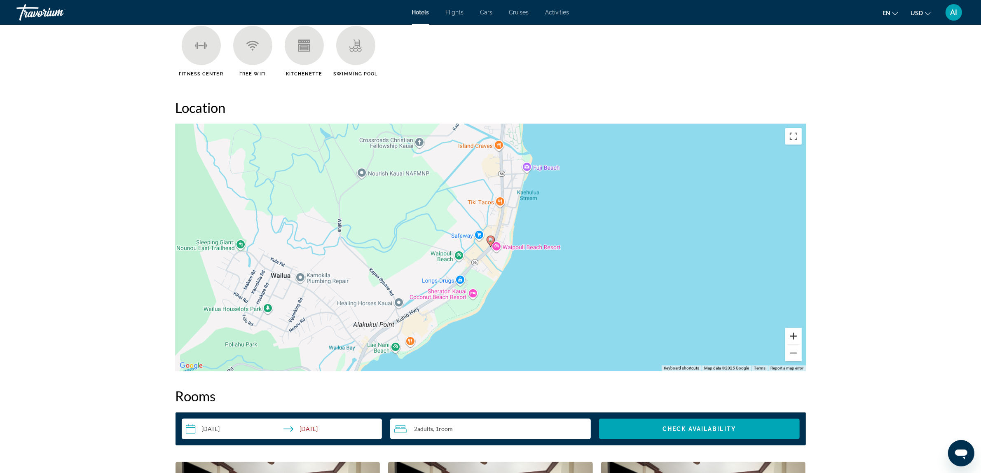
click at [790, 337] on button "Zoom in" at bounding box center [793, 336] width 16 height 16
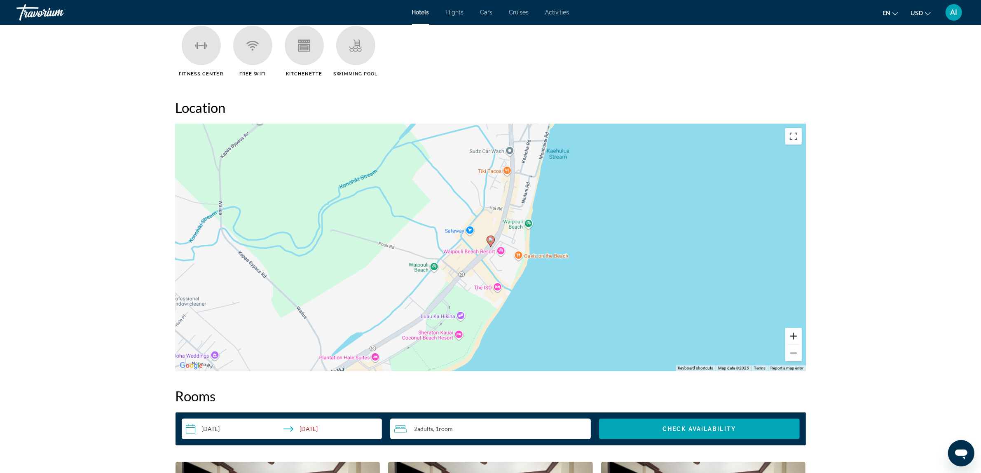
click at [790, 337] on button "Zoom in" at bounding box center [793, 336] width 16 height 16
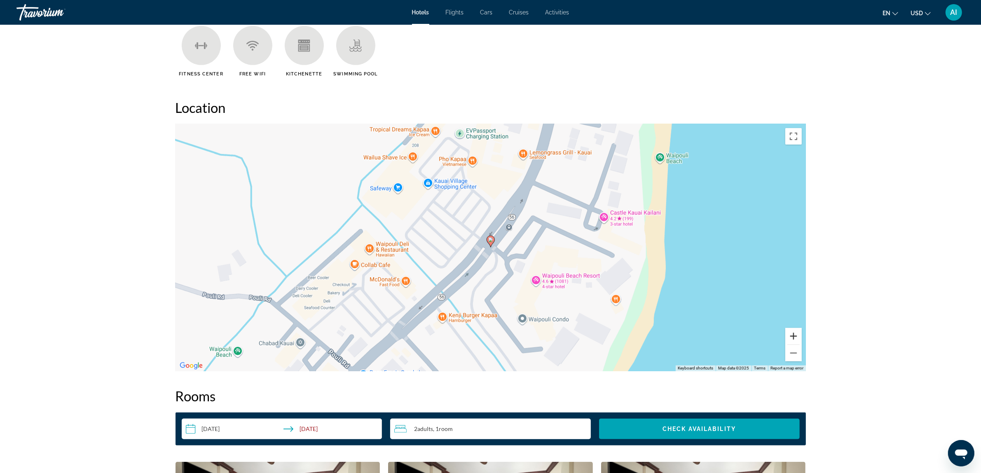
click at [790, 337] on button "Zoom in" at bounding box center [793, 336] width 16 height 16
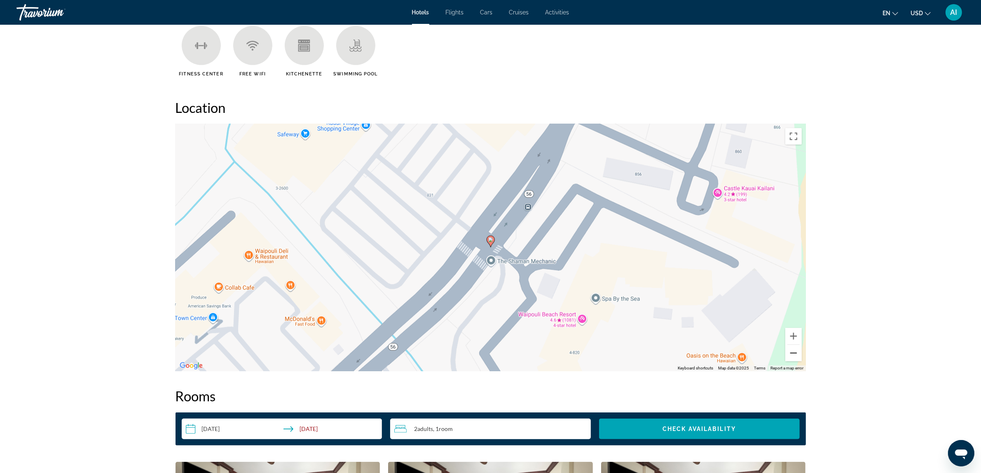
click at [790, 354] on button "Zoom out" at bounding box center [793, 353] width 16 height 16
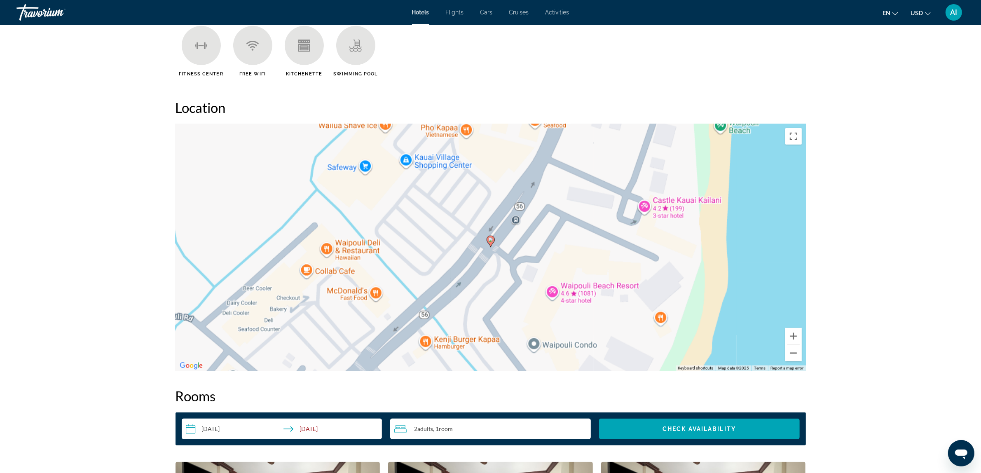
click at [790, 354] on button "Zoom out" at bounding box center [793, 353] width 16 height 16
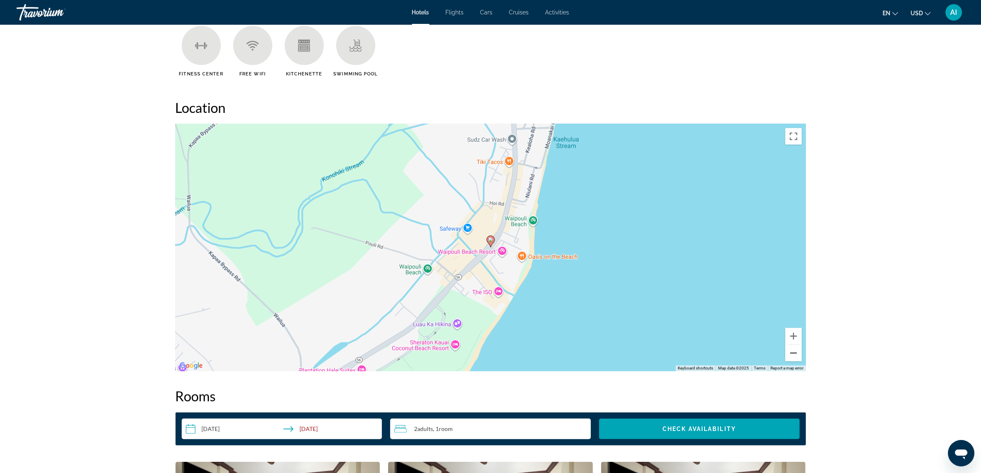
click at [790, 354] on button "Zoom out" at bounding box center [793, 353] width 16 height 16
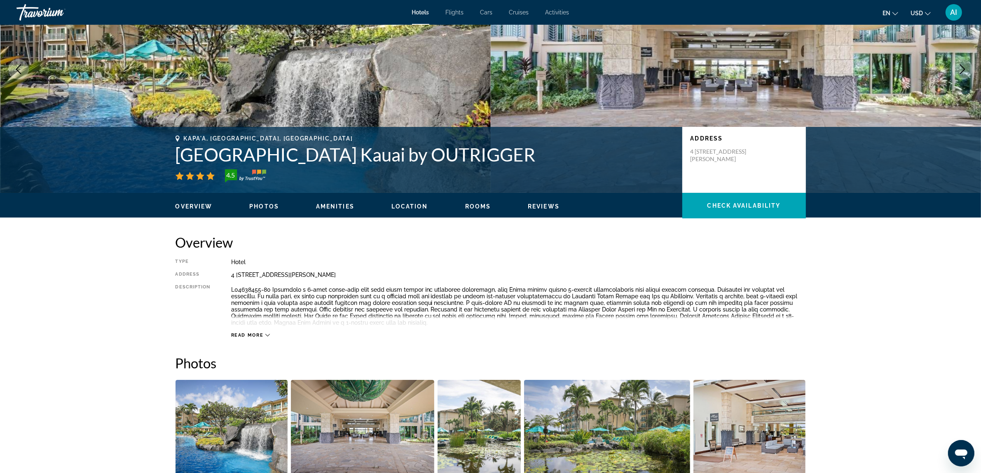
scroll to position [0, 0]
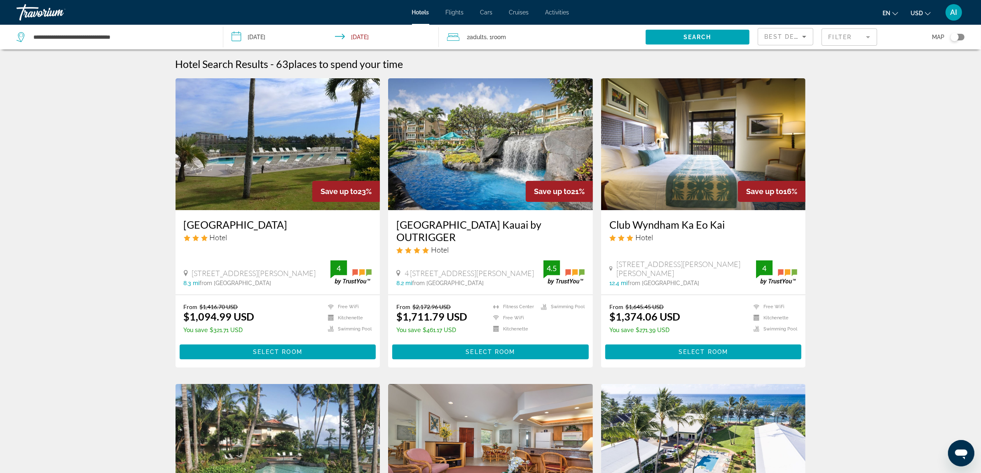
click at [790, 34] on mat-form-field "Filter" at bounding box center [849, 36] width 56 height 17
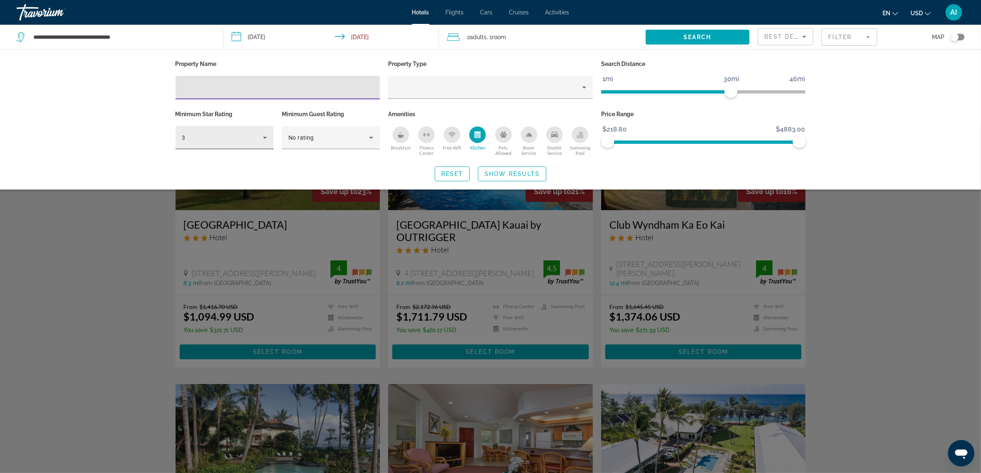
click at [266, 137] on icon "Hotel Filters" at bounding box center [265, 138] width 4 height 2
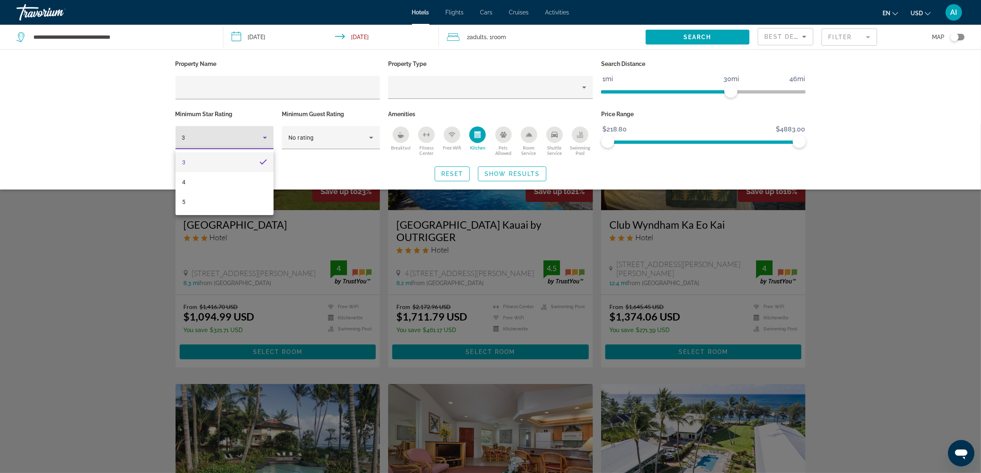
click at [266, 137] on div at bounding box center [490, 236] width 981 height 473
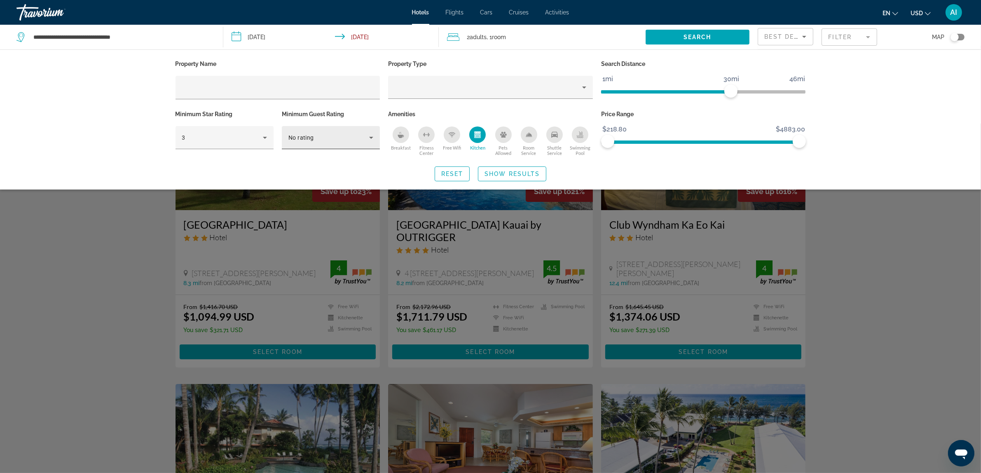
click at [367, 141] on icon "Hotel Filters" at bounding box center [371, 138] width 10 height 10
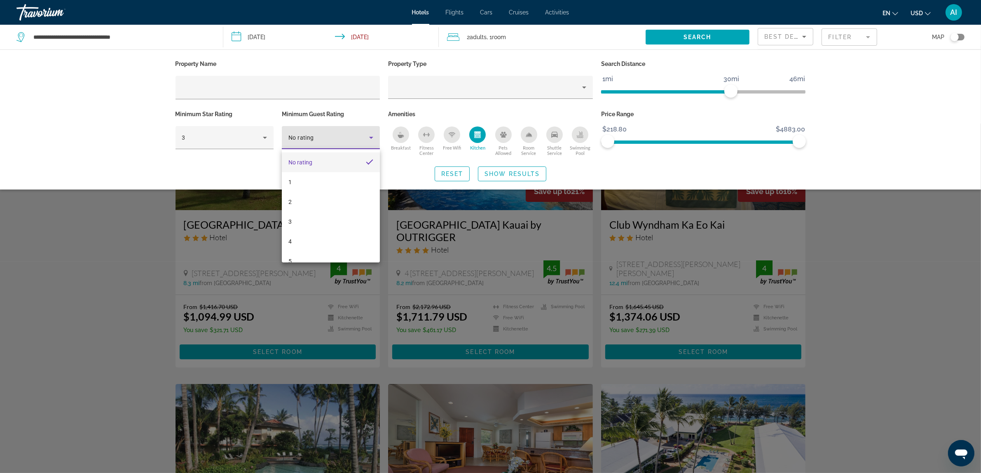
click at [367, 141] on div at bounding box center [490, 236] width 981 height 473
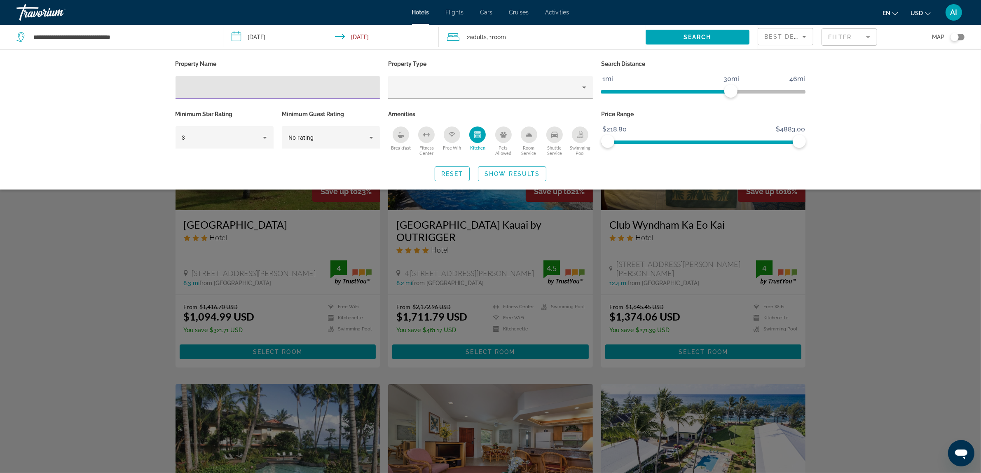
click at [273, 87] on input "Hotel Filters" at bounding box center [278, 88] width 192 height 10
type input "*******"
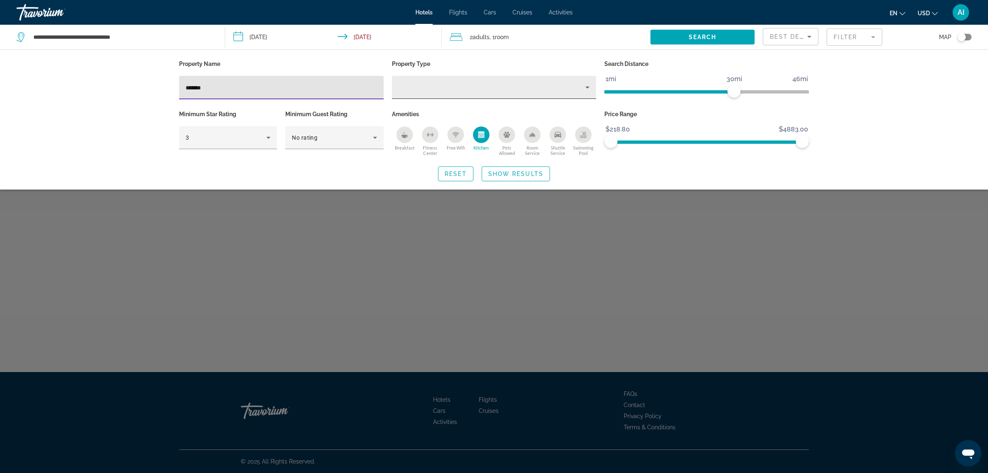
click at [576, 87] on div "Property type" at bounding box center [492, 87] width 187 height 10
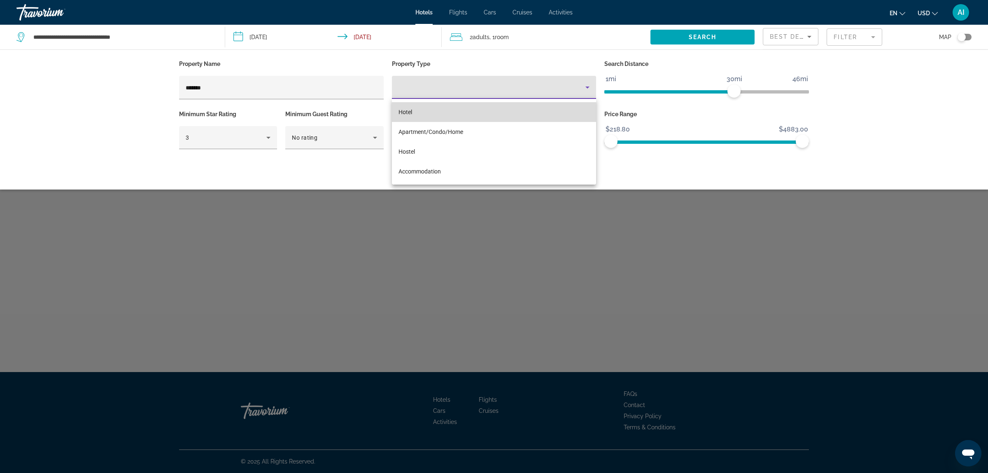
click at [425, 113] on mat-option "Hotel" at bounding box center [494, 112] width 205 height 20
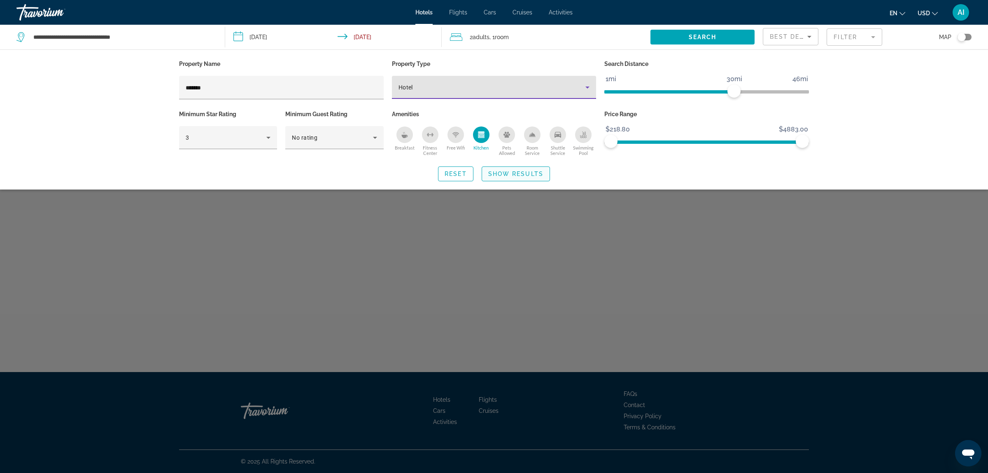
click at [508, 173] on span "Show Results" at bounding box center [515, 174] width 55 height 7
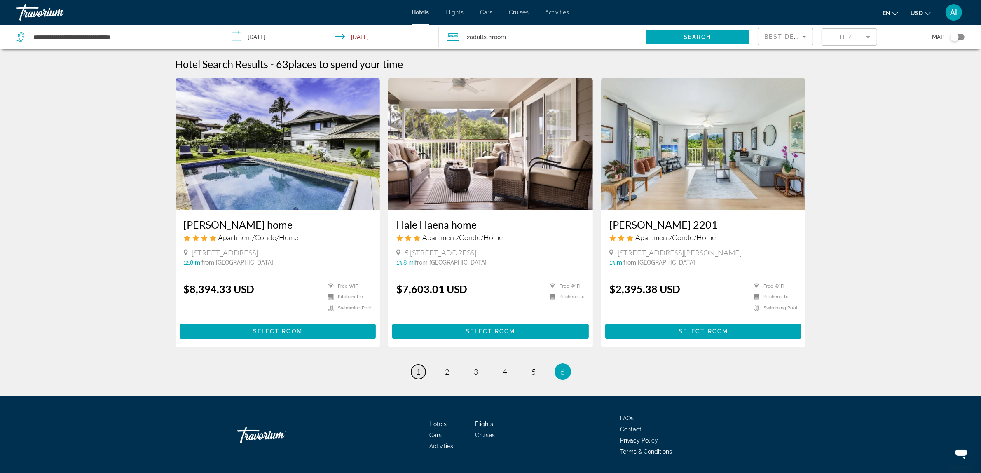
click at [418, 373] on span "1" at bounding box center [418, 371] width 4 height 9
